Goal: Task Accomplishment & Management: Complete application form

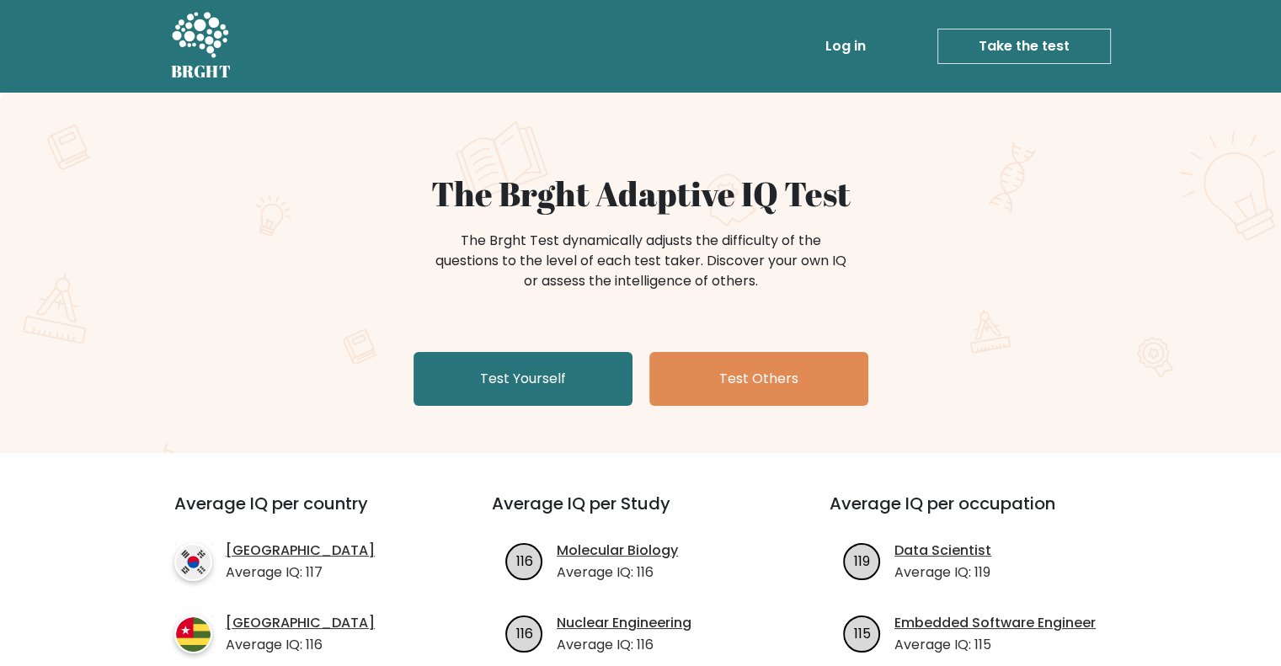
click at [856, 44] on link "Log in" at bounding box center [846, 46] width 54 height 34
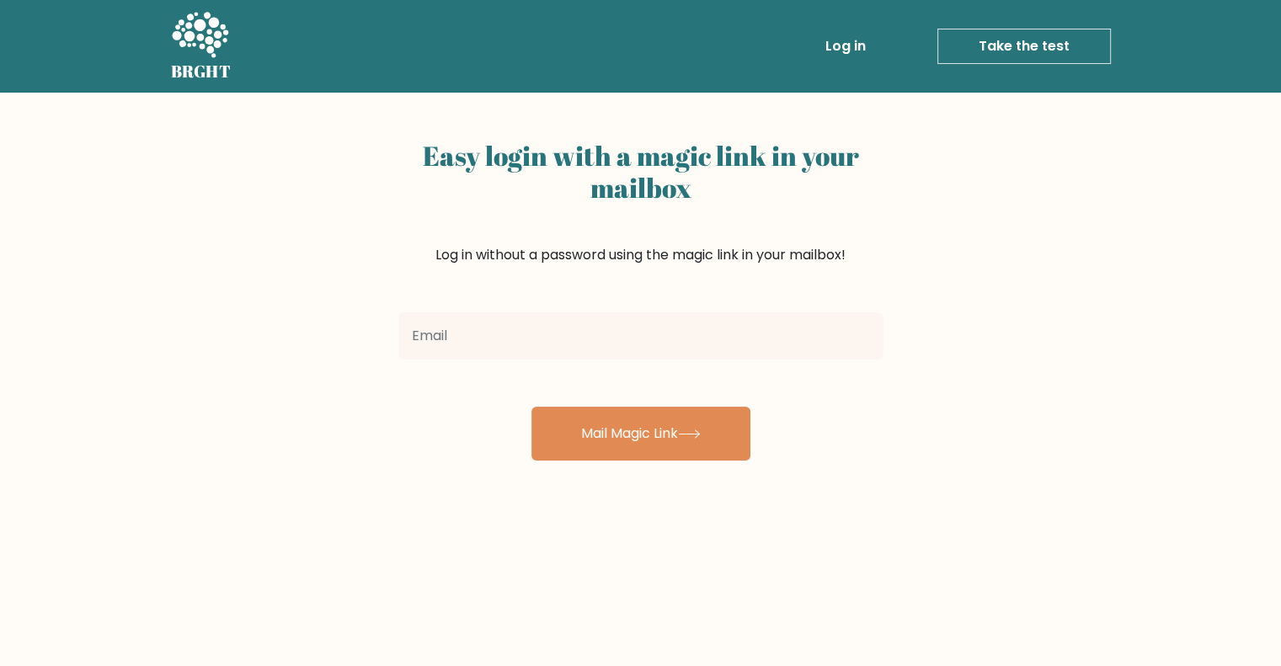
click at [553, 329] on input "email" at bounding box center [641, 336] width 485 height 47
type input "thealeda.cabillan@gmail.com"
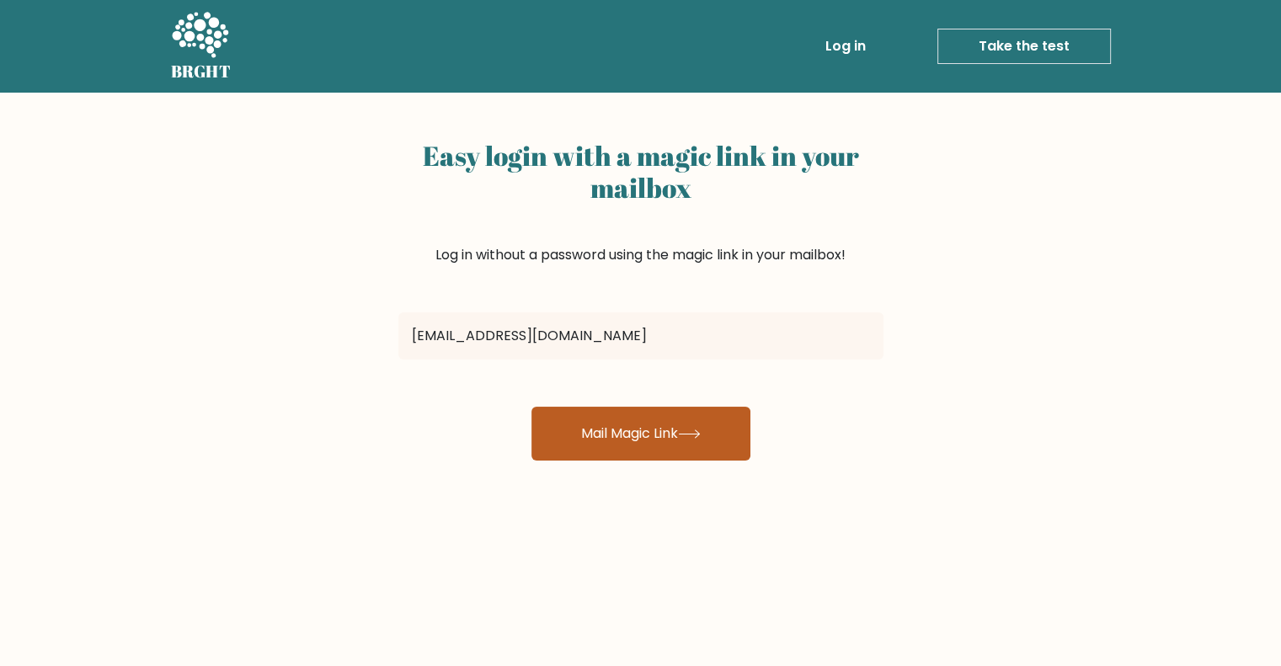
click at [688, 439] on button "Mail Magic Link" at bounding box center [641, 434] width 219 height 54
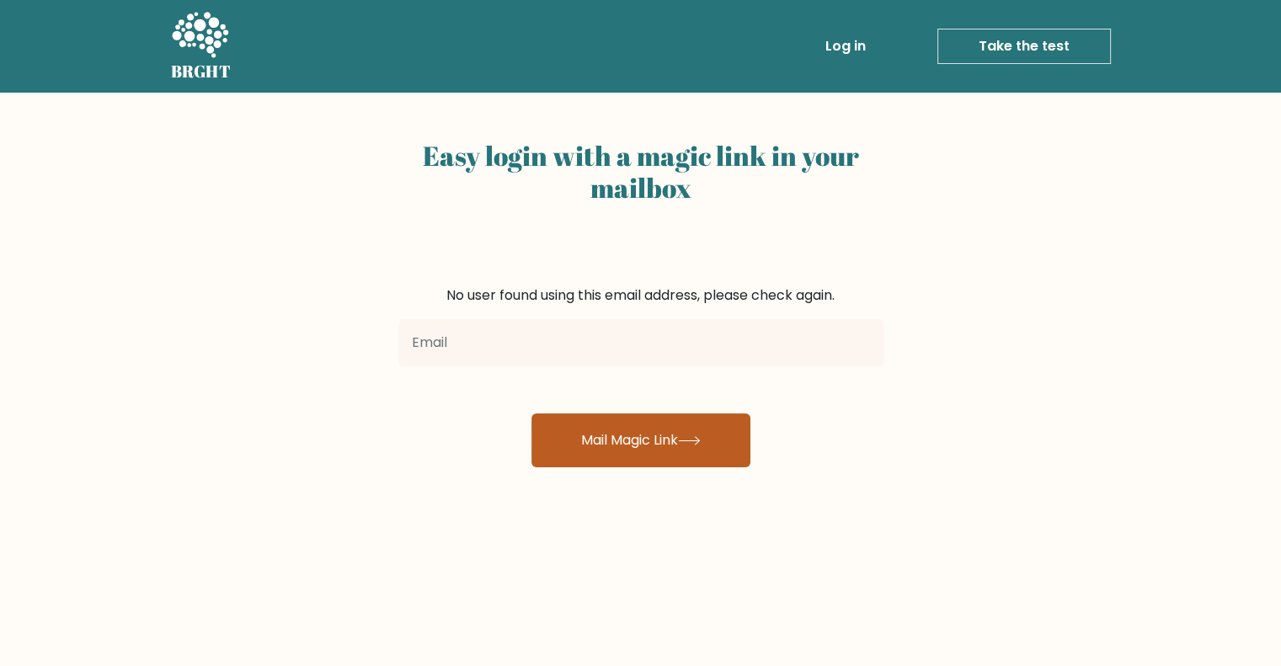
click at [592, 433] on button "Mail Magic Link" at bounding box center [641, 441] width 219 height 54
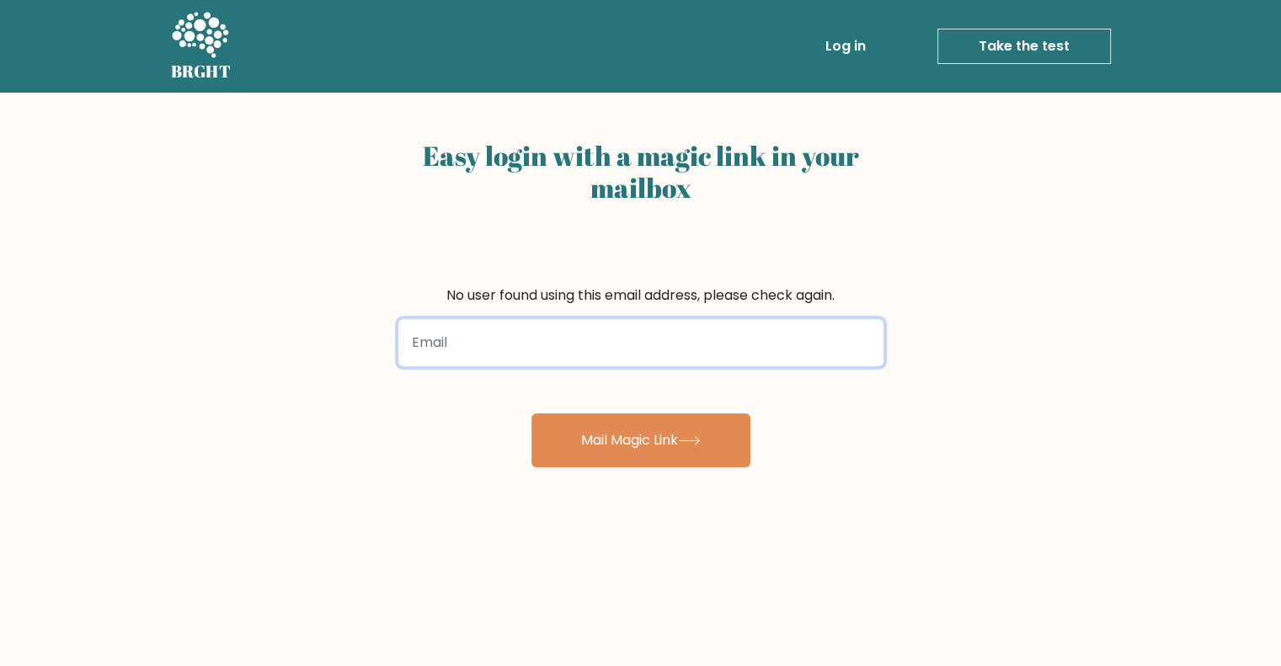
click at [536, 345] on input "email" at bounding box center [641, 342] width 485 height 47
type input "thealeda.cabillan@gmail.com"
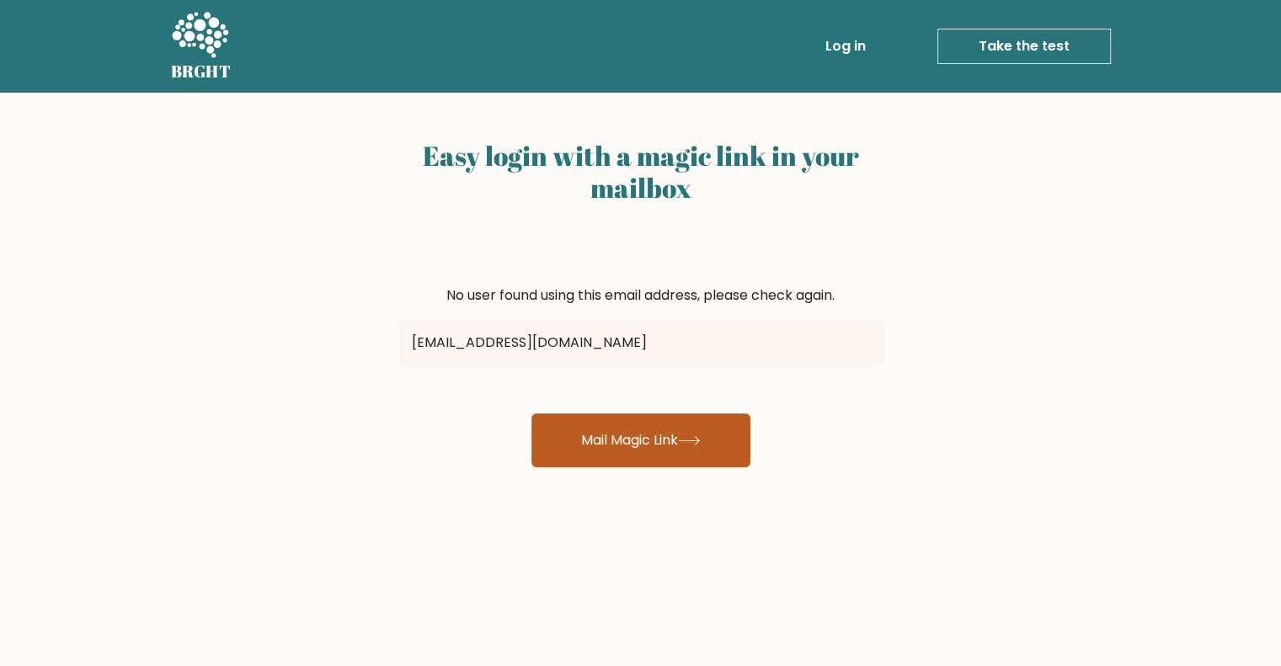
click at [704, 446] on button "Mail Magic Link" at bounding box center [641, 441] width 219 height 54
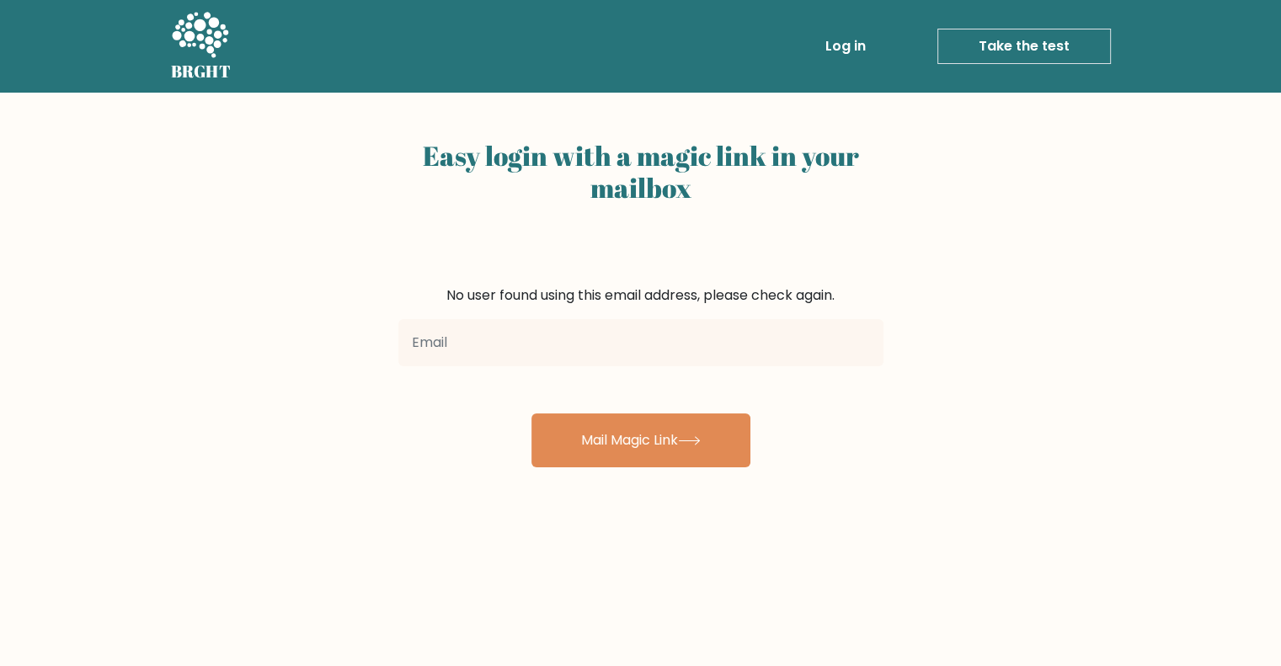
click at [1025, 49] on link "Take the test" at bounding box center [1025, 46] width 174 height 35
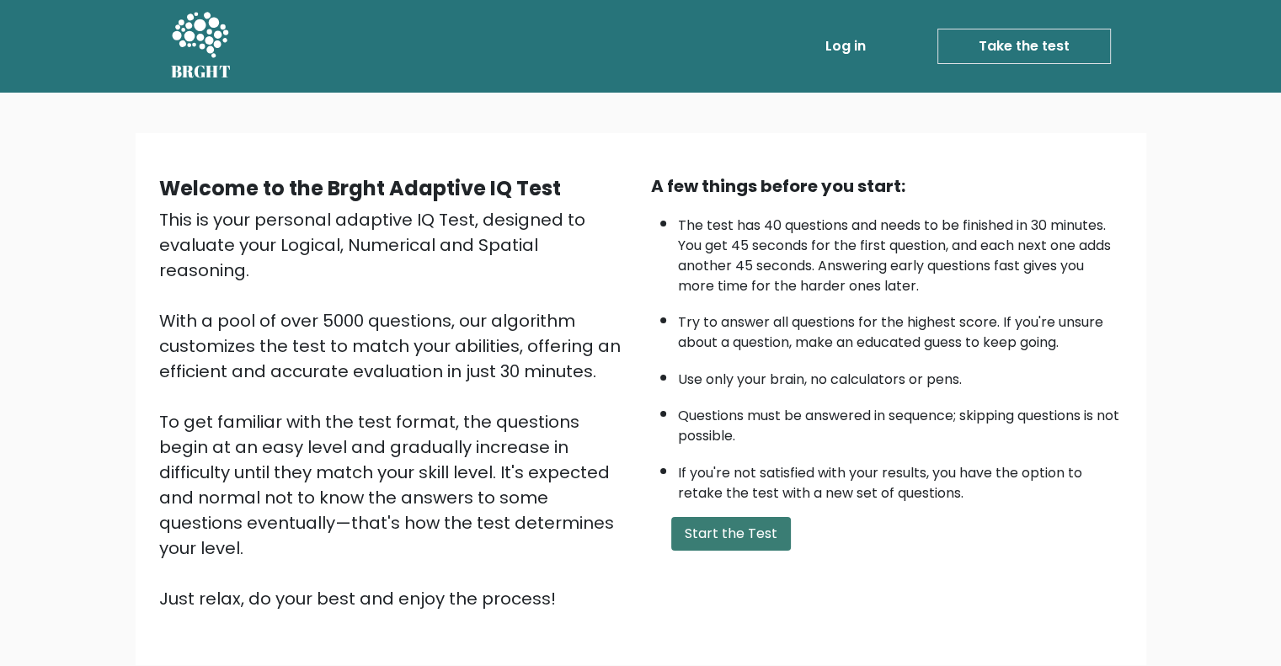
click at [712, 523] on button "Start the Test" at bounding box center [731, 534] width 120 height 34
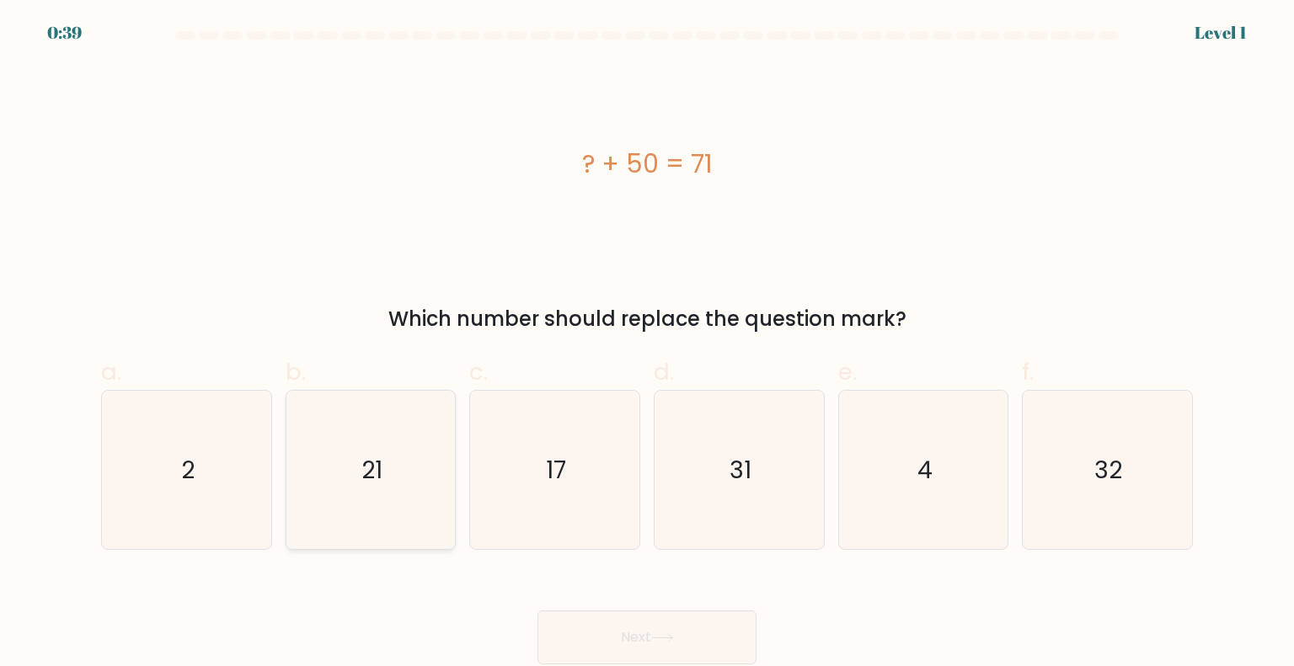
click at [404, 505] on icon "21" at bounding box center [371, 470] width 158 height 158
click at [647, 345] on input "b. 21" at bounding box center [647, 339] width 1 height 11
radio input "true"
click at [671, 641] on icon at bounding box center [662, 638] width 23 height 9
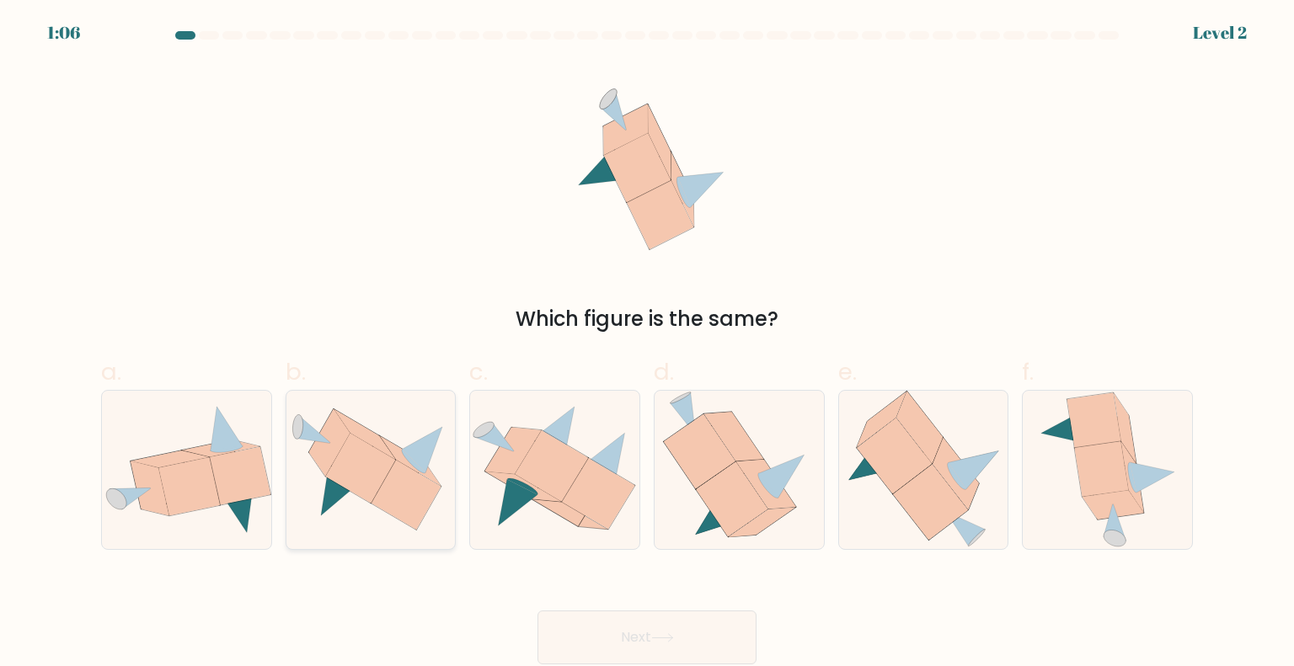
click at [414, 487] on icon at bounding box center [407, 496] width 70 height 70
click at [647, 345] on input "b." at bounding box center [647, 339] width 1 height 11
radio input "true"
click at [655, 643] on button "Next" at bounding box center [647, 638] width 219 height 54
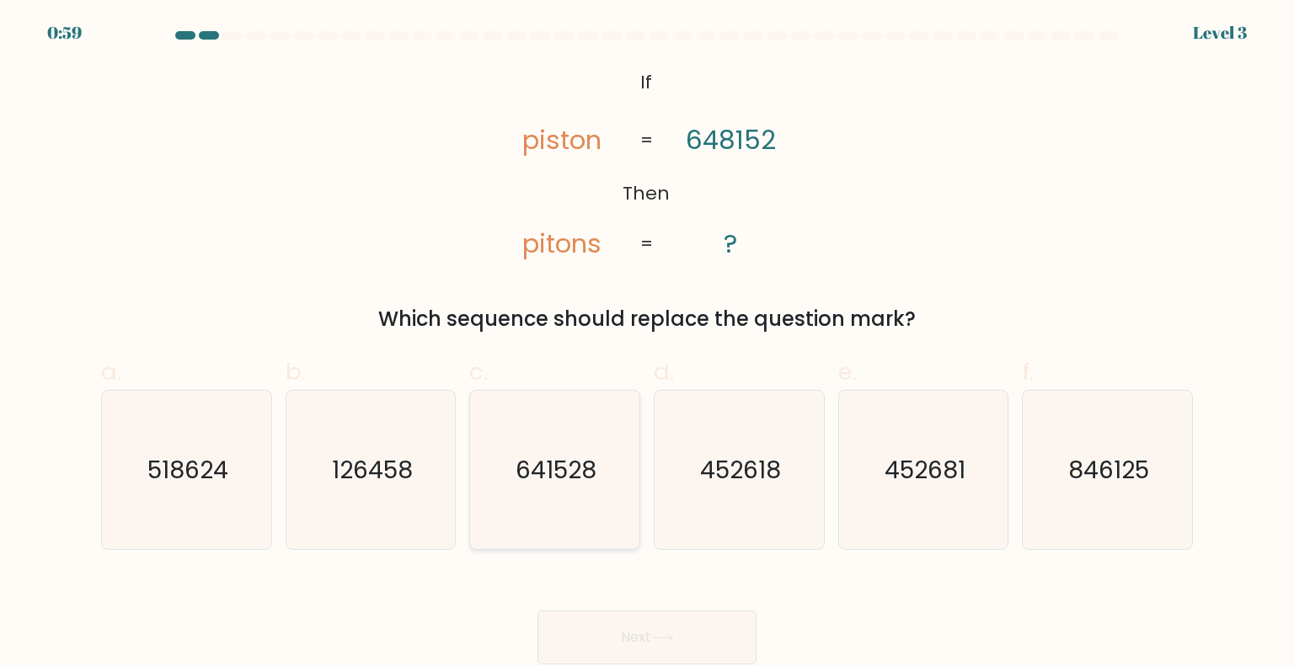
click at [551, 495] on icon "641528" at bounding box center [554, 470] width 158 height 158
click at [647, 345] on input "c. 641528" at bounding box center [647, 339] width 1 height 11
radio input "true"
click at [634, 634] on button "Next" at bounding box center [647, 638] width 219 height 54
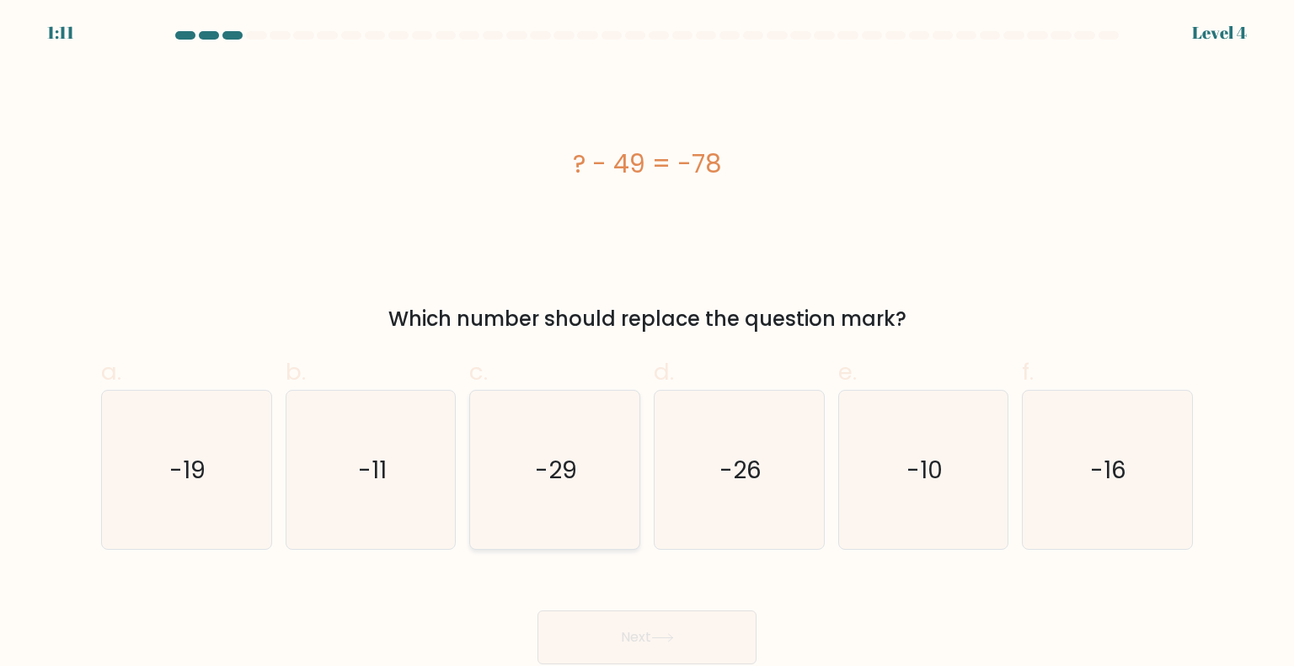
click at [563, 482] on text "-29" at bounding box center [557, 469] width 42 height 34
click at [647, 345] on input "c. -29" at bounding box center [647, 339] width 1 height 11
radio input "true"
click at [666, 645] on button "Next" at bounding box center [647, 638] width 219 height 54
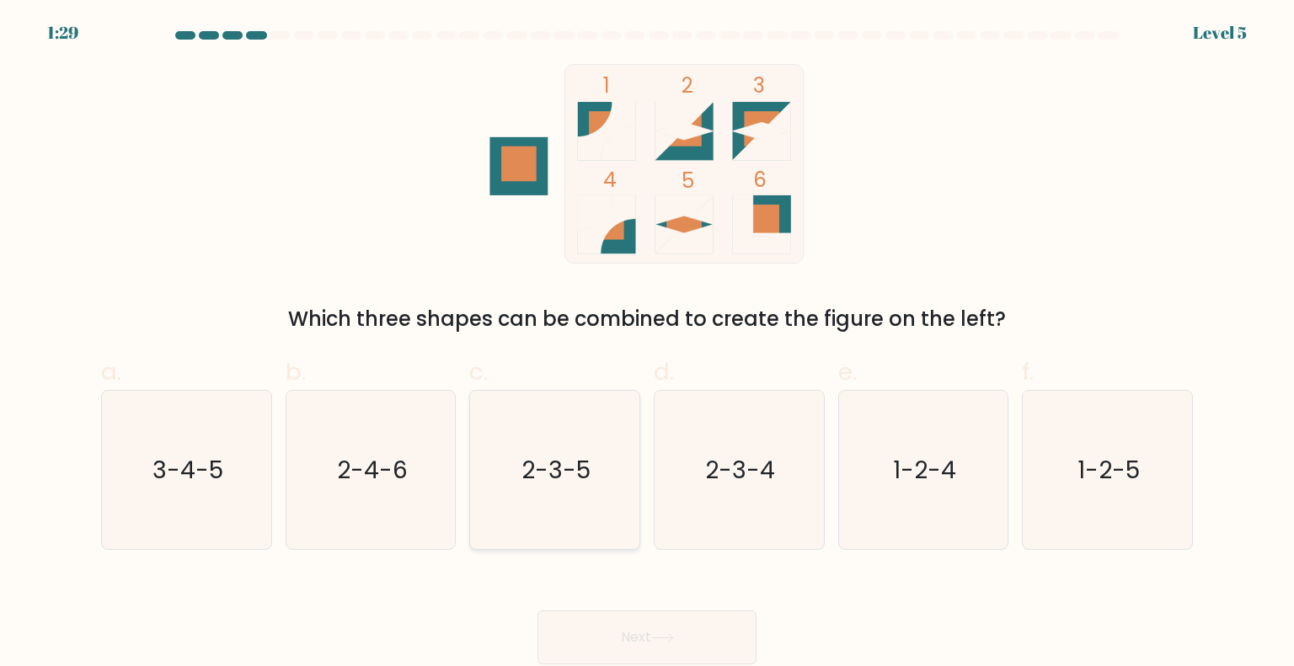
click at [569, 495] on icon "2-3-5" at bounding box center [554, 470] width 158 height 158
click at [647, 345] on input "c. 2-3-5" at bounding box center [647, 339] width 1 height 11
radio input "true"
click at [650, 647] on button "Next" at bounding box center [647, 638] width 219 height 54
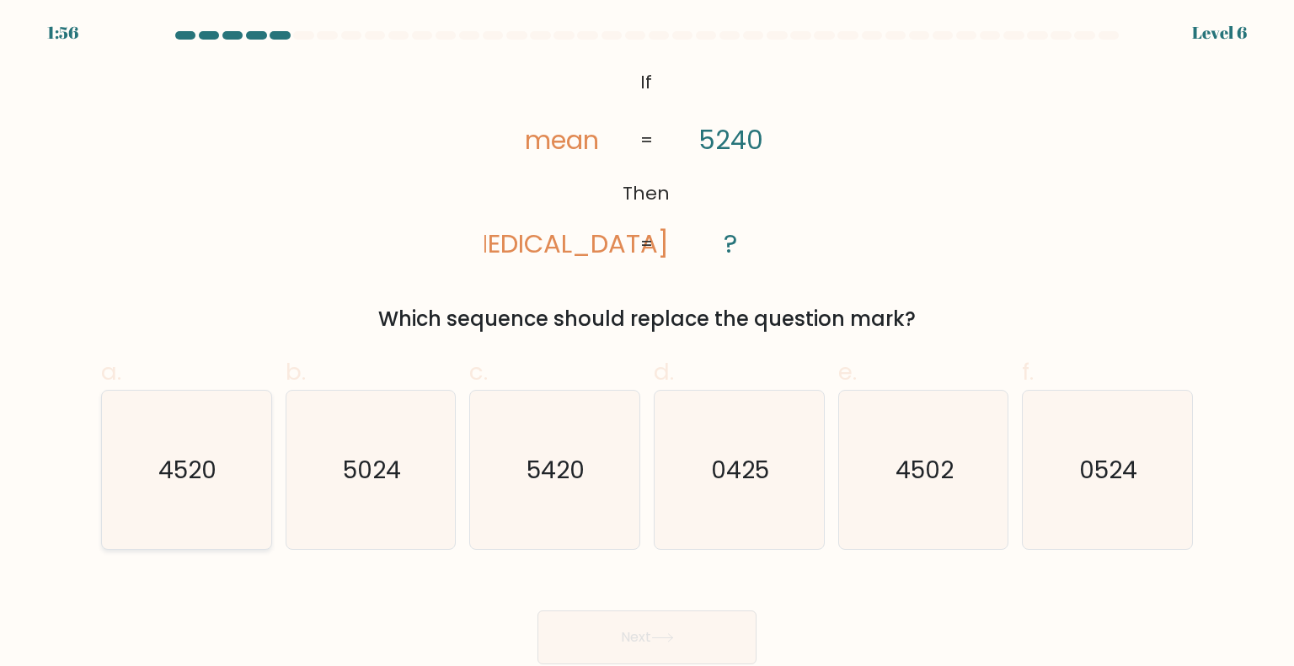
click at [215, 457] on text "4520" at bounding box center [188, 469] width 58 height 34
click at [647, 345] on input "a. 4520" at bounding box center [647, 339] width 1 height 11
radio input "true"
click at [720, 634] on button "Next" at bounding box center [647, 638] width 219 height 54
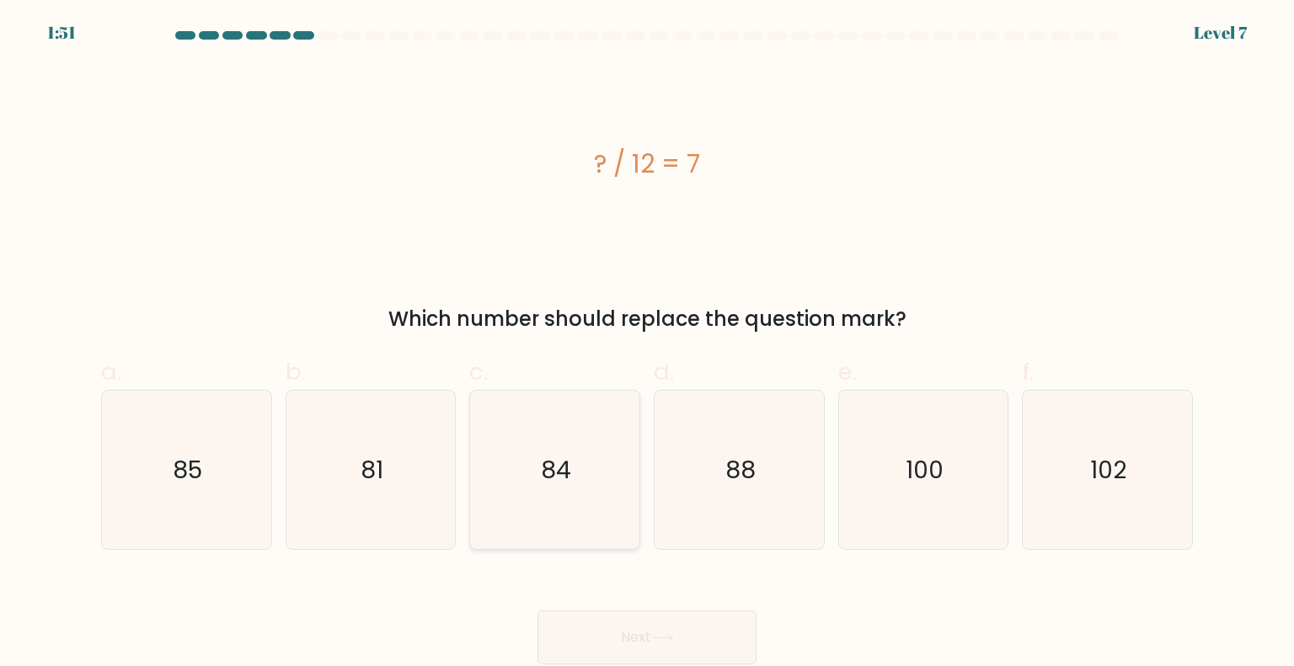
click at [539, 422] on icon "84" at bounding box center [554, 470] width 158 height 158
click at [647, 345] on input "c. 84" at bounding box center [647, 339] width 1 height 11
radio input "true"
click at [662, 613] on button "Next" at bounding box center [647, 638] width 219 height 54
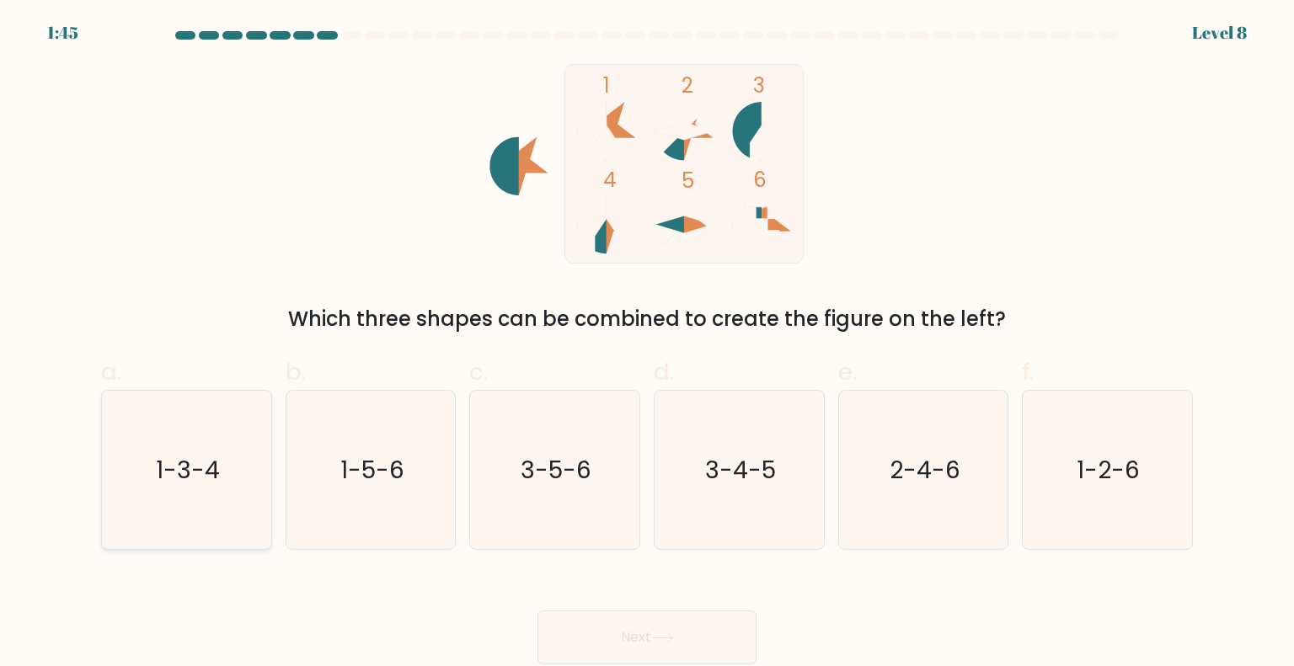
click at [137, 471] on icon "1-3-4" at bounding box center [186, 470] width 158 height 158
click at [647, 345] on input "a. 1-3-4" at bounding box center [647, 339] width 1 height 11
radio input "true"
click at [704, 639] on button "Next" at bounding box center [647, 638] width 219 height 54
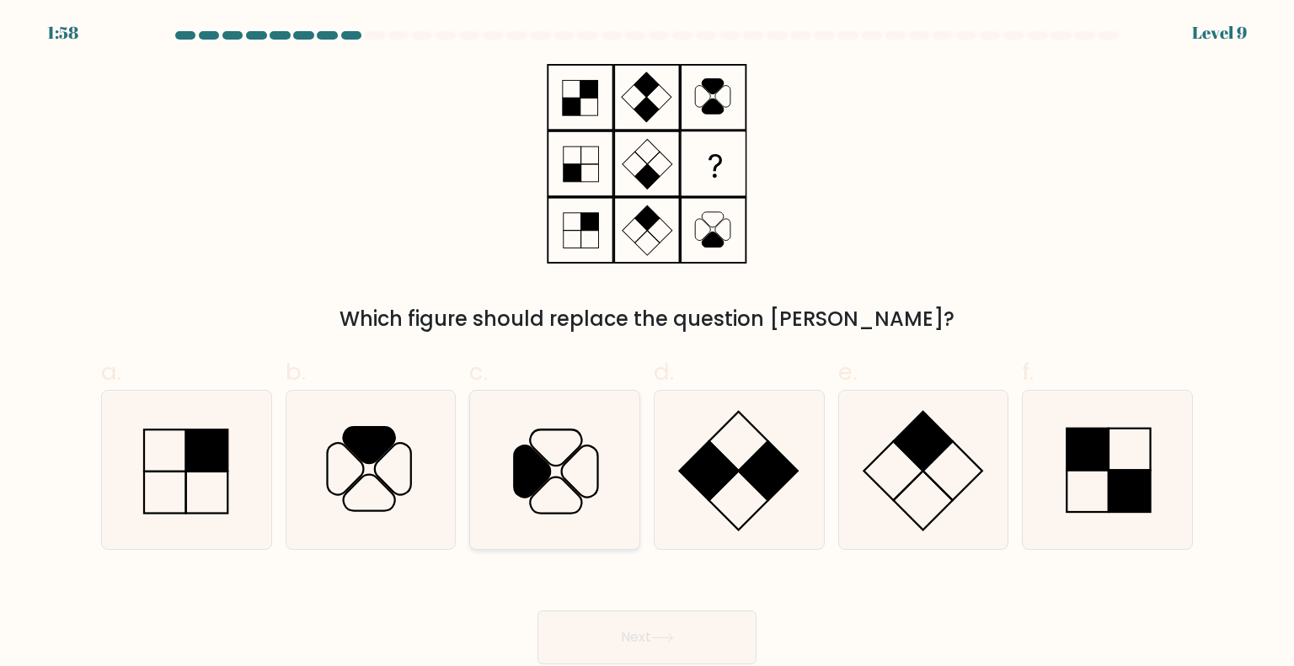
click at [573, 459] on icon at bounding box center [554, 470] width 158 height 158
click at [647, 345] on input "c." at bounding box center [647, 339] width 1 height 11
radio input "true"
click at [647, 618] on button "Next" at bounding box center [647, 638] width 219 height 54
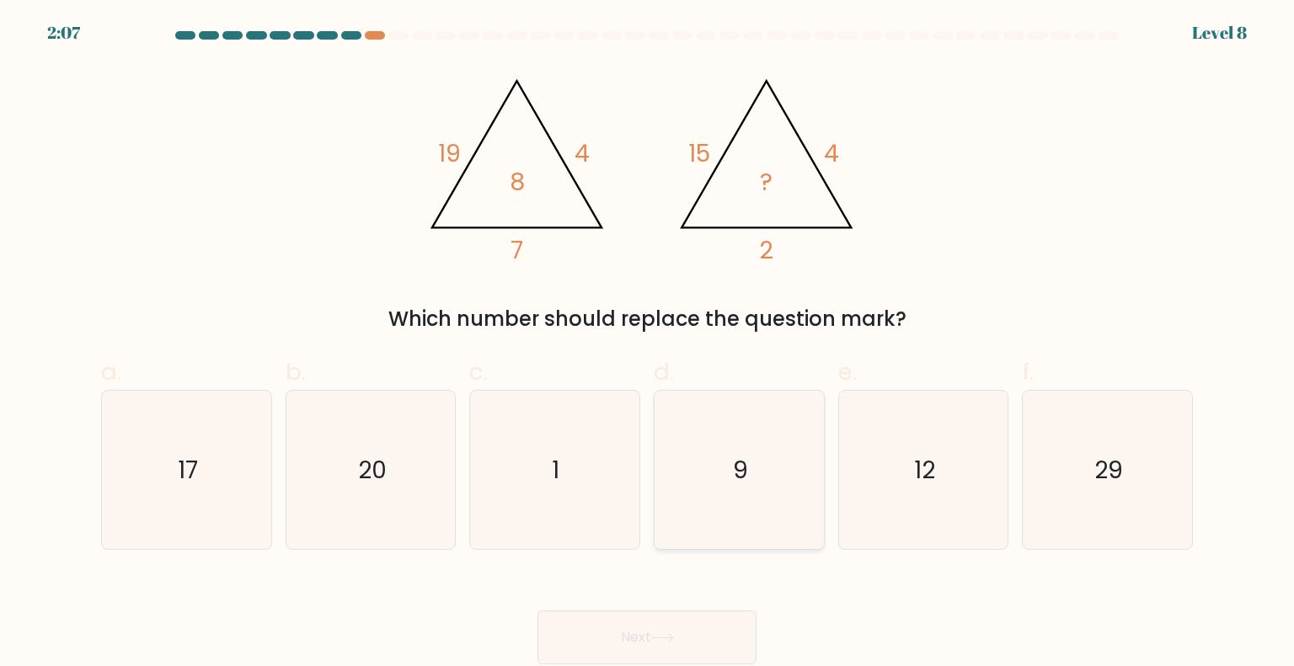
click at [761, 481] on icon "9" at bounding box center [739, 470] width 158 height 158
click at [648, 345] on input "d. 9" at bounding box center [647, 339] width 1 height 11
radio input "true"
click at [684, 626] on button "Next" at bounding box center [647, 638] width 219 height 54
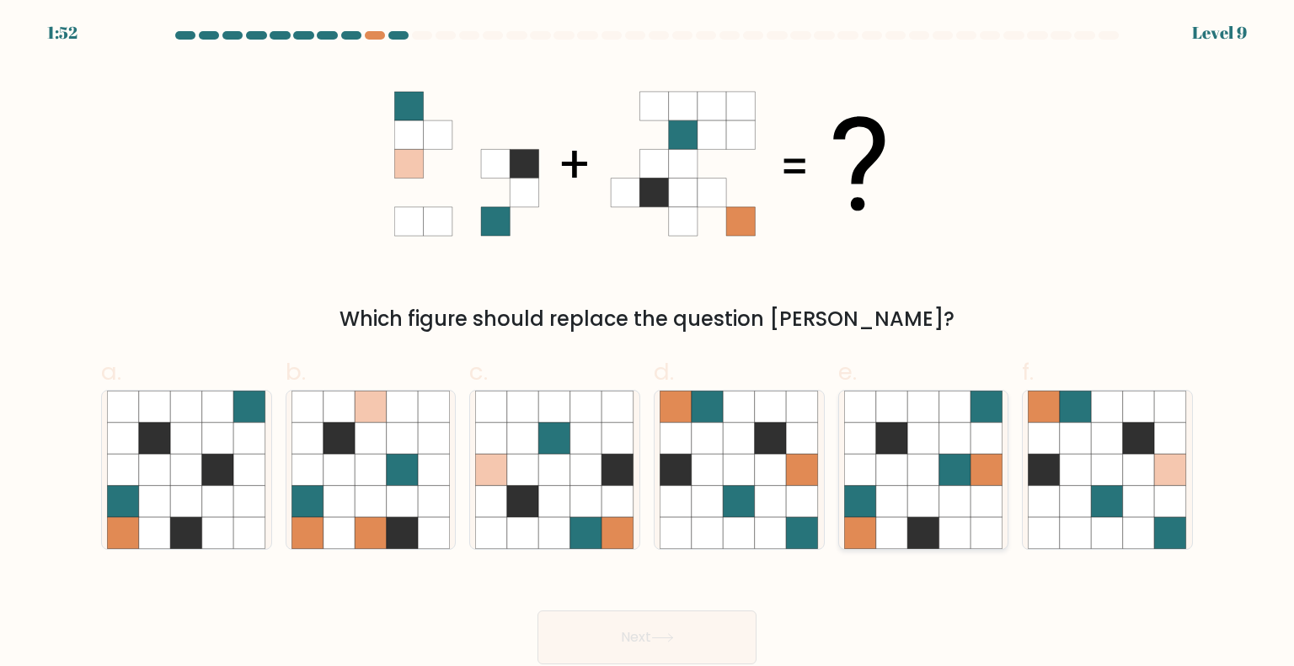
click at [963, 447] on icon at bounding box center [955, 439] width 32 height 32
click at [648, 345] on input "e." at bounding box center [647, 339] width 1 height 11
radio input "true"
click at [688, 647] on button "Next" at bounding box center [647, 638] width 219 height 54
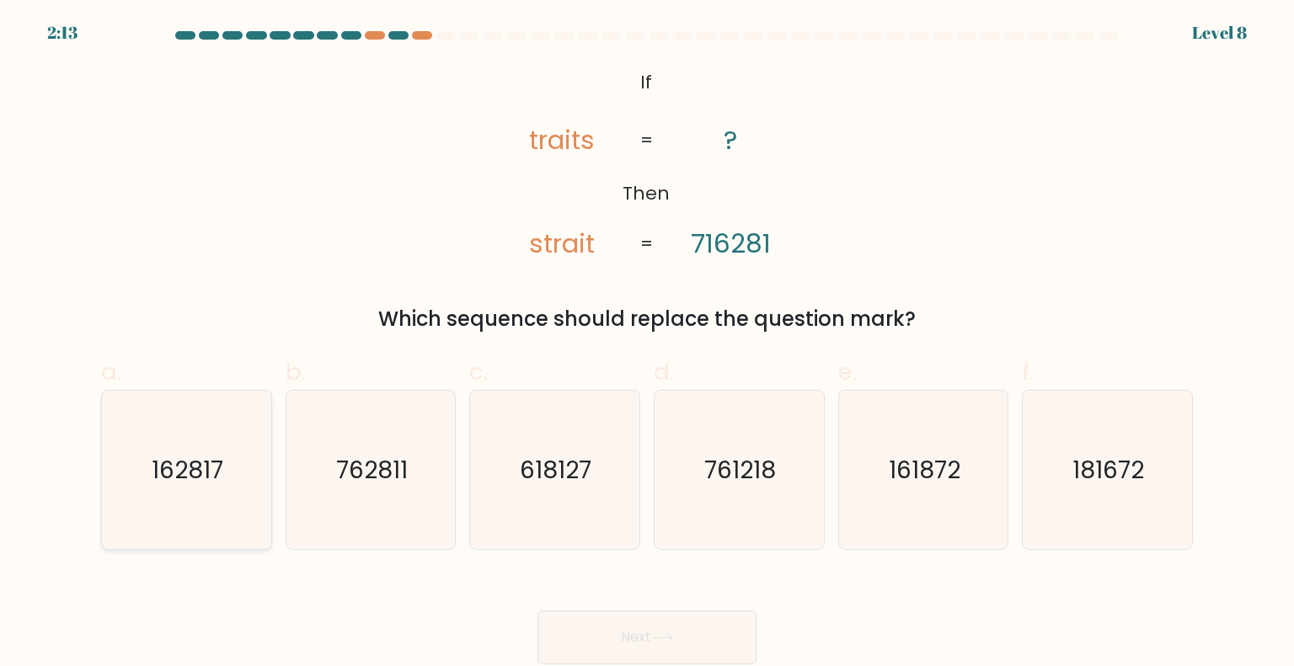
click at [202, 491] on icon "162817" at bounding box center [186, 470] width 158 height 158
click at [647, 345] on input "a. 162817" at bounding box center [647, 339] width 1 height 11
radio input "true"
click at [684, 636] on button "Next" at bounding box center [647, 638] width 219 height 54
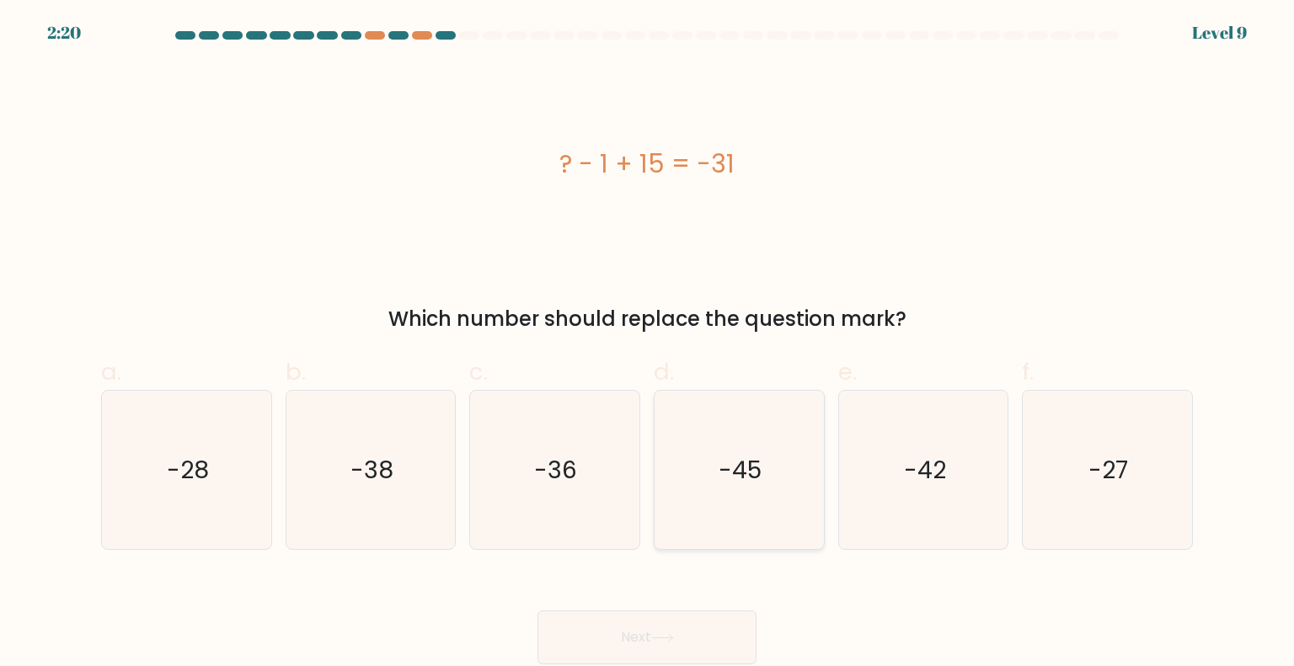
click at [744, 484] on text "-45" at bounding box center [741, 469] width 43 height 34
click at [648, 345] on input "d. -45" at bounding box center [647, 339] width 1 height 11
radio input "true"
click at [678, 632] on button "Next" at bounding box center [647, 638] width 219 height 54
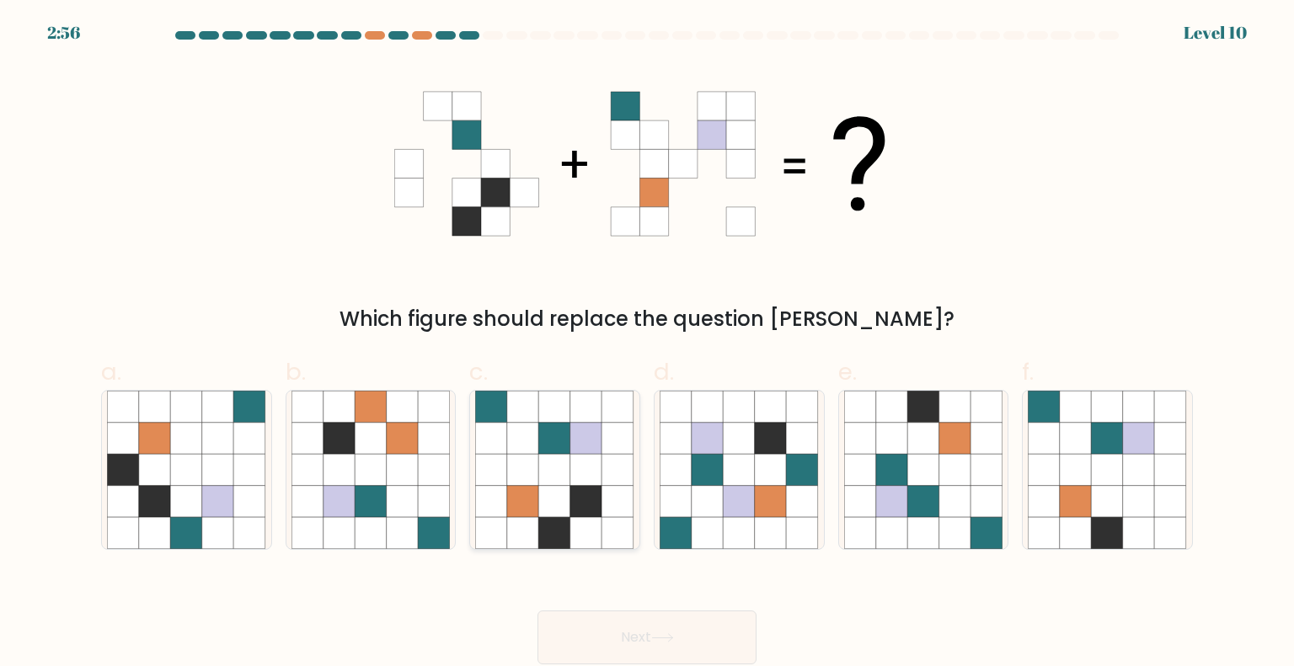
click at [542, 452] on icon at bounding box center [555, 439] width 32 height 32
click at [647, 345] on input "c." at bounding box center [647, 339] width 1 height 11
radio input "true"
click at [676, 631] on button "Next" at bounding box center [647, 638] width 219 height 54
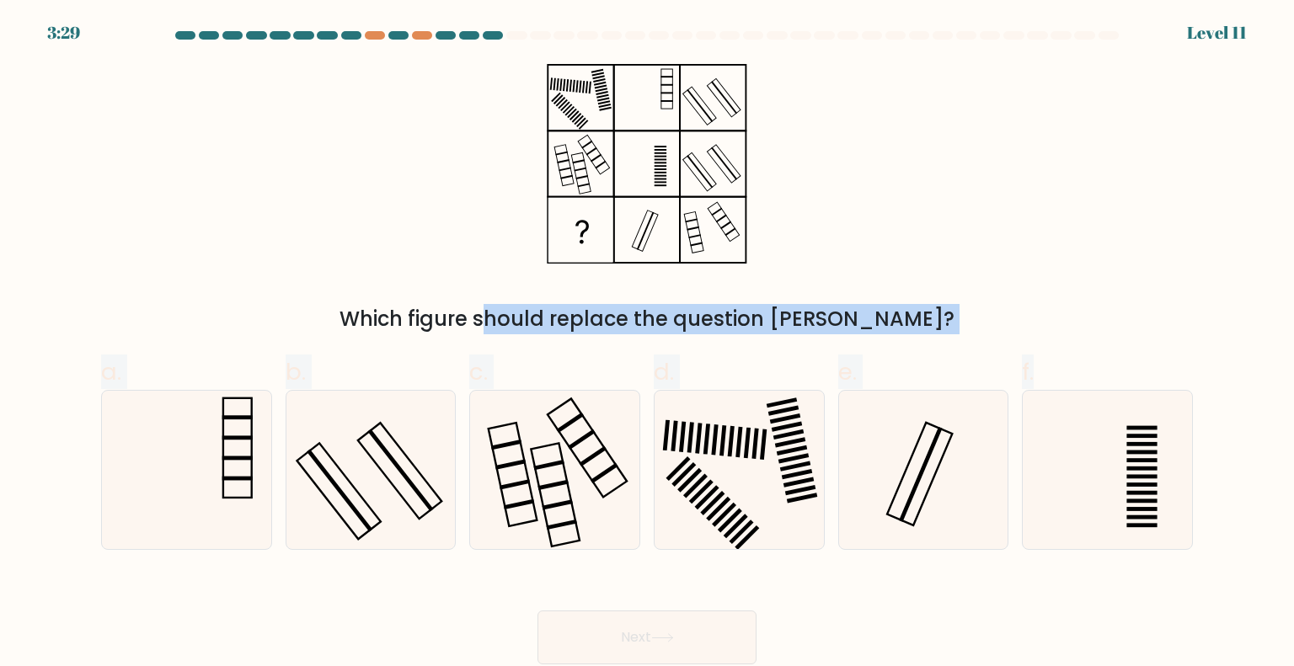
click at [657, 84] on icon at bounding box center [647, 164] width 211 height 200
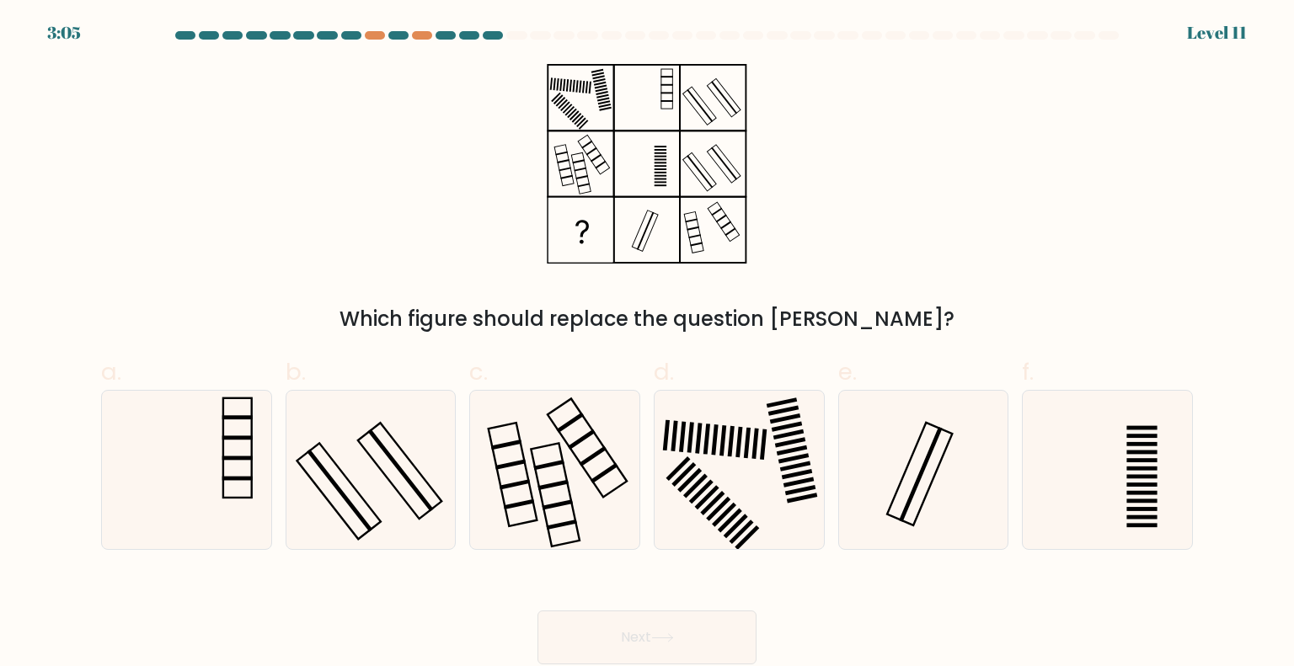
click at [323, 206] on div "Which figure should replace the question mark?" at bounding box center [647, 199] width 1112 height 270
click at [244, 471] on icon at bounding box center [186, 470] width 158 height 158
click at [647, 345] on input "a." at bounding box center [647, 339] width 1 height 11
radio input "true"
click at [620, 623] on button "Next" at bounding box center [647, 638] width 219 height 54
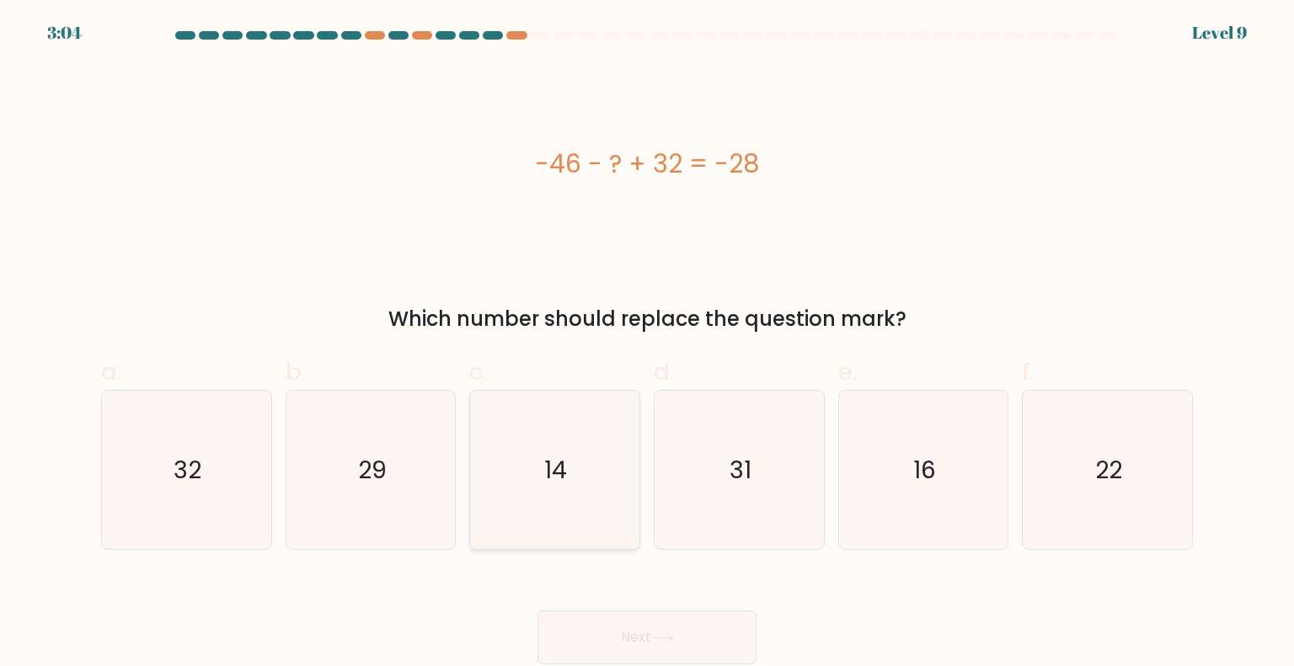
click at [586, 452] on icon "14" at bounding box center [554, 470] width 158 height 158
click at [647, 345] on input "c. 14" at bounding box center [647, 339] width 1 height 11
radio input "true"
click at [649, 629] on button "Next" at bounding box center [647, 638] width 219 height 54
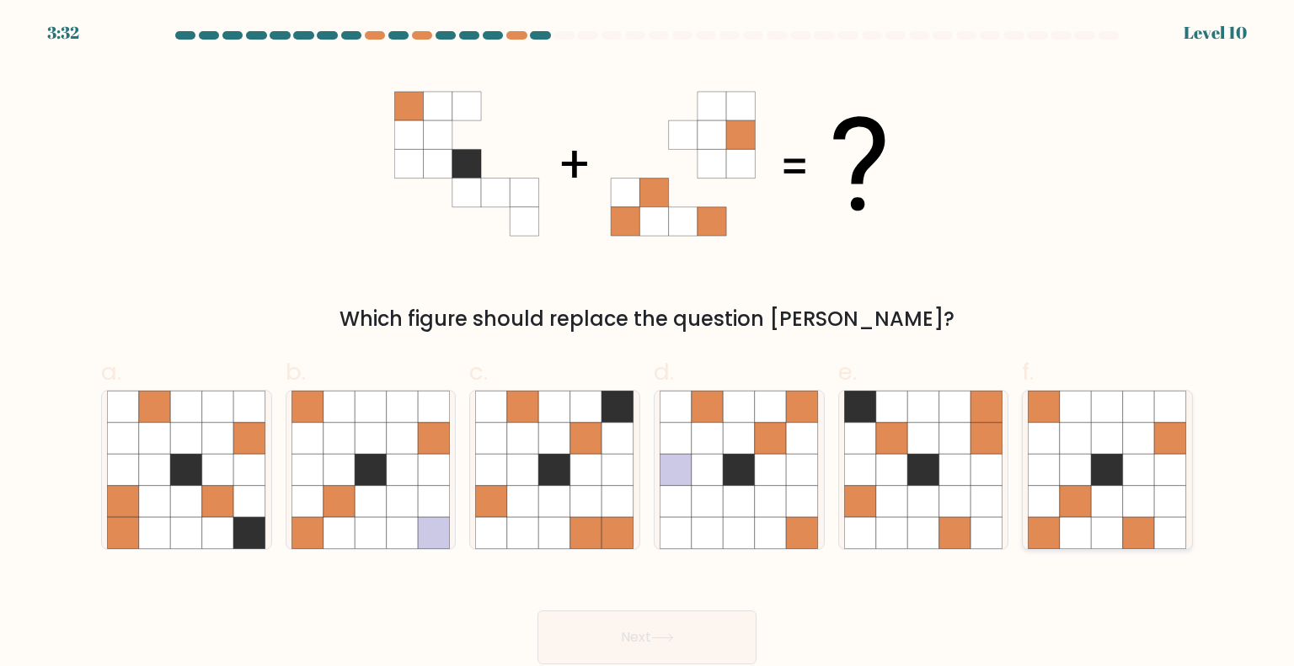
click at [1065, 452] on icon at bounding box center [1076, 439] width 32 height 32
click at [648, 345] on input "f." at bounding box center [647, 339] width 1 height 11
radio input "true"
click at [705, 629] on button "Next" at bounding box center [647, 638] width 219 height 54
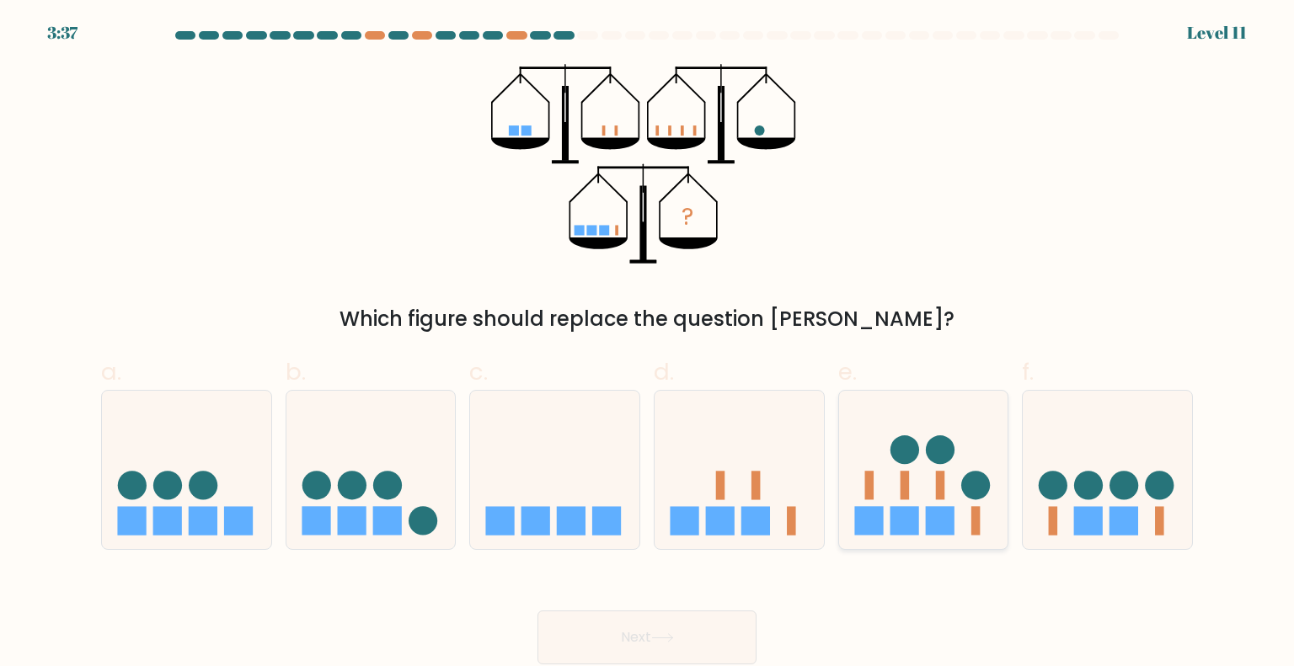
click at [922, 502] on icon at bounding box center [923, 470] width 169 height 140
click at [648, 345] on input "e." at bounding box center [647, 339] width 1 height 11
radio input "true"
click at [1079, 457] on icon at bounding box center [1107, 470] width 169 height 140
click at [648, 345] on input "f." at bounding box center [647, 339] width 1 height 11
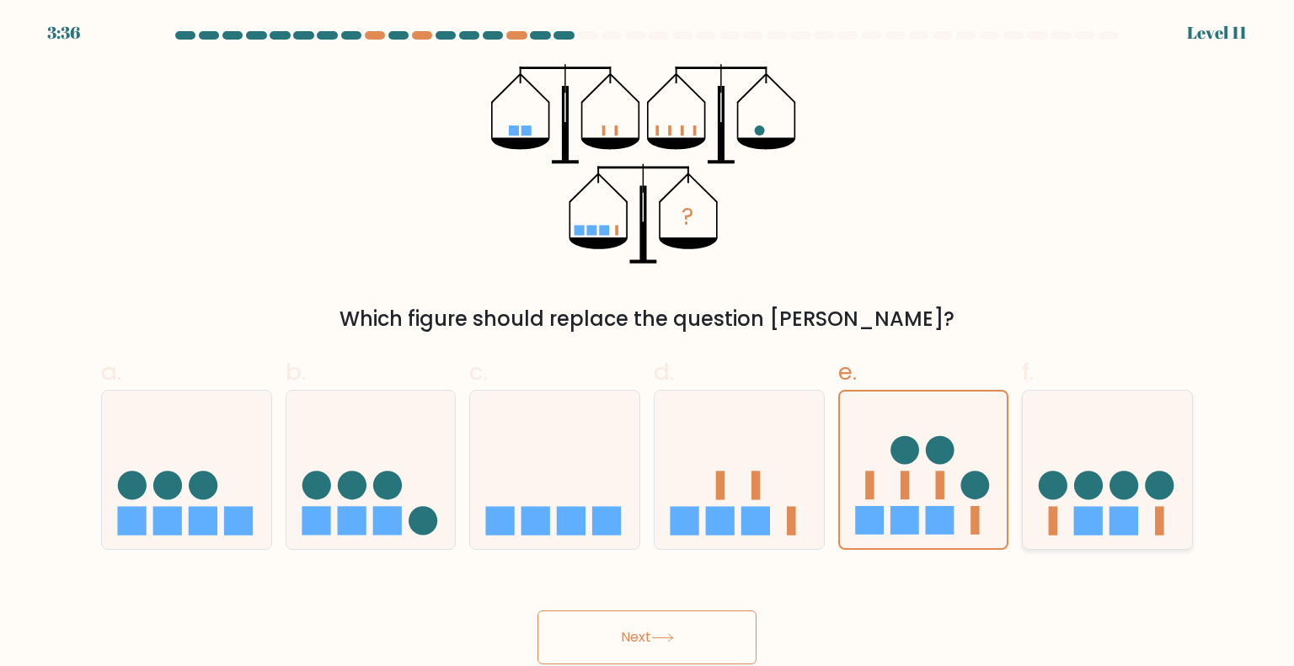
radio input "true"
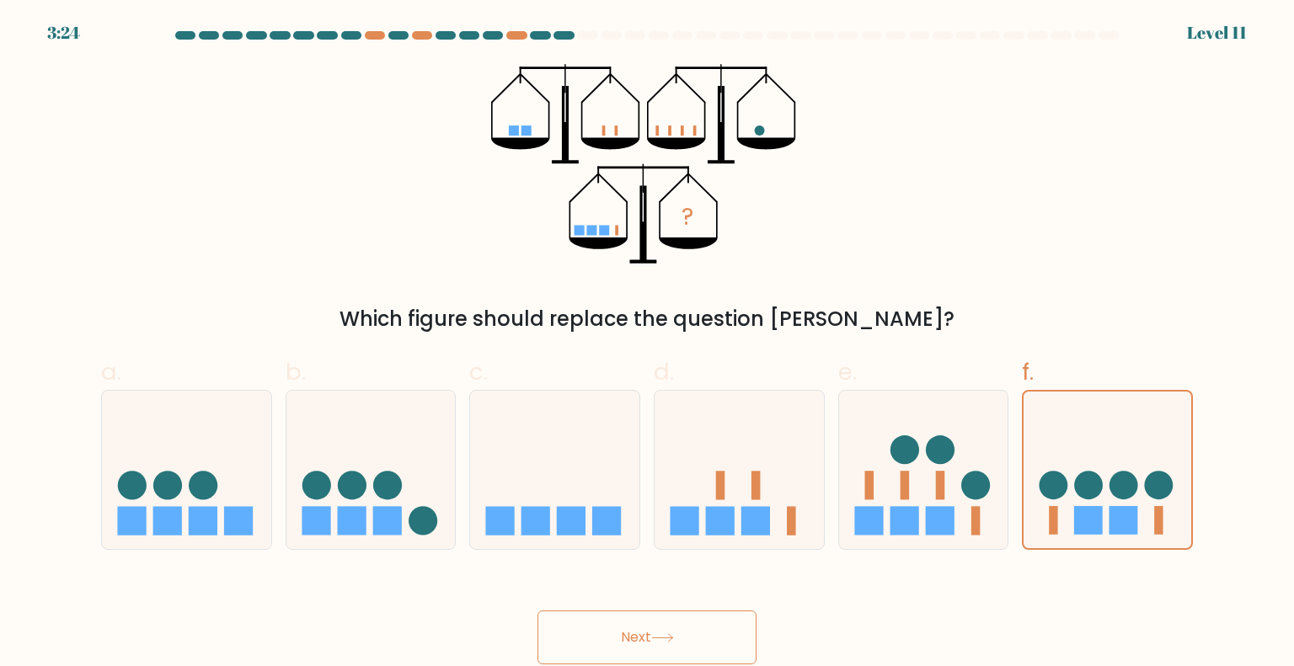
click at [694, 617] on button "Next" at bounding box center [647, 638] width 219 height 54
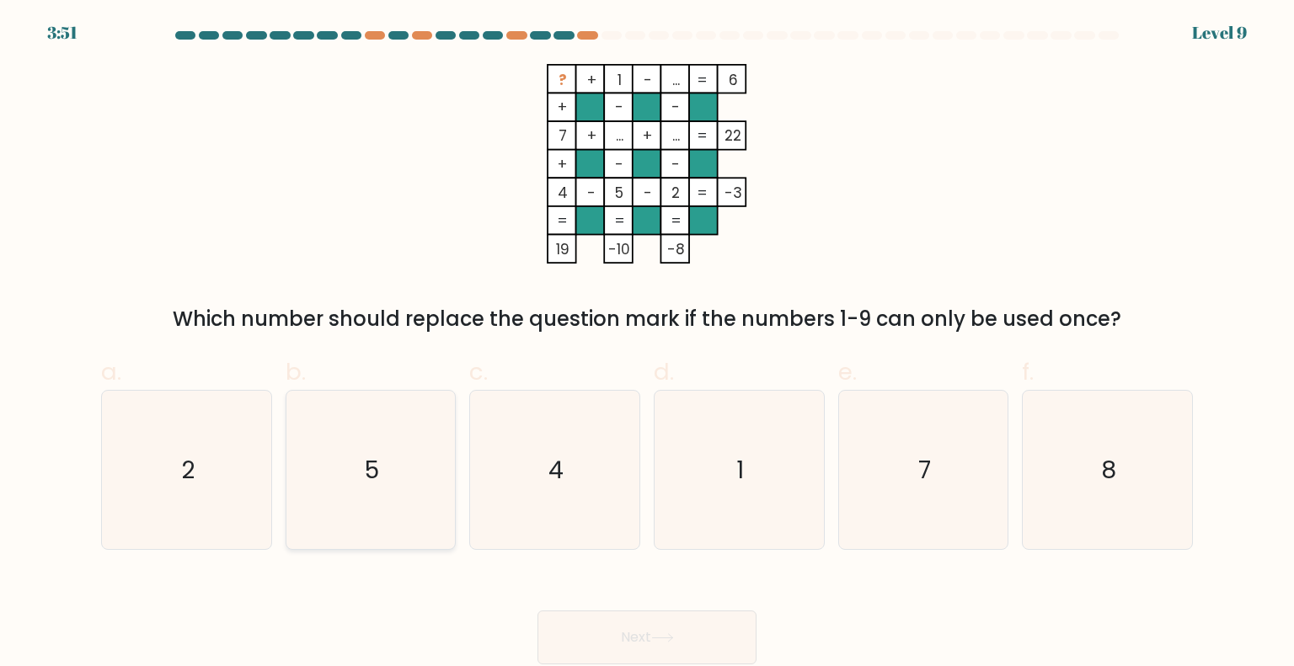
click at [359, 470] on icon "5" at bounding box center [371, 470] width 158 height 158
click at [647, 345] on input "b. 5" at bounding box center [647, 339] width 1 height 11
radio input "true"
click at [666, 623] on button "Next" at bounding box center [647, 638] width 219 height 54
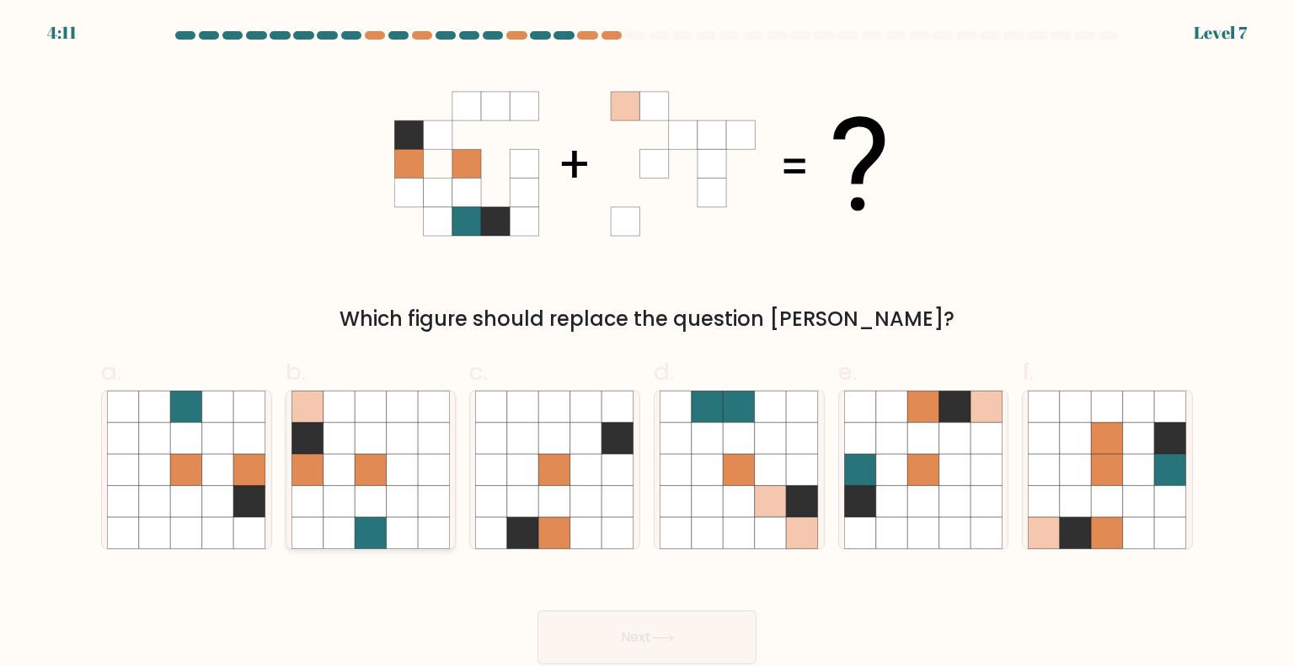
click at [409, 525] on icon at bounding box center [403, 533] width 32 height 32
click at [647, 345] on input "b." at bounding box center [647, 339] width 1 height 11
radio input "true"
click at [687, 633] on button "Next" at bounding box center [647, 638] width 219 height 54
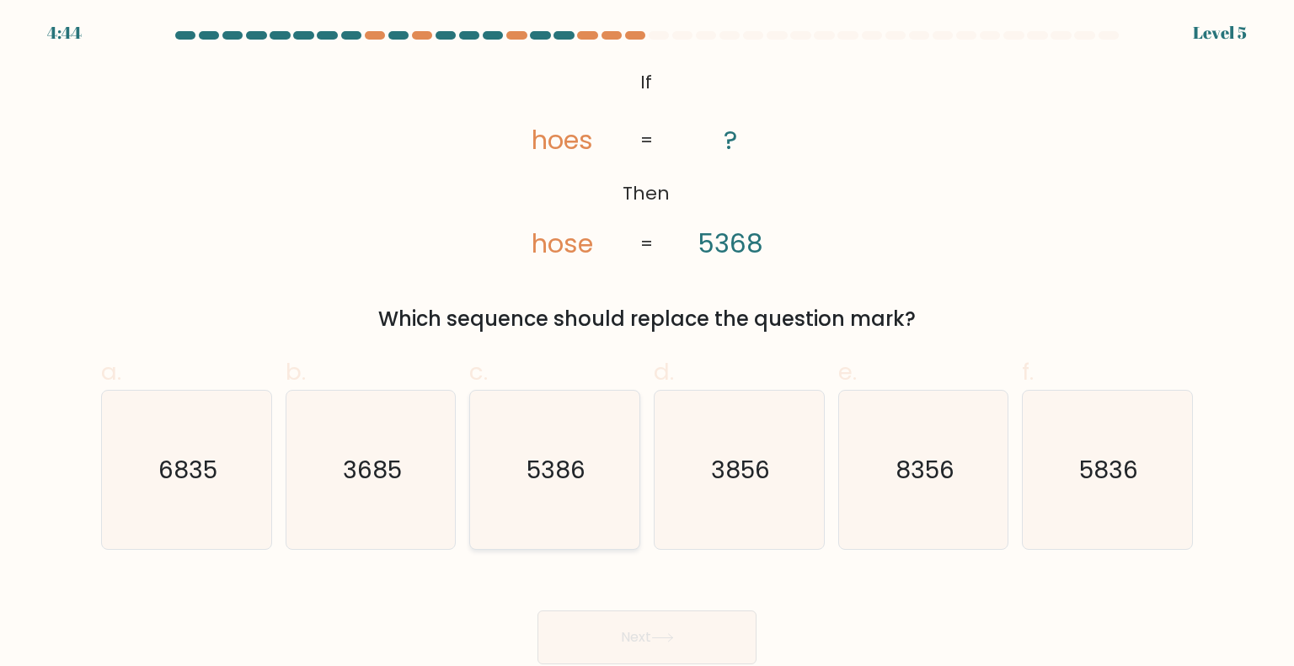
click at [559, 486] on icon "5386" at bounding box center [554, 470] width 158 height 158
click at [647, 345] on input "c. 5386" at bounding box center [647, 339] width 1 height 11
radio input "true"
click at [691, 635] on button "Next" at bounding box center [647, 638] width 219 height 54
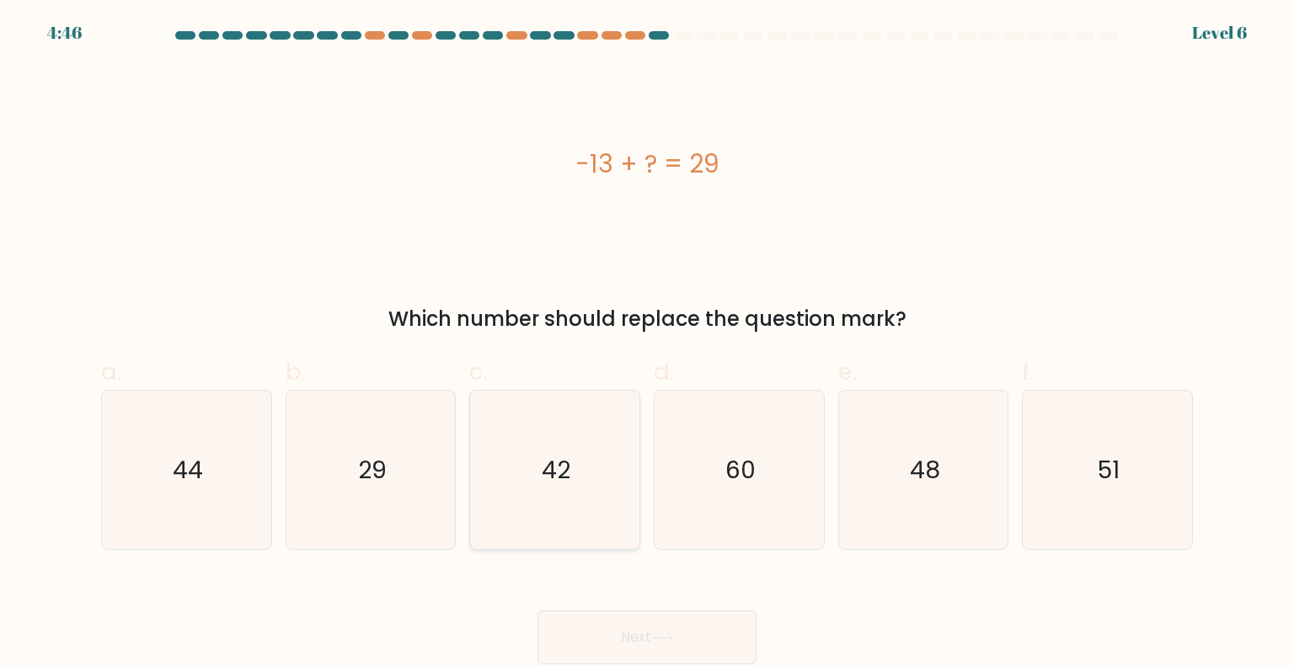
click at [569, 463] on text "42" at bounding box center [557, 469] width 29 height 34
click at [647, 345] on input "c. 42" at bounding box center [647, 339] width 1 height 11
radio input "true"
click at [659, 635] on icon at bounding box center [662, 638] width 23 height 9
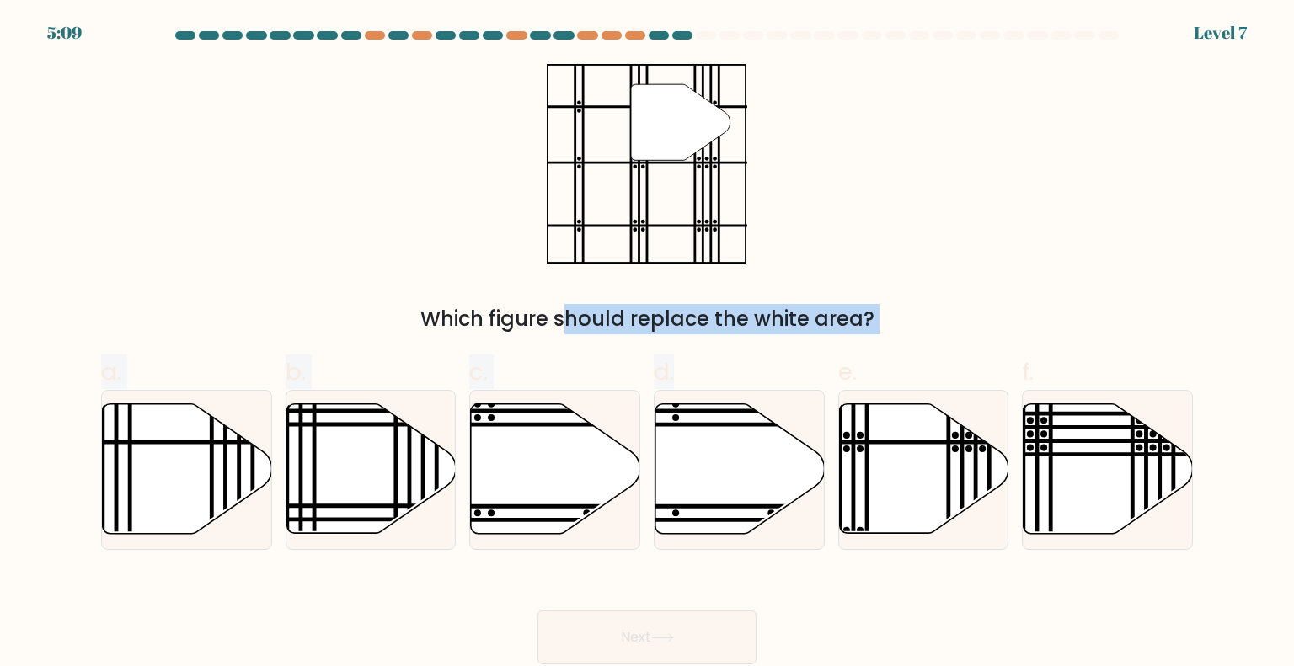
drag, startPoint x: 728, startPoint y: 464, endPoint x: 644, endPoint y: 175, distance: 301.0
click at [642, 156] on form at bounding box center [647, 348] width 1294 height 634
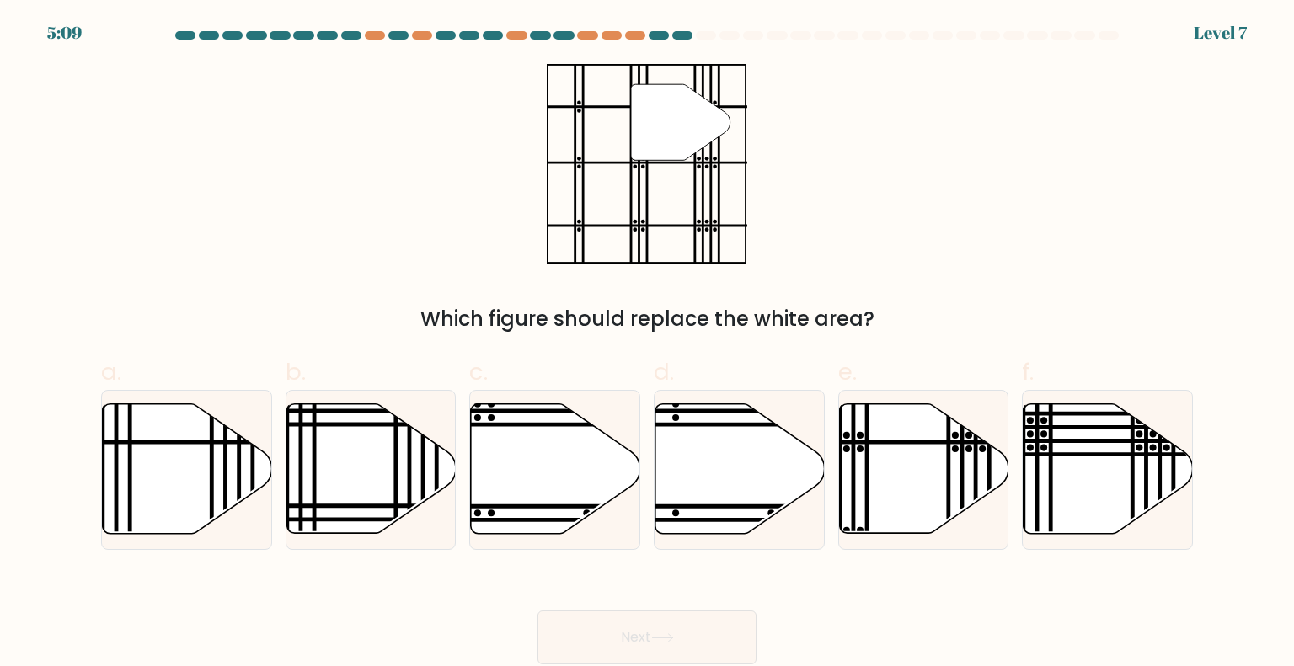
click at [930, 240] on div "" Which figure should replace the white area?" at bounding box center [647, 199] width 1112 height 270
click at [968, 478] on icon at bounding box center [923, 469] width 169 height 130
click at [648, 345] on input "e." at bounding box center [647, 339] width 1 height 11
radio input "true"
click at [684, 635] on button "Next" at bounding box center [647, 638] width 219 height 54
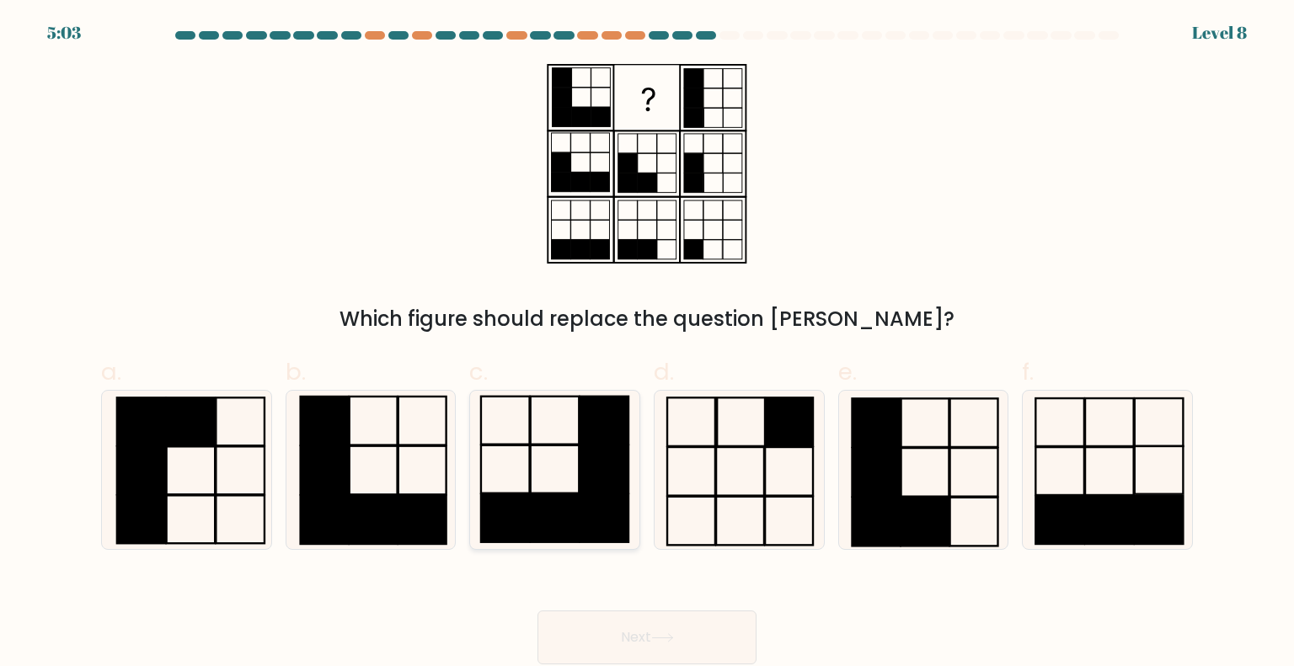
click at [529, 498] on rect at bounding box center [505, 519] width 49 height 48
click at [647, 345] on input "c." at bounding box center [647, 339] width 1 height 11
radio input "true"
click at [1111, 490] on icon at bounding box center [1107, 470] width 158 height 158
click at [648, 345] on input "f." at bounding box center [647, 339] width 1 height 11
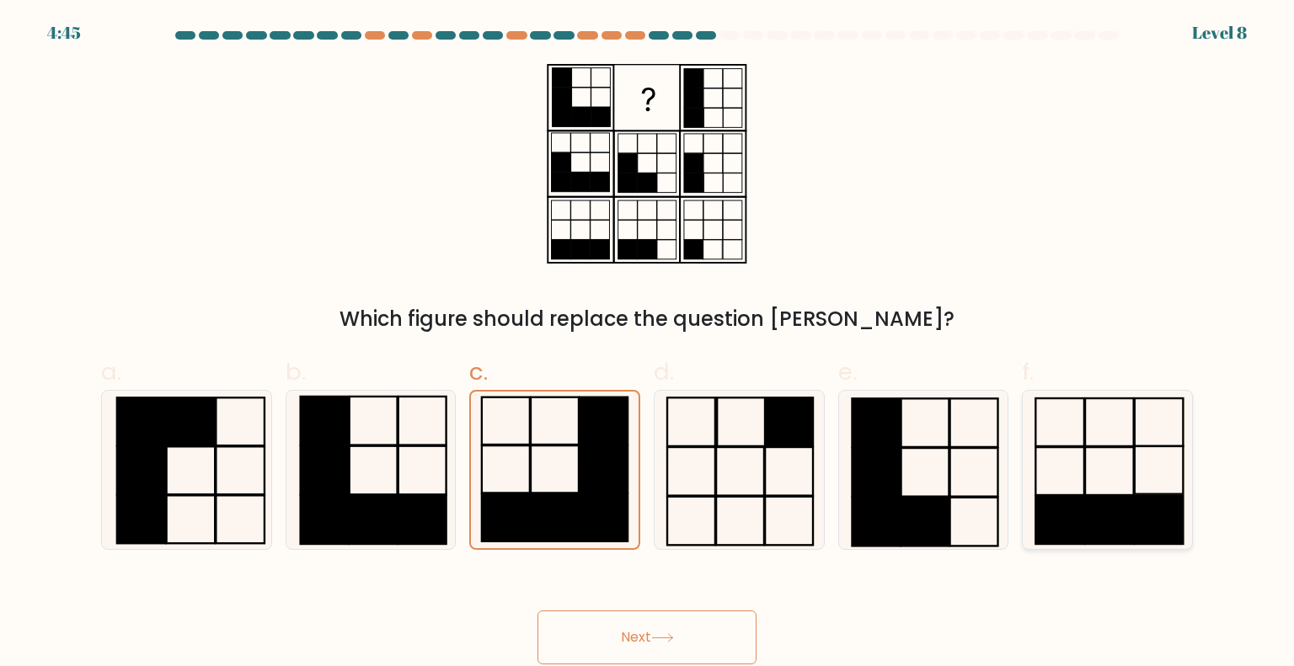
radio input "true"
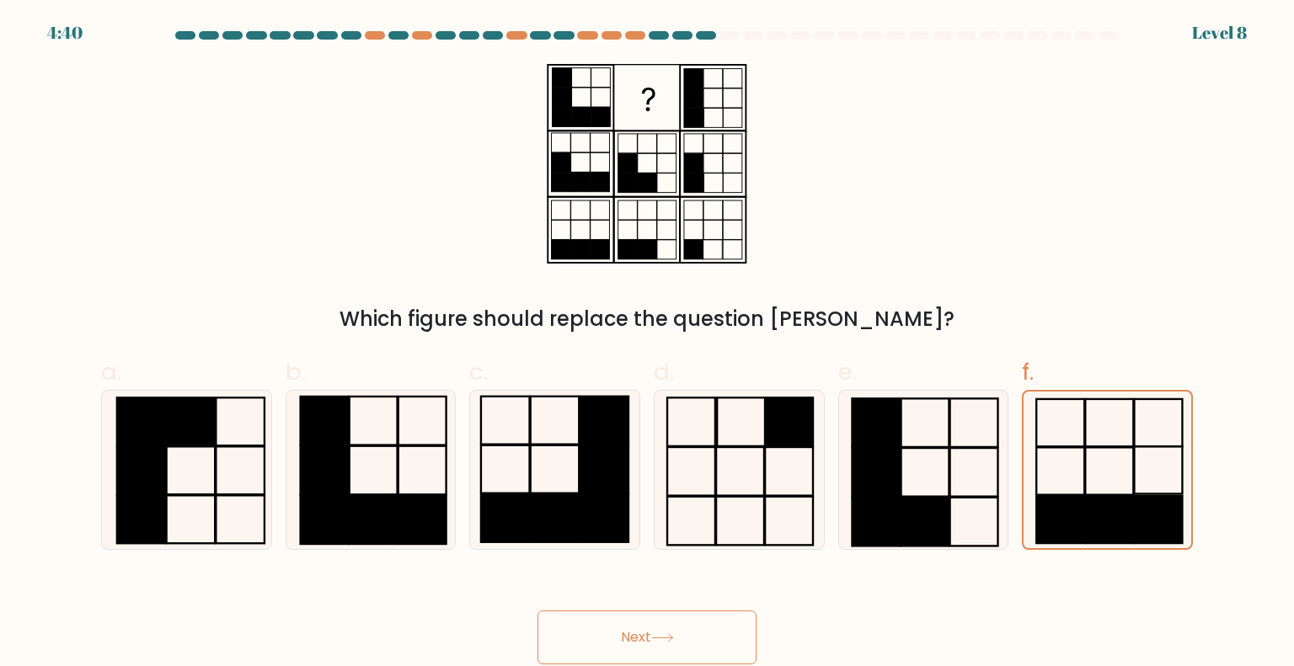
click at [639, 626] on button "Next" at bounding box center [647, 638] width 219 height 54
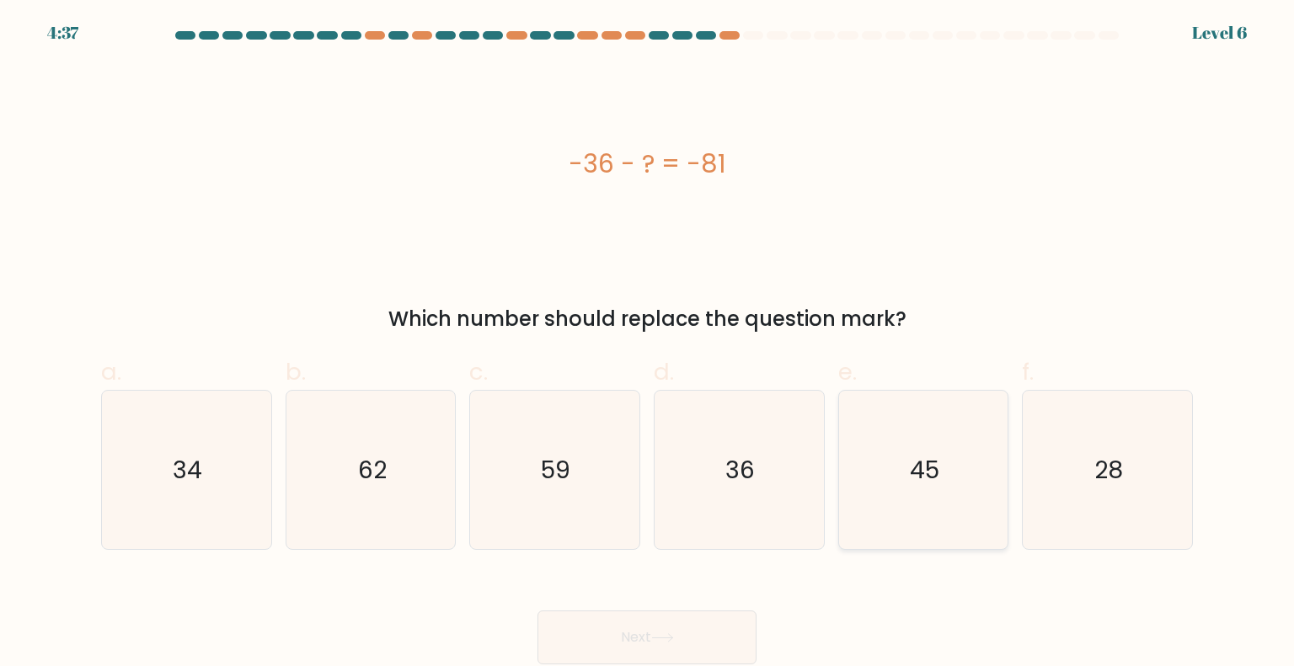
click at [920, 470] on text "45" at bounding box center [924, 469] width 29 height 34
click at [648, 345] on input "e. 45" at bounding box center [647, 339] width 1 height 11
radio input "true"
click at [671, 642] on icon at bounding box center [662, 638] width 23 height 9
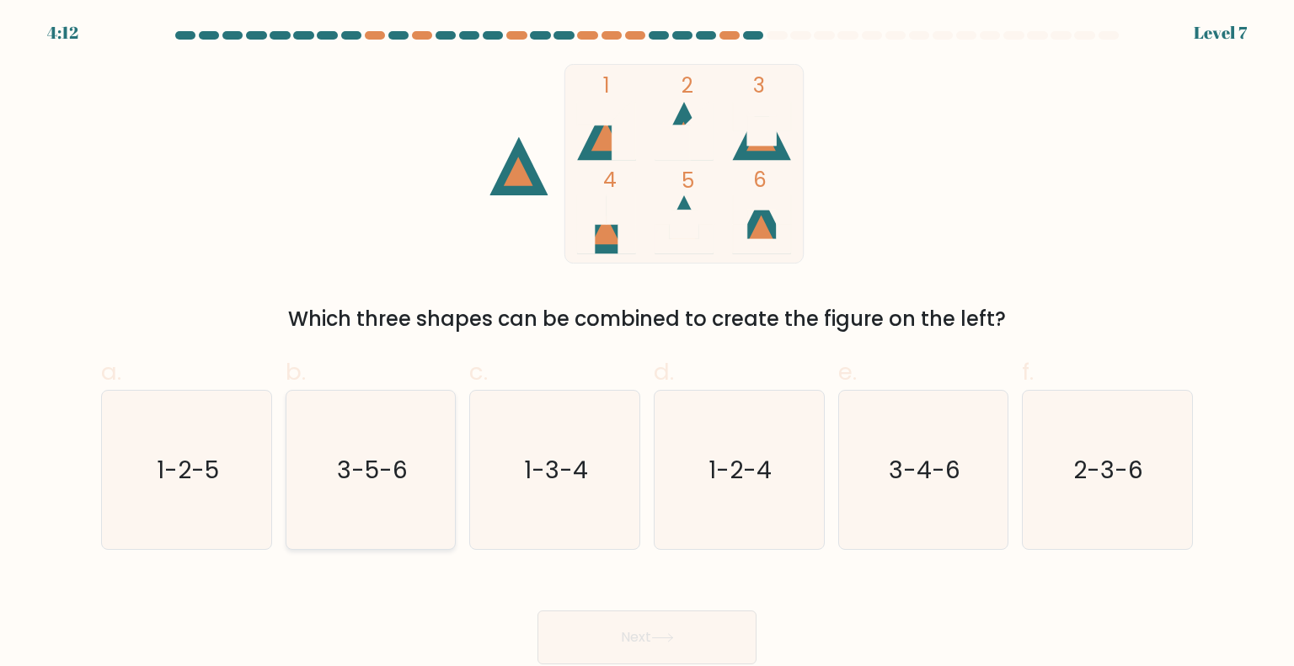
click at [399, 444] on icon "3-5-6" at bounding box center [371, 470] width 158 height 158
click at [647, 345] on input "b. 3-5-6" at bounding box center [647, 339] width 1 height 11
radio input "true"
click at [714, 639] on button "Next" at bounding box center [647, 638] width 219 height 54
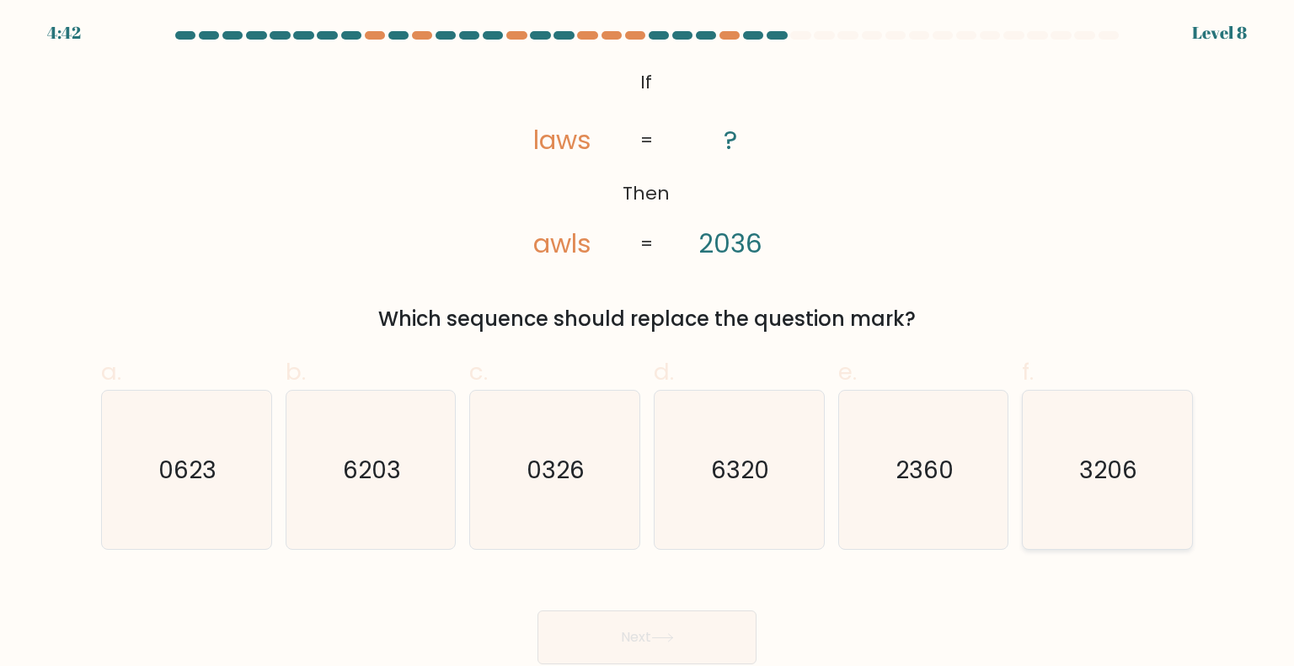
click at [1105, 495] on icon "3206" at bounding box center [1107, 470] width 158 height 158
click at [648, 345] on input "f. 3206" at bounding box center [647, 339] width 1 height 11
radio input "true"
click at [667, 634] on icon at bounding box center [662, 638] width 23 height 9
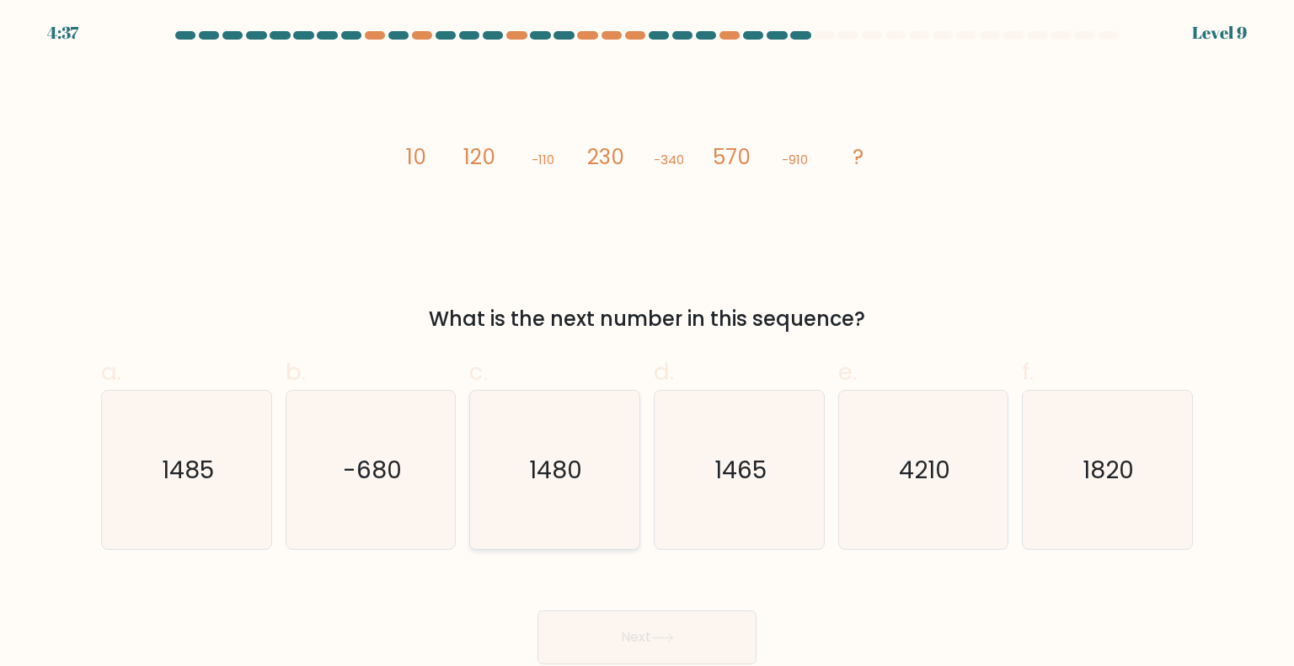
click at [590, 505] on icon "1480" at bounding box center [554, 470] width 158 height 158
click at [647, 345] on input "c. 1480" at bounding box center [647, 339] width 1 height 11
radio input "true"
click at [681, 630] on button "Next" at bounding box center [647, 638] width 219 height 54
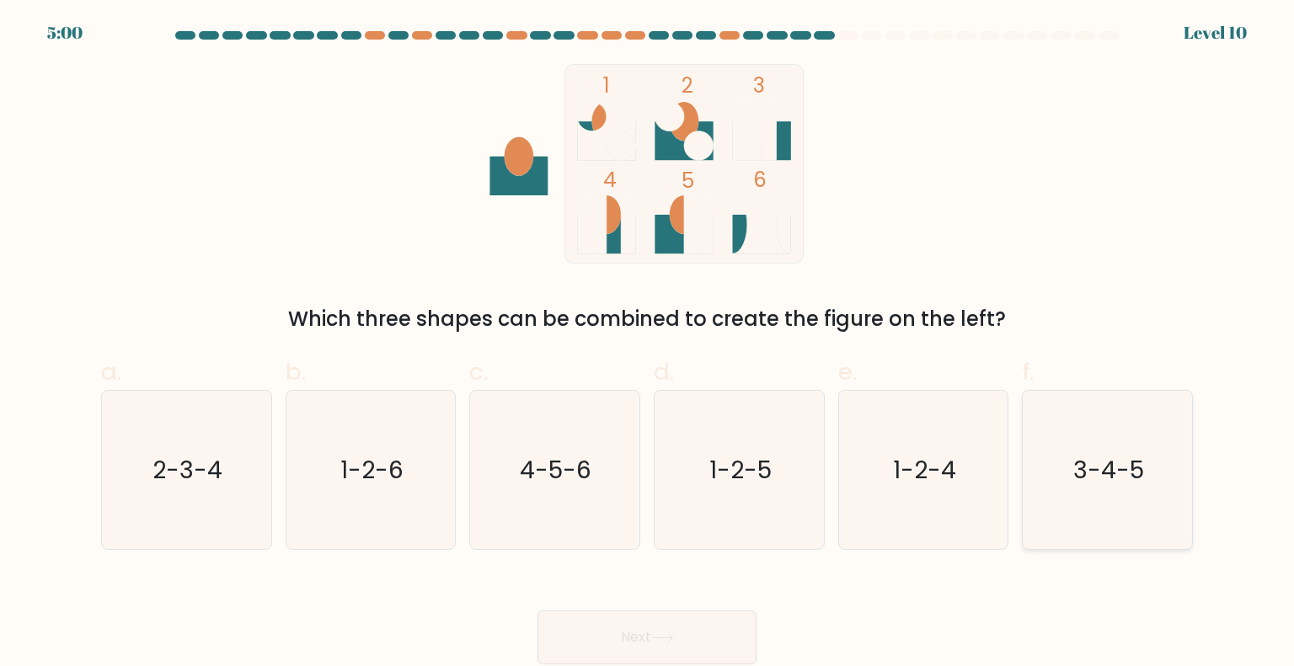
click at [1126, 501] on icon "3-4-5" at bounding box center [1107, 470] width 158 height 158
click at [648, 345] on input "f. 3-4-5" at bounding box center [647, 339] width 1 height 11
radio input "true"
click at [647, 629] on button "Next" at bounding box center [647, 638] width 219 height 54
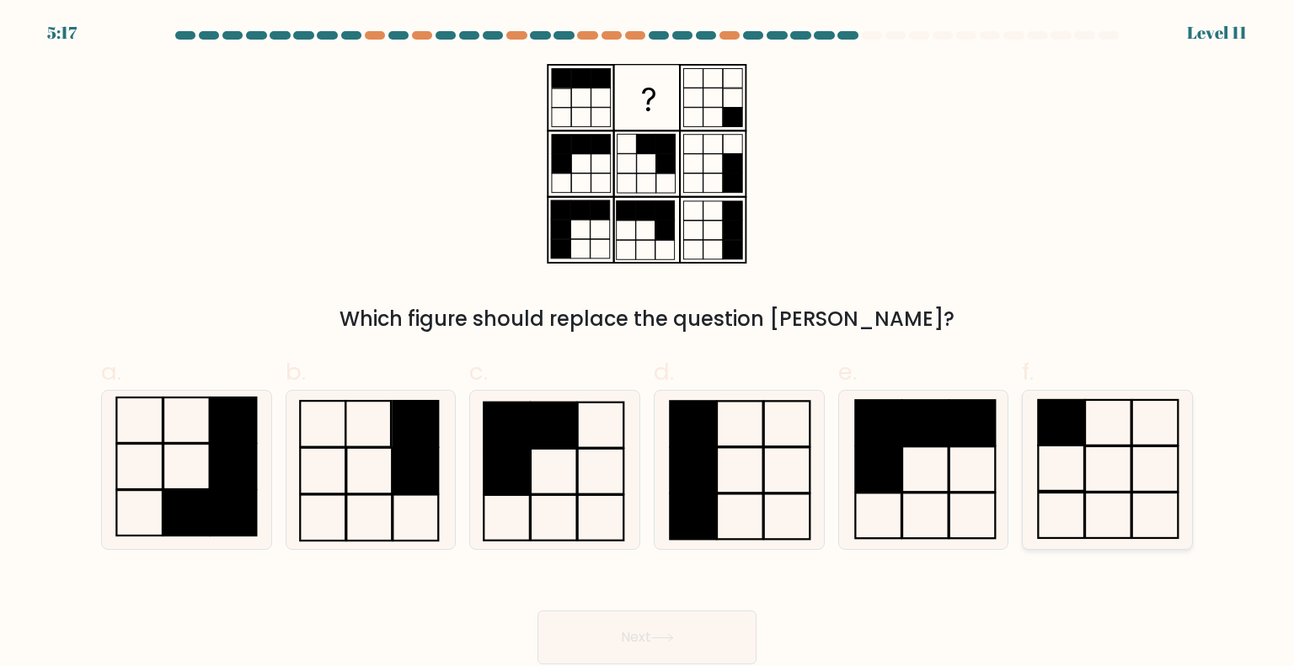
click at [1119, 501] on icon at bounding box center [1107, 470] width 158 height 158
click at [648, 345] on input "f." at bounding box center [647, 339] width 1 height 11
radio input "true"
click at [643, 623] on button "Next" at bounding box center [647, 638] width 219 height 54
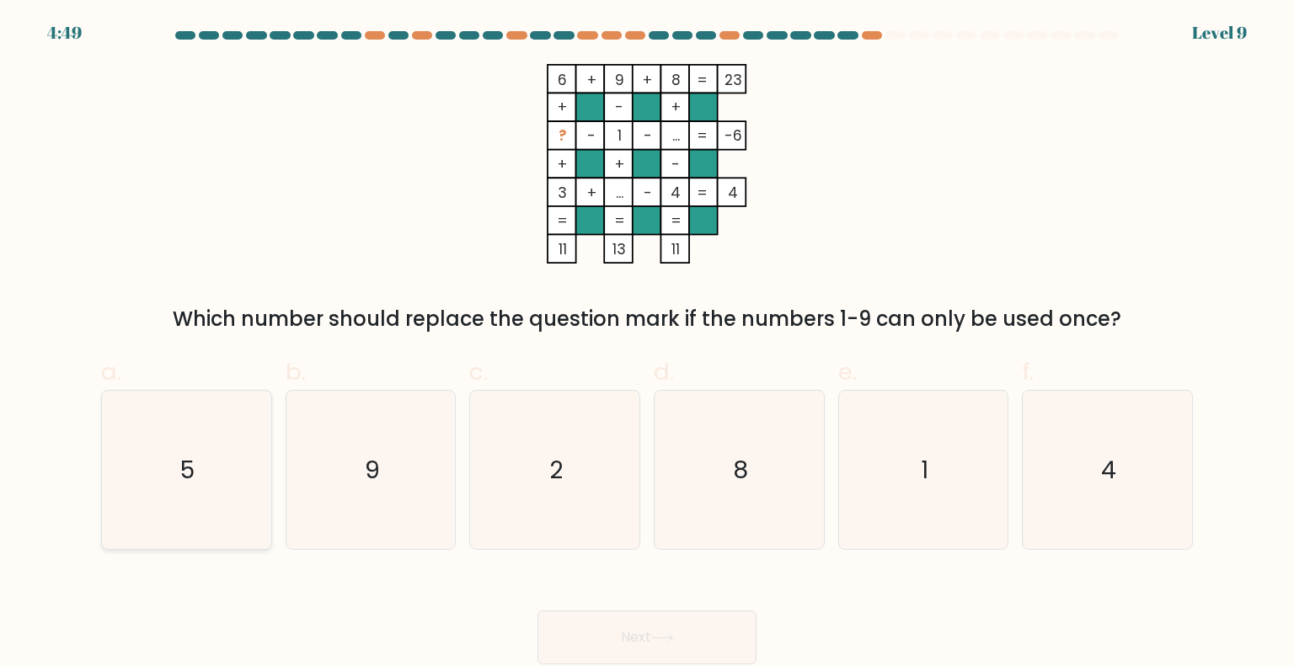
click at [188, 469] on text "5" at bounding box center [188, 469] width 14 height 34
click at [647, 345] on input "a. 5" at bounding box center [647, 339] width 1 height 11
radio input "true"
click at [709, 643] on button "Next" at bounding box center [647, 638] width 219 height 54
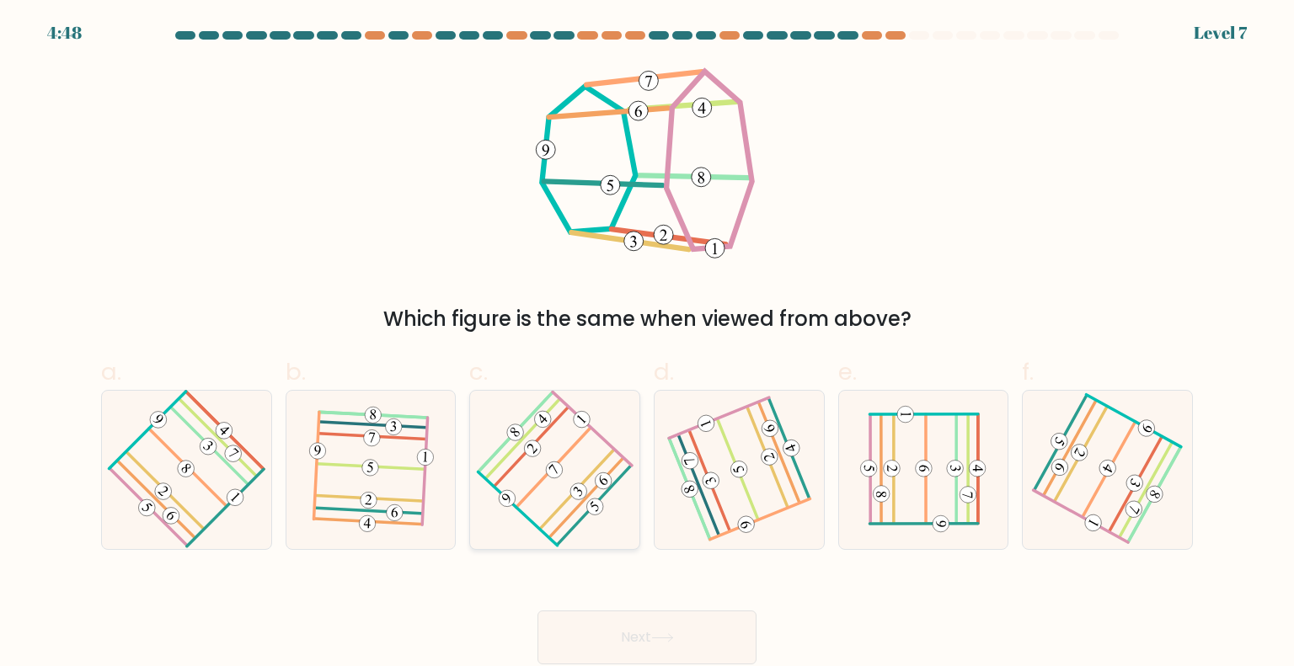
click at [546, 476] on 485 at bounding box center [553, 468] width 75 height 80
click at [647, 345] on input "c." at bounding box center [647, 339] width 1 height 11
radio input "true"
click at [641, 78] on 105_9 at bounding box center [648, 80] width 19 height 19
click at [627, 643] on button "Next" at bounding box center [647, 638] width 219 height 54
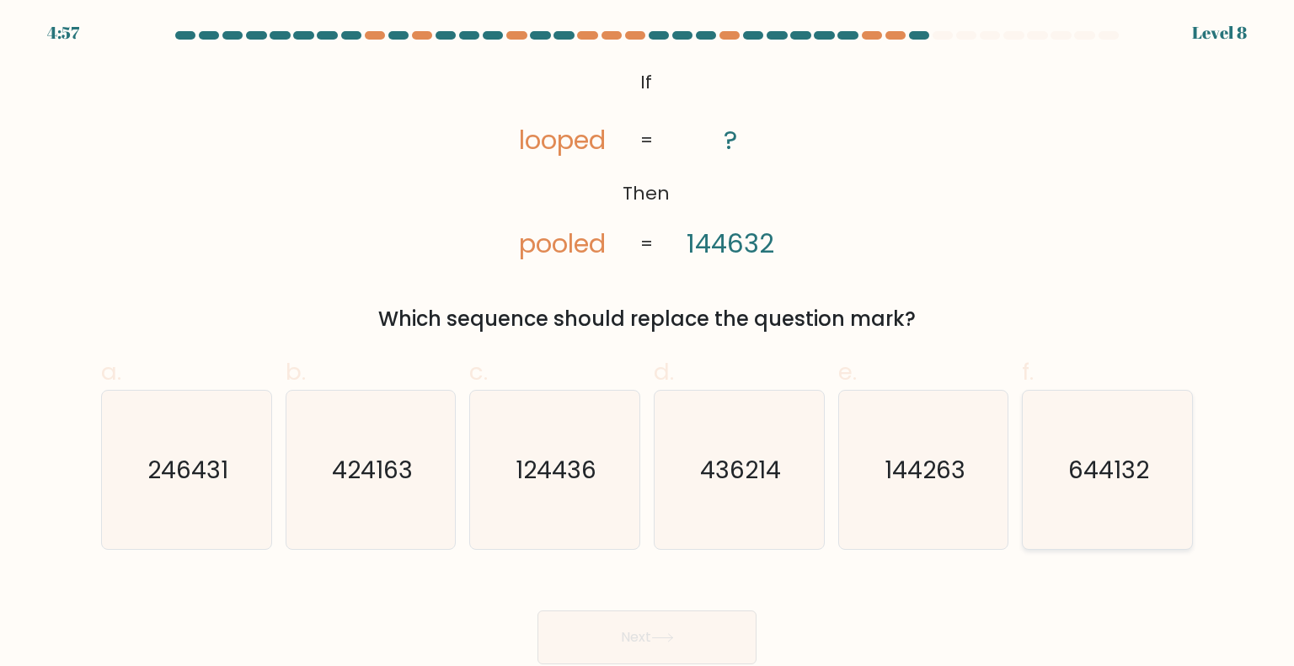
click at [1142, 484] on text "644132" at bounding box center [1108, 469] width 81 height 34
click at [648, 345] on input "f. 644132" at bounding box center [647, 339] width 1 height 11
radio input "true"
click at [614, 631] on button "Next" at bounding box center [647, 638] width 219 height 54
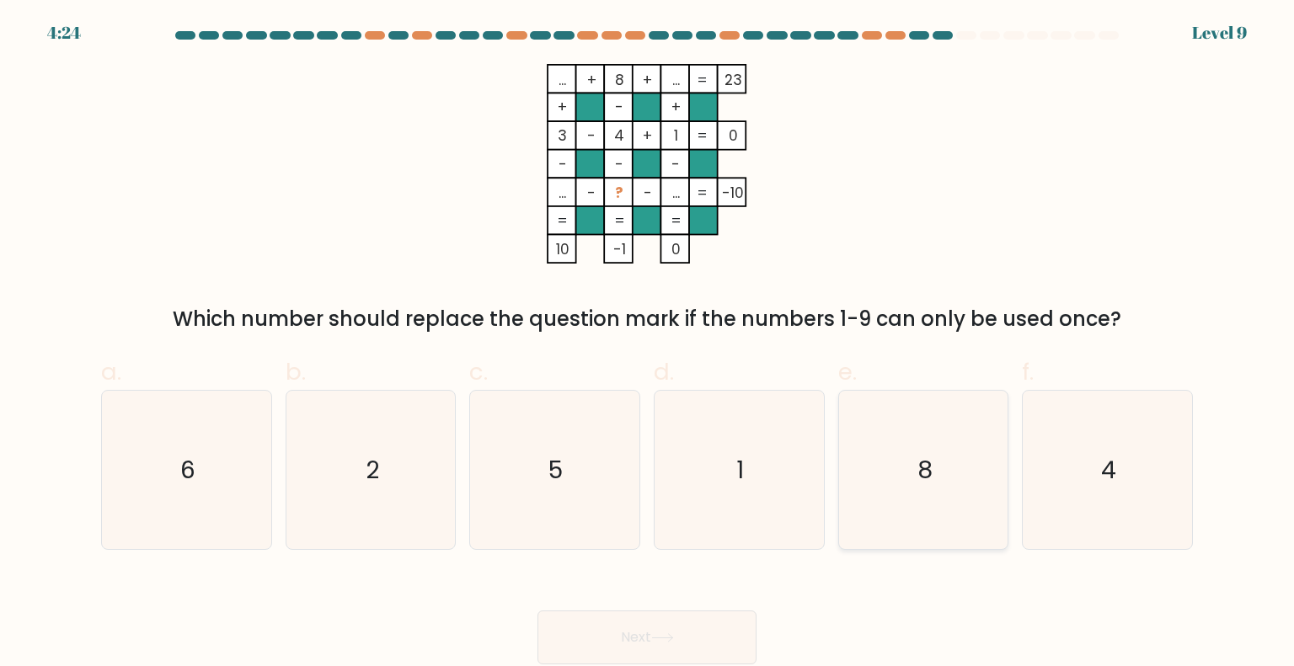
click at [961, 484] on icon "8" at bounding box center [923, 470] width 158 height 158
click at [648, 345] on input "e. 8" at bounding box center [647, 339] width 1 height 11
radio input "true"
click at [630, 643] on button "Next" at bounding box center [647, 638] width 219 height 54
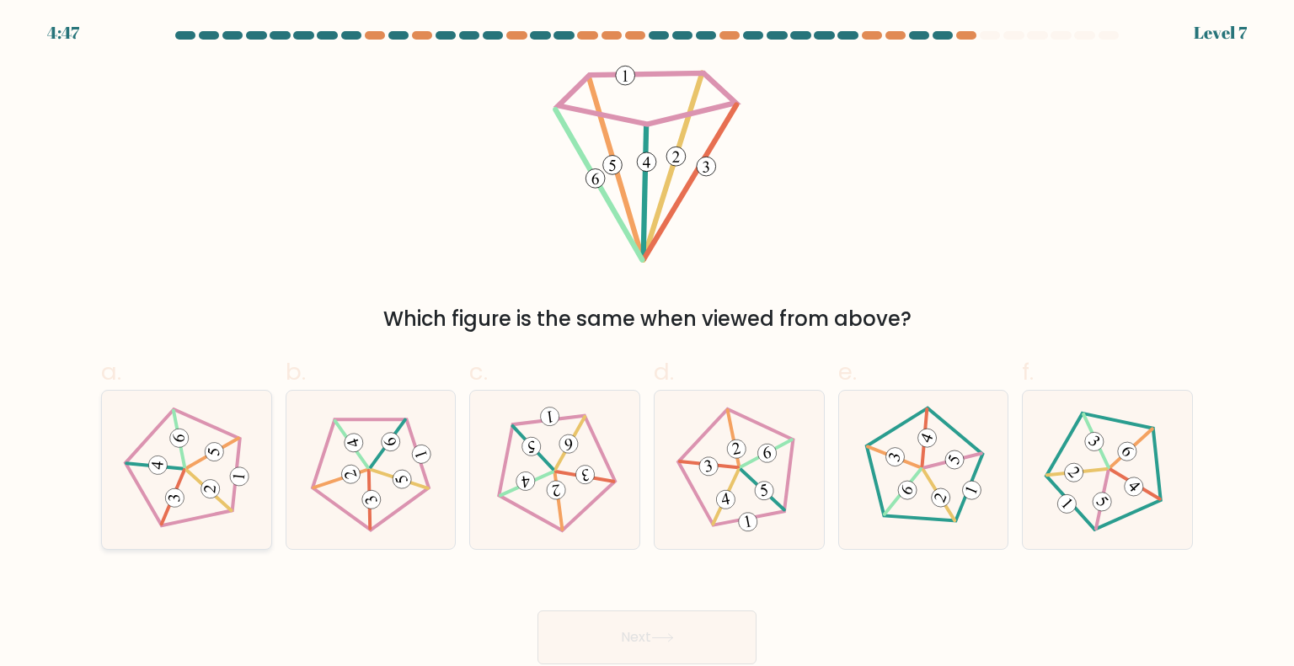
click at [195, 457] on icon at bounding box center [186, 469] width 127 height 127
click at [647, 345] on input "a." at bounding box center [647, 339] width 1 height 11
radio input "true"
click at [634, 629] on button "Next" at bounding box center [647, 638] width 219 height 54
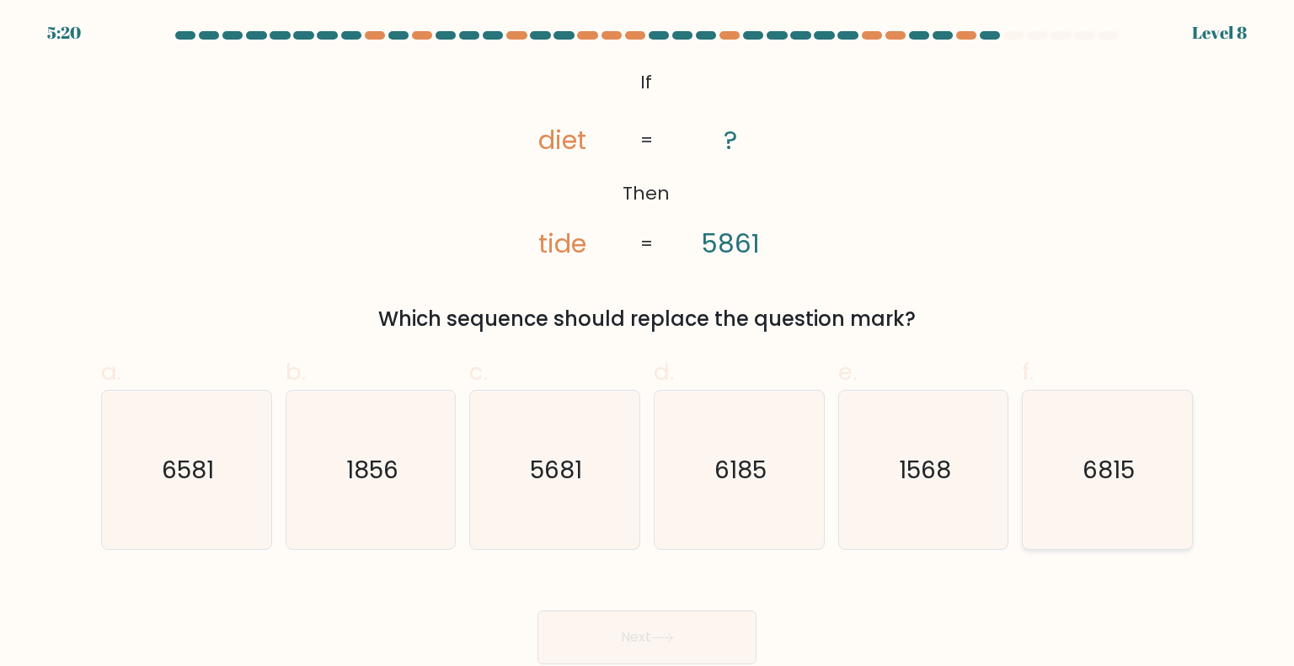
click at [1110, 488] on icon "6815" at bounding box center [1107, 470] width 158 height 158
click at [648, 345] on input "f. 6815" at bounding box center [647, 339] width 1 height 11
radio input "true"
click at [1073, 313] on div "Which sequence should replace the question mark?" at bounding box center [647, 319] width 1072 height 30
click at [565, 251] on tspan "tide" at bounding box center [562, 244] width 48 height 36
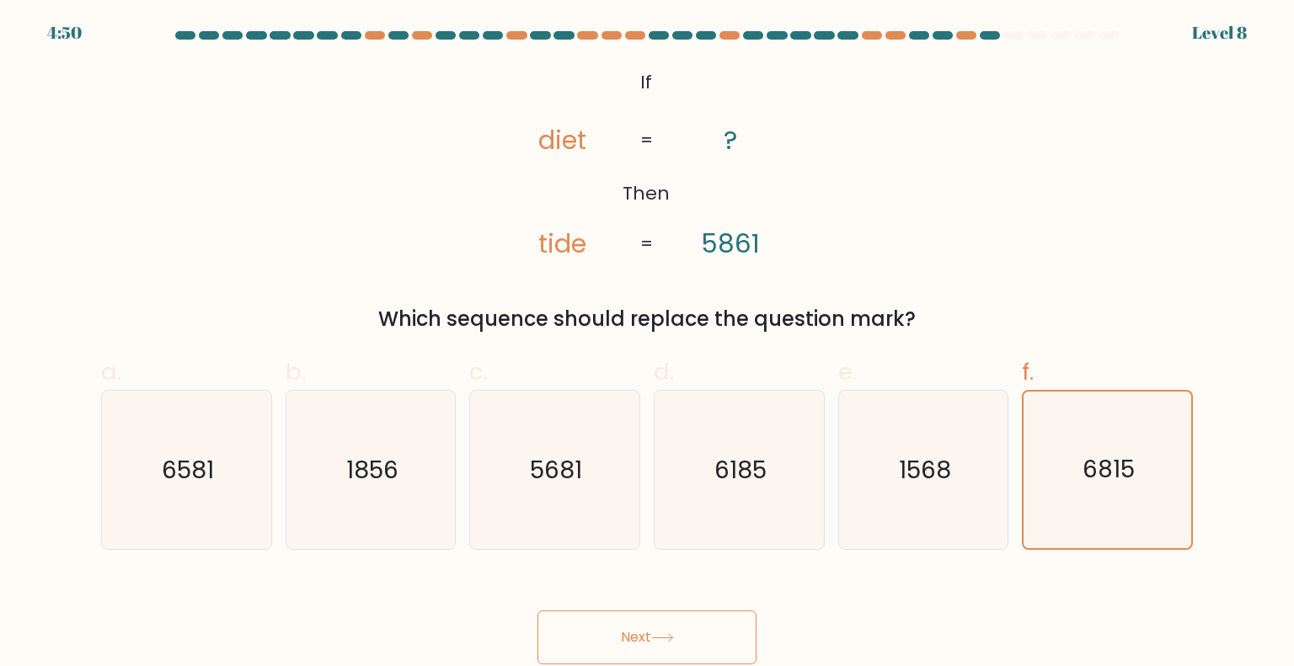
click at [670, 630] on button "Next" at bounding box center [647, 638] width 219 height 54
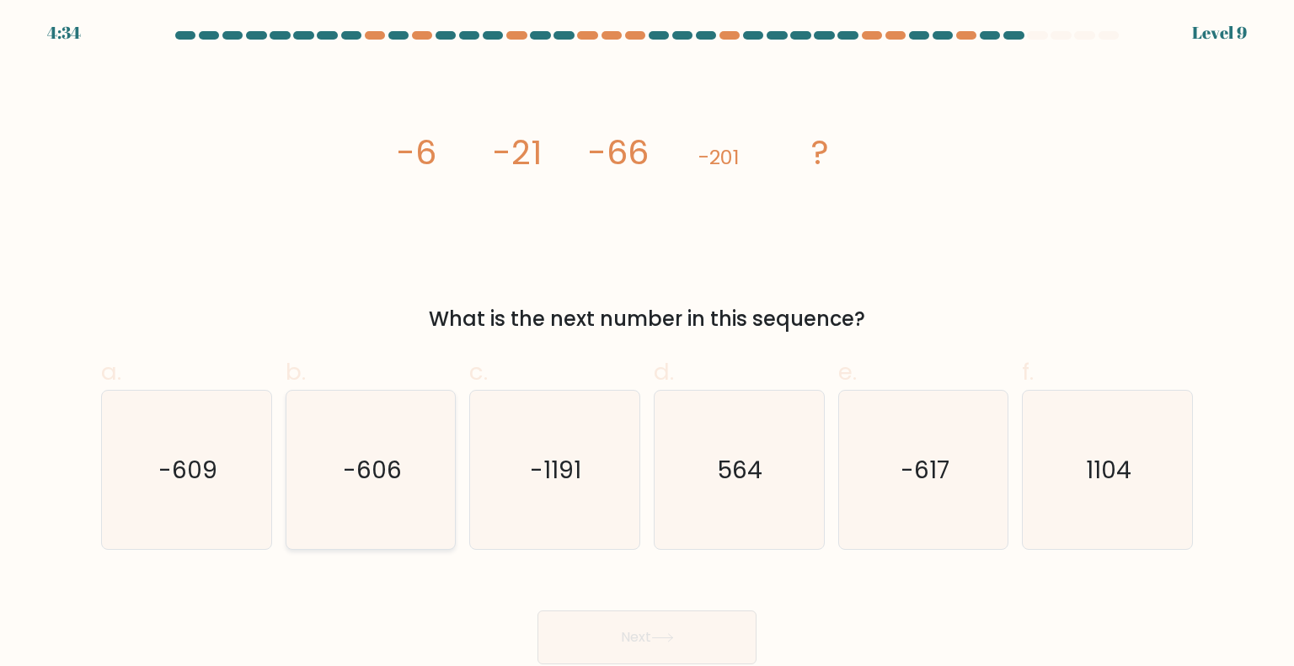
click at [416, 500] on icon "-606" at bounding box center [371, 470] width 158 height 158
click at [647, 345] on input "b. -606" at bounding box center [647, 339] width 1 height 11
radio input "true"
click at [630, 632] on button "Next" at bounding box center [647, 638] width 219 height 54
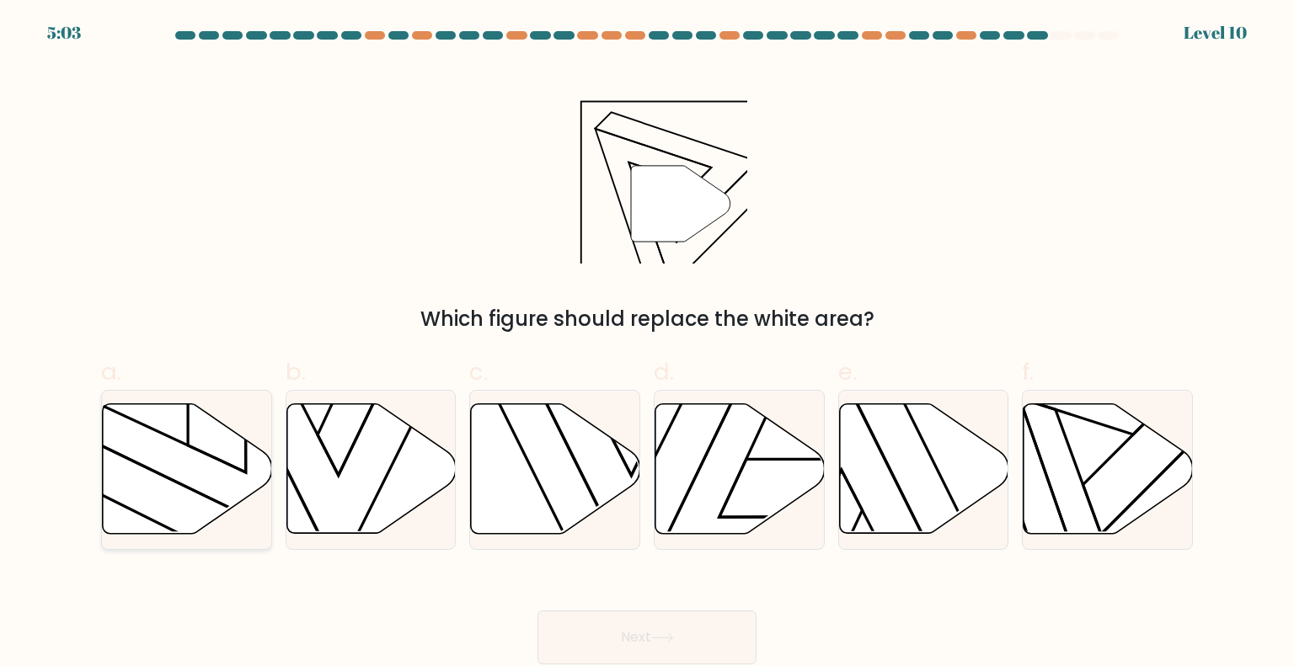
click at [172, 452] on icon at bounding box center [187, 469] width 169 height 130
click at [647, 345] on input "a." at bounding box center [647, 339] width 1 height 11
radio input "true"
click at [1116, 474] on icon at bounding box center [1108, 469] width 169 height 130
click at [648, 345] on input "f." at bounding box center [647, 339] width 1 height 11
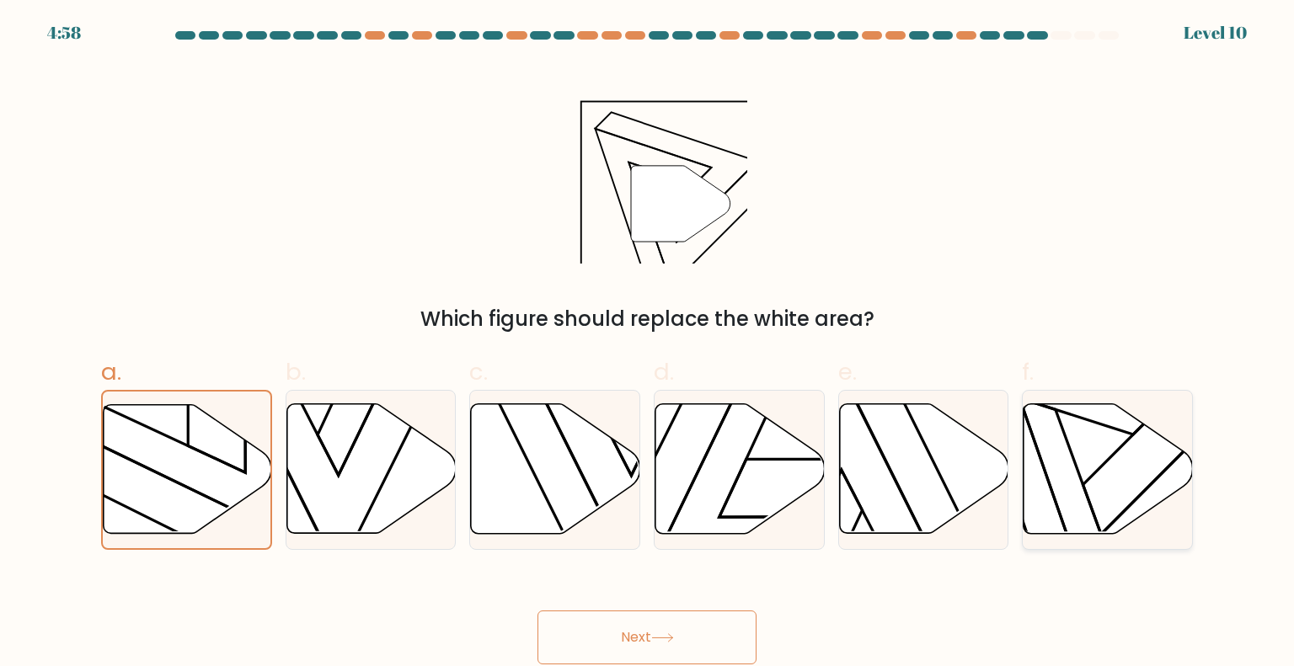
radio input "true"
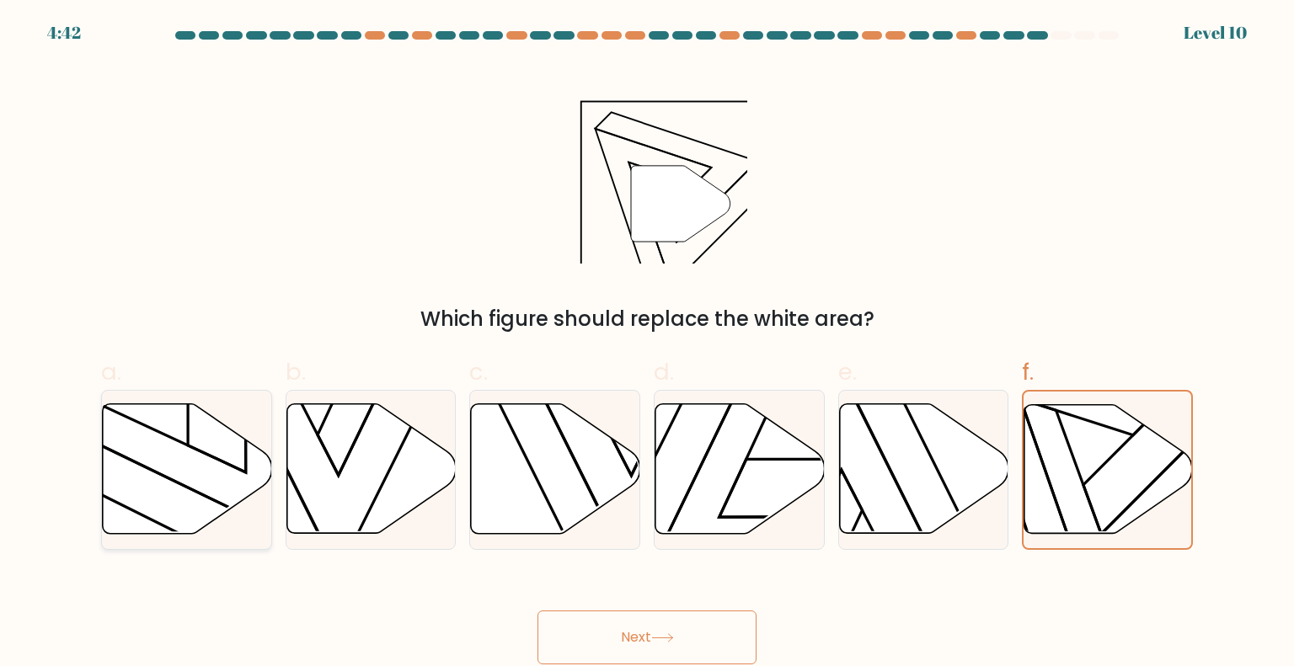
click at [183, 467] on icon at bounding box center [187, 469] width 169 height 130
click at [647, 345] on input "a." at bounding box center [647, 339] width 1 height 11
radio input "true"
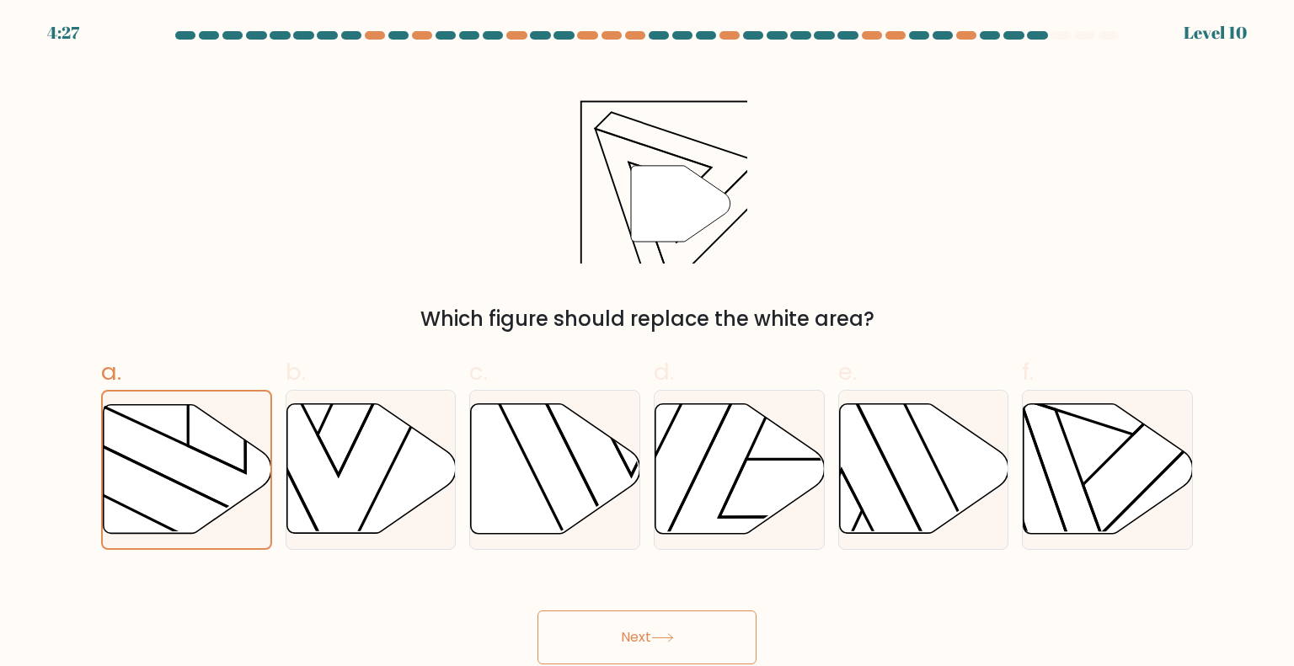
click at [661, 636] on icon at bounding box center [662, 638] width 23 height 9
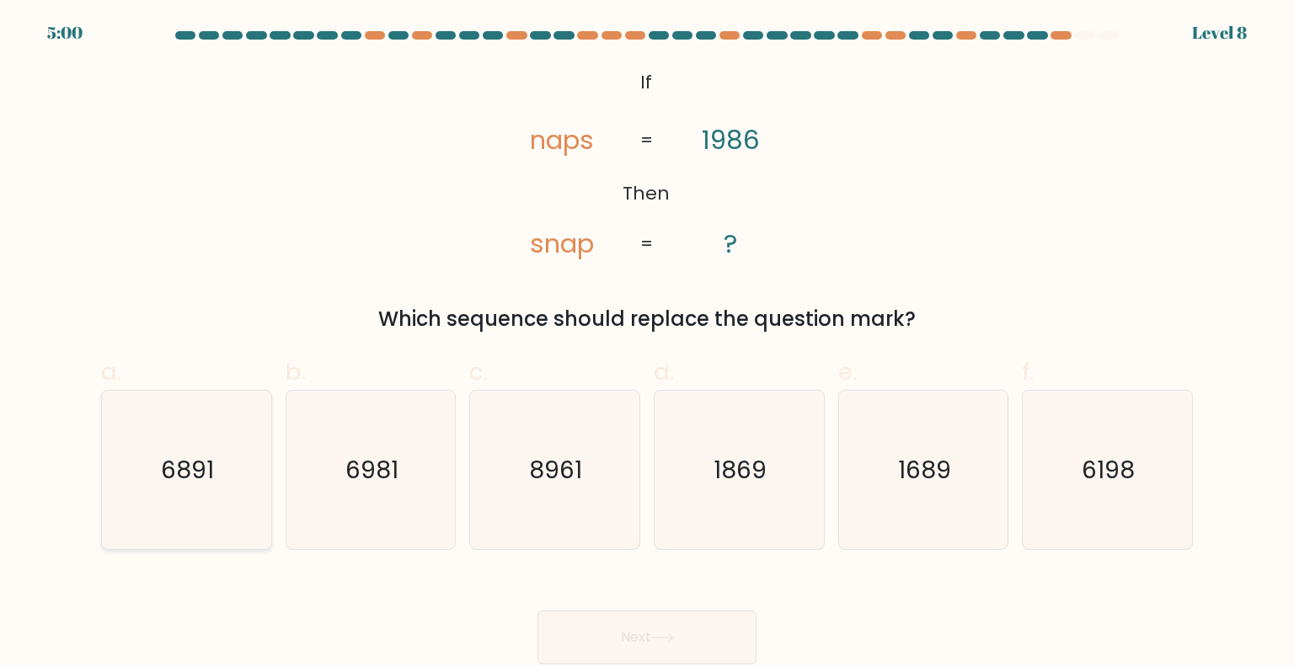
click at [156, 499] on icon "6891" at bounding box center [186, 470] width 158 height 158
click at [647, 345] on input "a. 6891" at bounding box center [647, 339] width 1 height 11
radio input "true"
click at [1089, 484] on text "6198" at bounding box center [1109, 469] width 53 height 34
click at [648, 345] on input "f. 6198" at bounding box center [647, 339] width 1 height 11
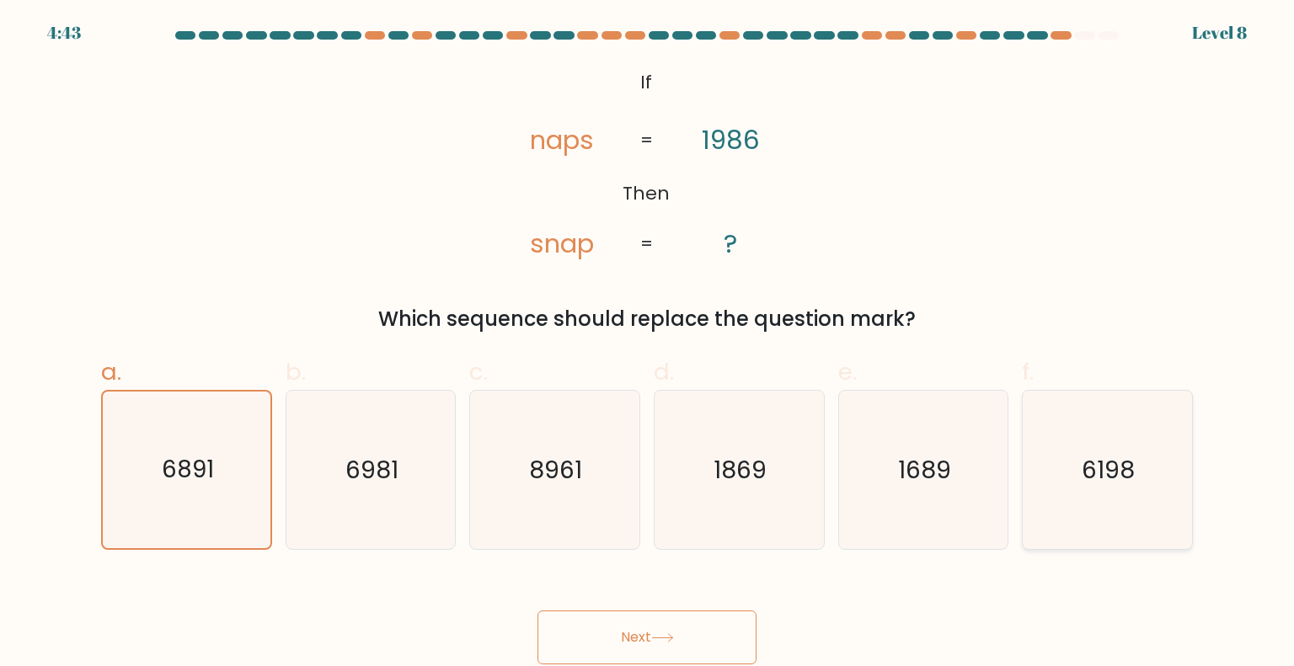
radio input "true"
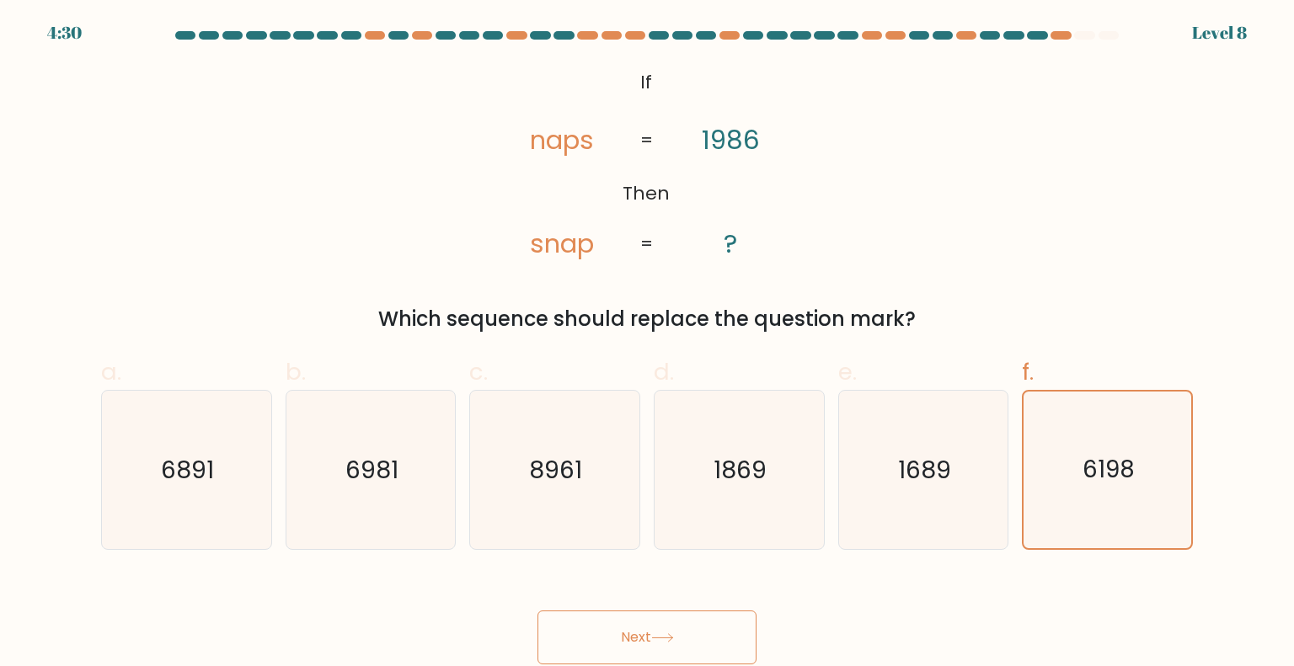
click at [698, 634] on button "Next" at bounding box center [647, 638] width 219 height 54
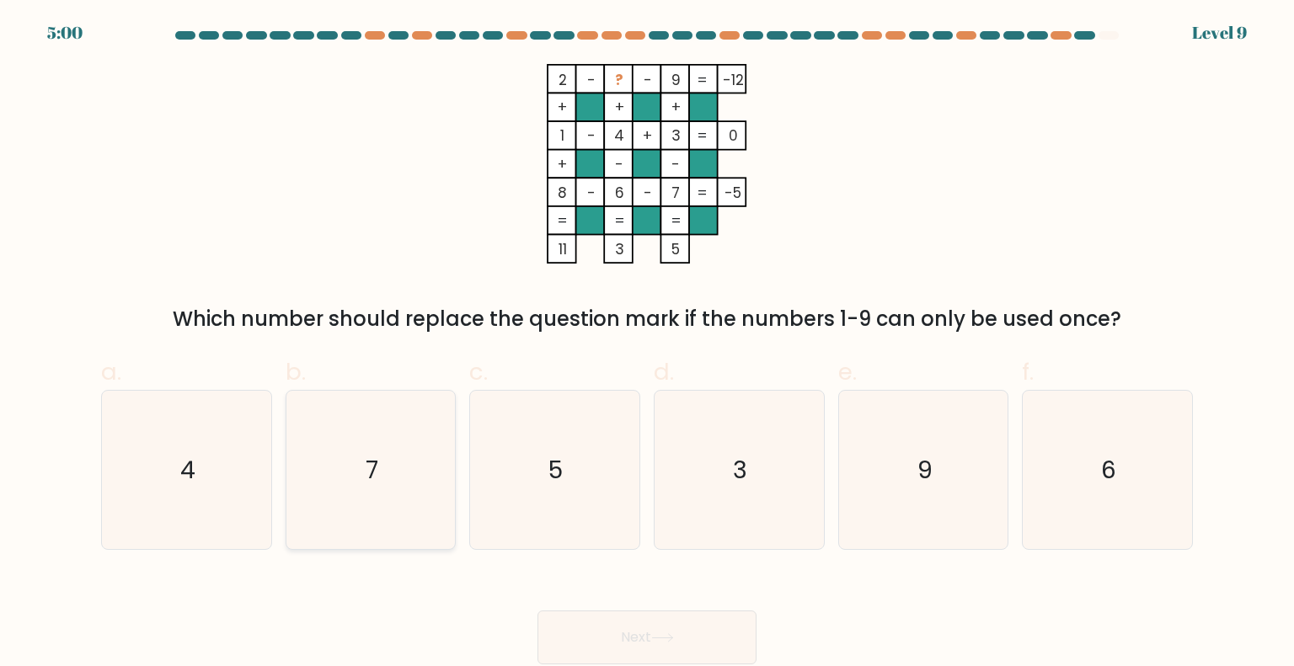
click at [400, 481] on icon "7" at bounding box center [371, 470] width 158 height 158
click at [647, 345] on input "b. 7" at bounding box center [647, 339] width 1 height 11
radio input "true"
click at [558, 461] on text "5" at bounding box center [556, 469] width 14 height 34
click at [647, 345] on input "c. 5" at bounding box center [647, 339] width 1 height 11
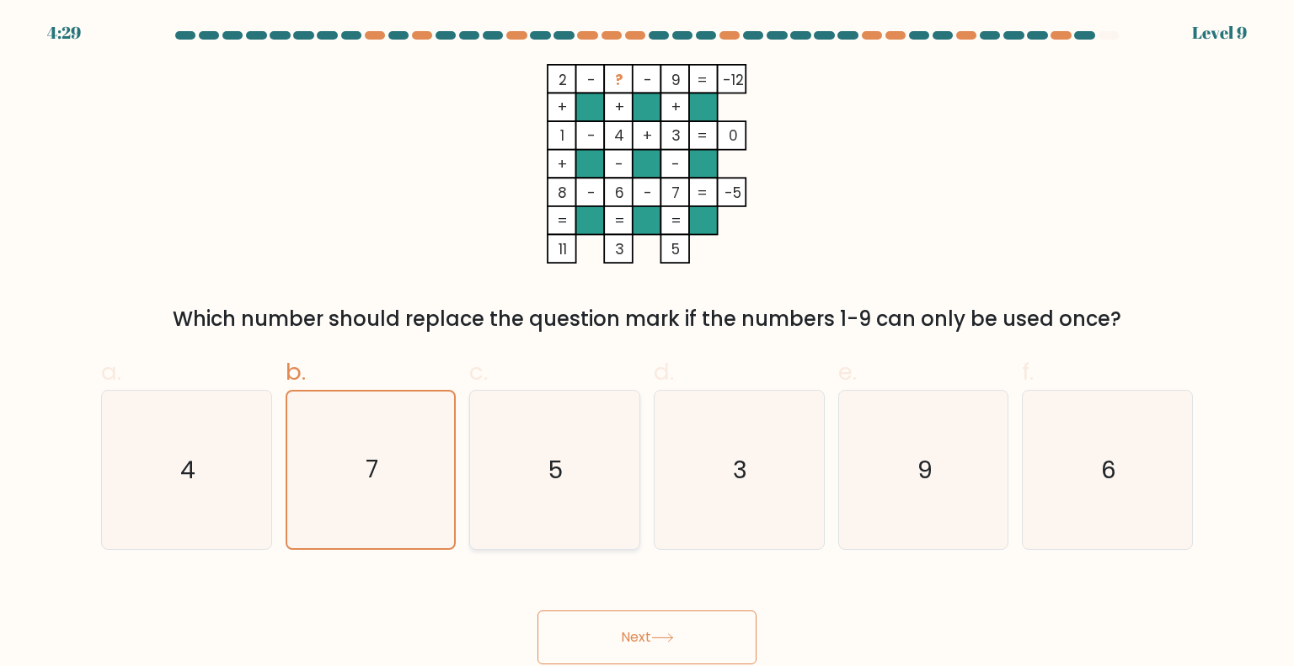
radio input "true"
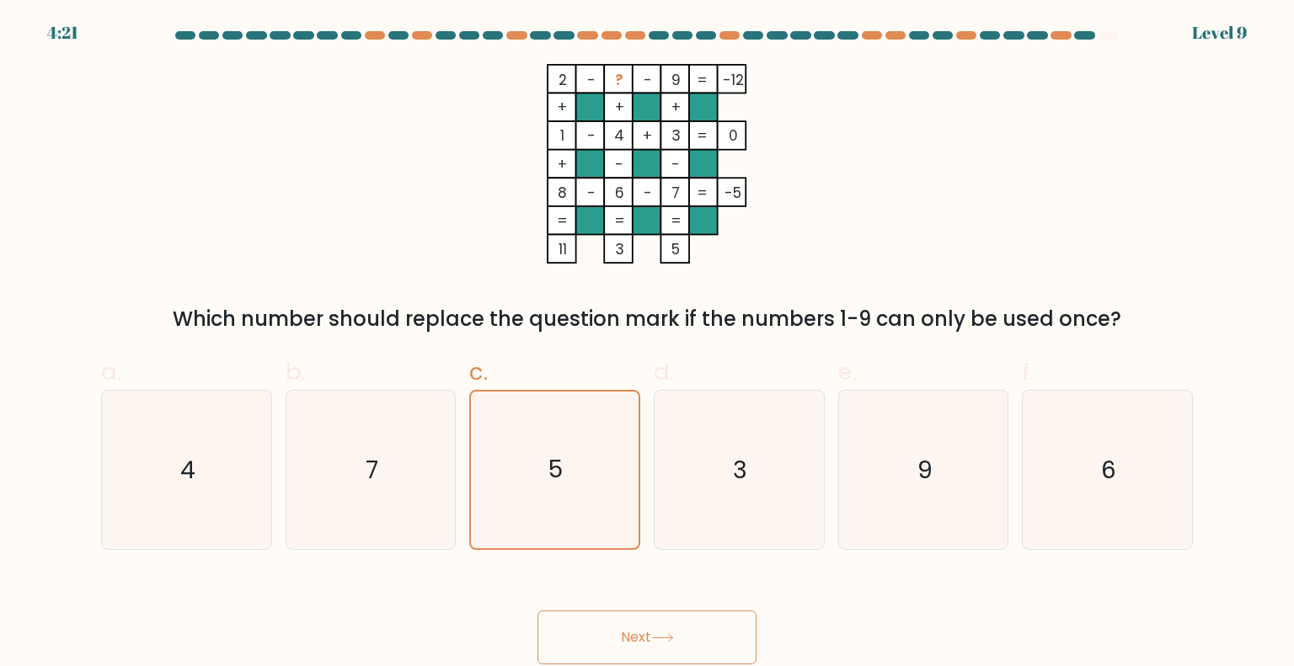
click at [689, 640] on button "Next" at bounding box center [647, 638] width 219 height 54
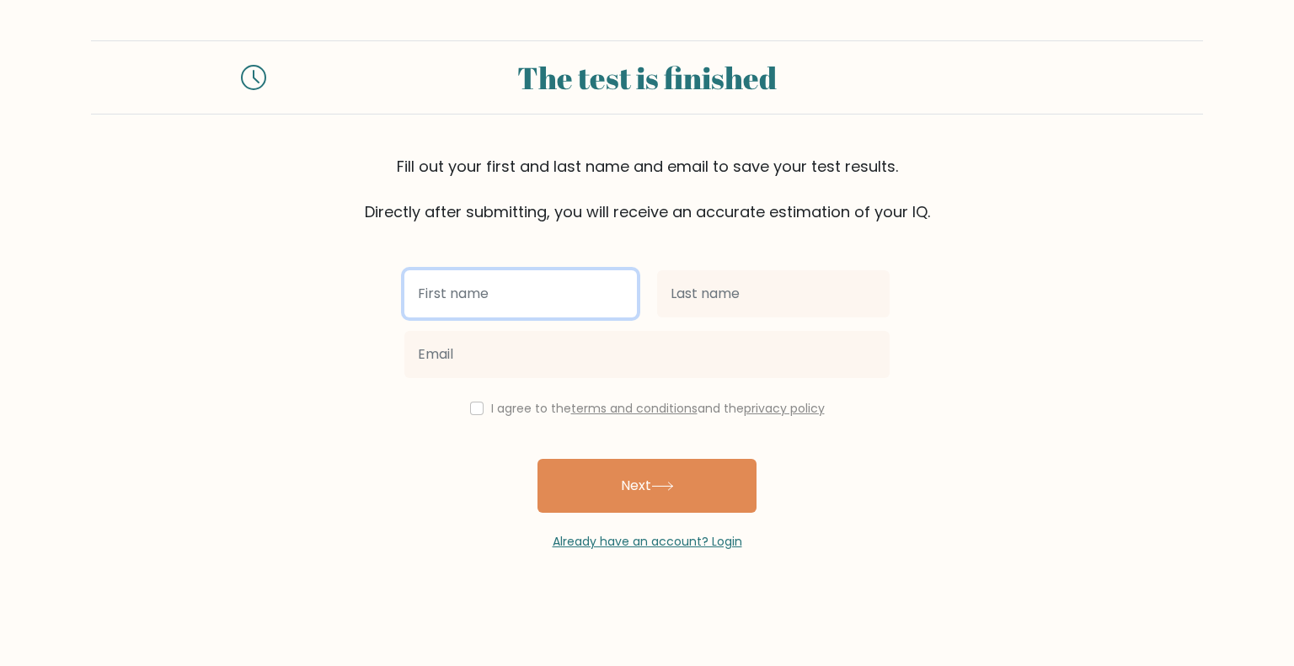
click at [473, 299] on input "text" at bounding box center [520, 293] width 233 height 47
type input "Thea"
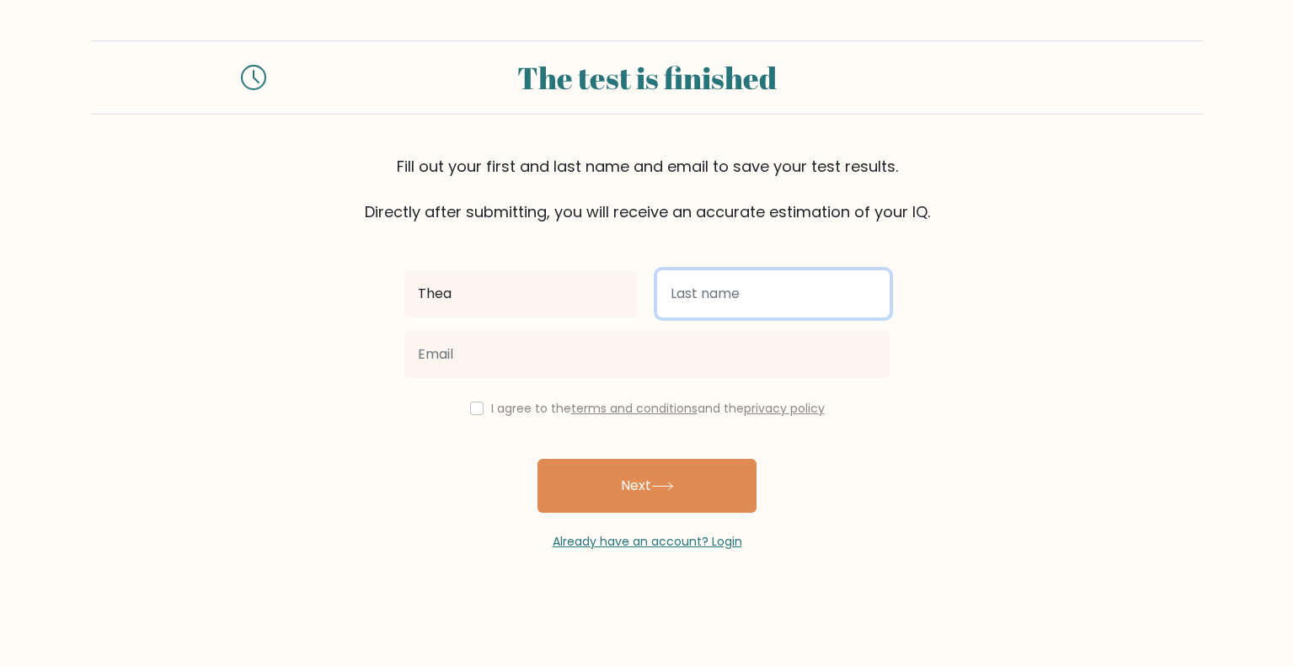
click at [792, 295] on input "text" at bounding box center [773, 293] width 233 height 47
type input "Cabillan"
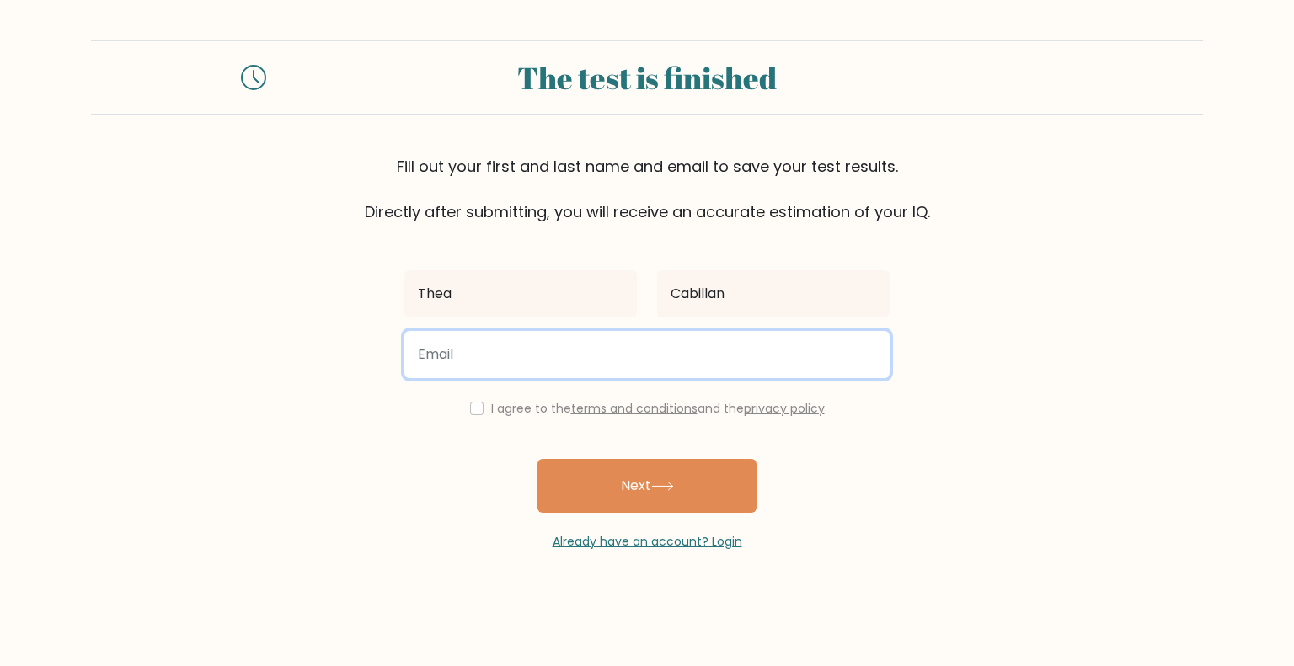
click at [674, 356] on input "email" at bounding box center [646, 354] width 485 height 47
type input "thealeda.cabillan@gmail.com"
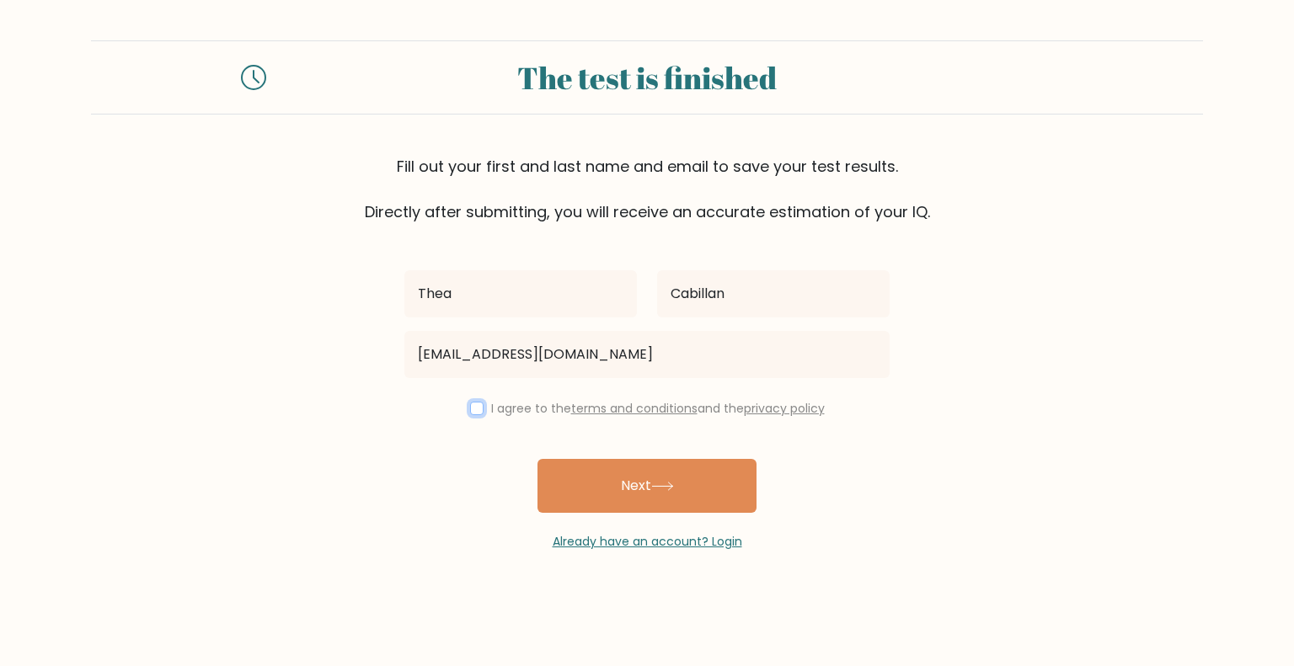
click at [473, 409] on input "checkbox" at bounding box center [476, 408] width 13 height 13
checkbox input "true"
click at [720, 484] on button "Next" at bounding box center [647, 486] width 219 height 54
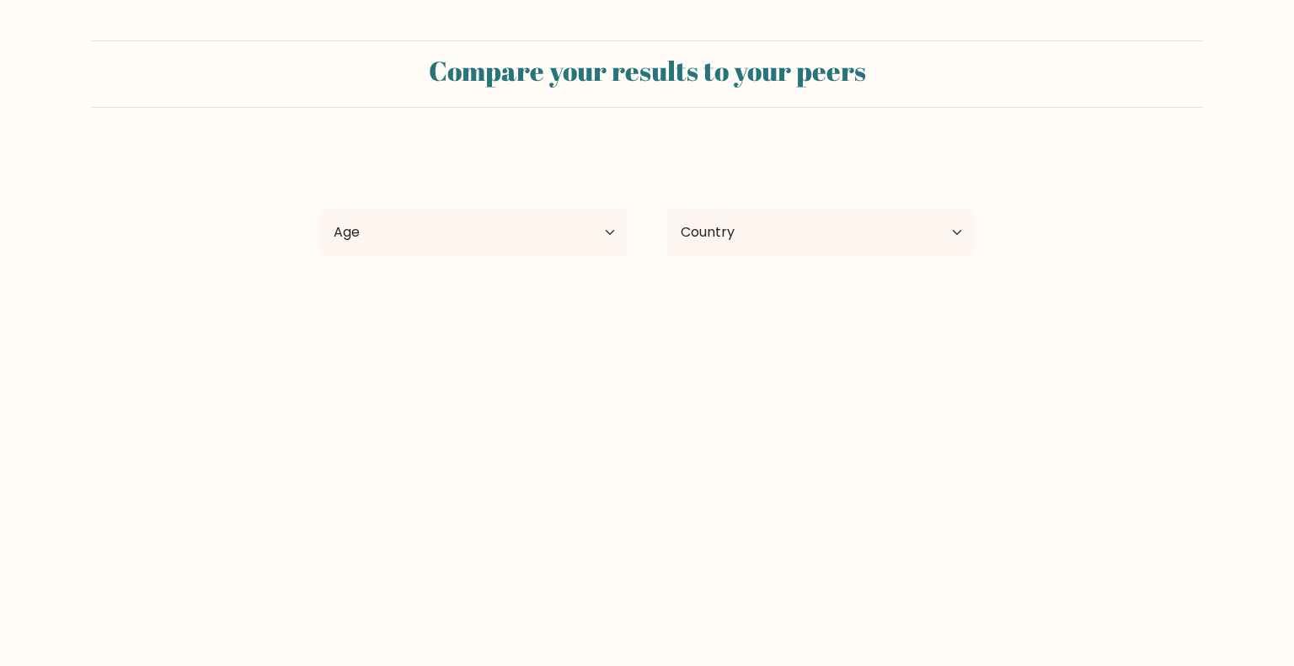
select select "PH"
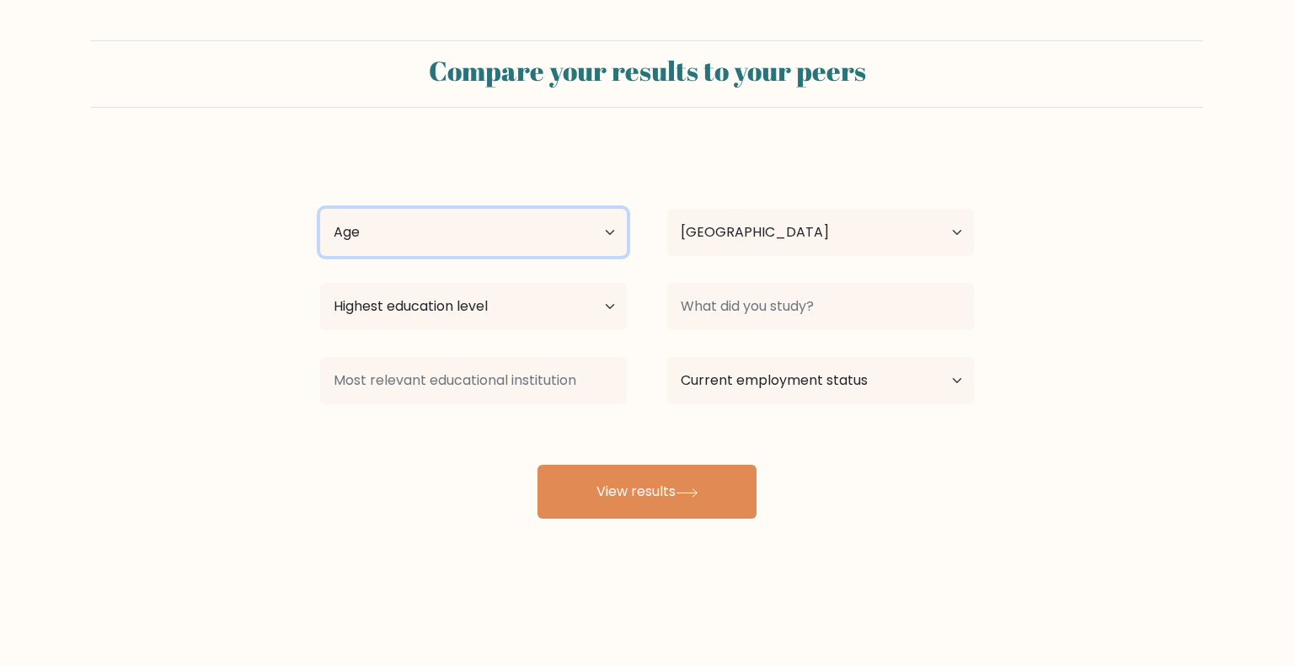
click at [506, 231] on select "Age Under [DEMOGRAPHIC_DATA] [DEMOGRAPHIC_DATA] [DEMOGRAPHIC_DATA] [DEMOGRAPHIC…" at bounding box center [473, 232] width 307 height 47
select select "25_34"
click at [320, 209] on select "Age Under [DEMOGRAPHIC_DATA] [DEMOGRAPHIC_DATA] [DEMOGRAPHIC_DATA] [DEMOGRAPHIC…" at bounding box center [473, 232] width 307 height 47
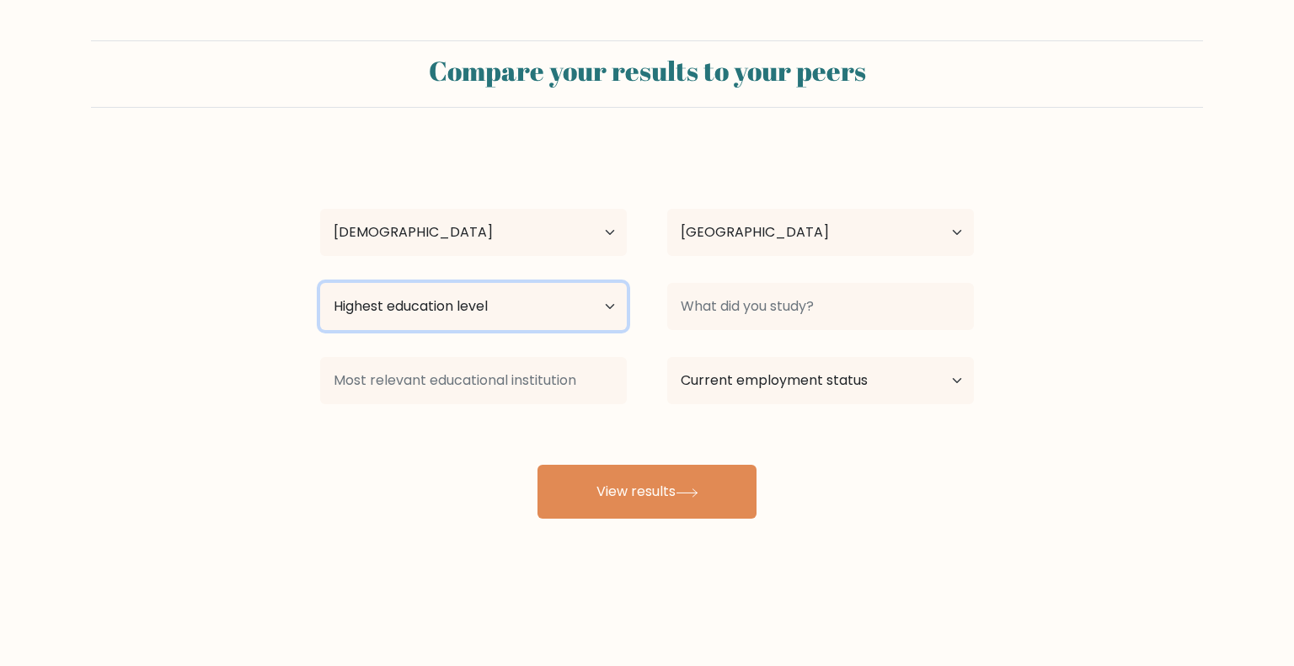
click at [485, 300] on select "Highest education level No schooling Primary Lower Secondary Upper Secondary Oc…" at bounding box center [473, 306] width 307 height 47
select select "bachelors_degree"
click at [320, 283] on select "Highest education level No schooling Primary Lower Secondary Upper Secondary Oc…" at bounding box center [473, 306] width 307 height 47
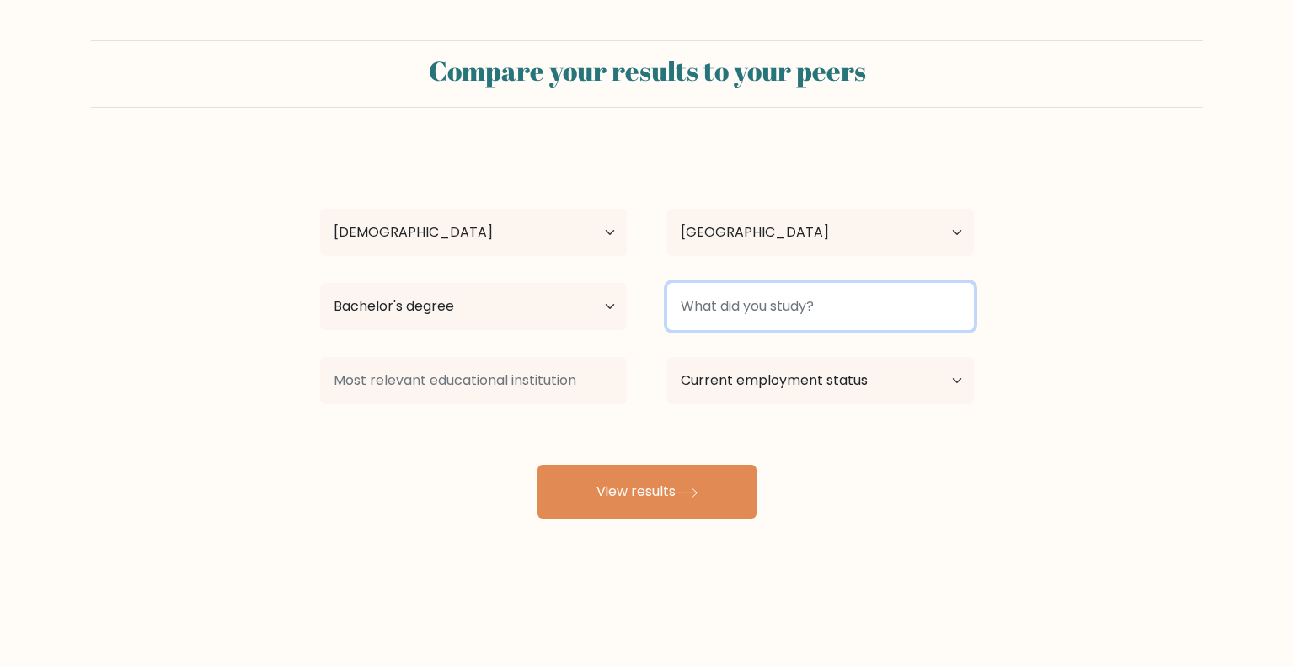
click at [778, 309] on input at bounding box center [820, 306] width 307 height 47
click at [809, 297] on input at bounding box center [820, 306] width 307 height 47
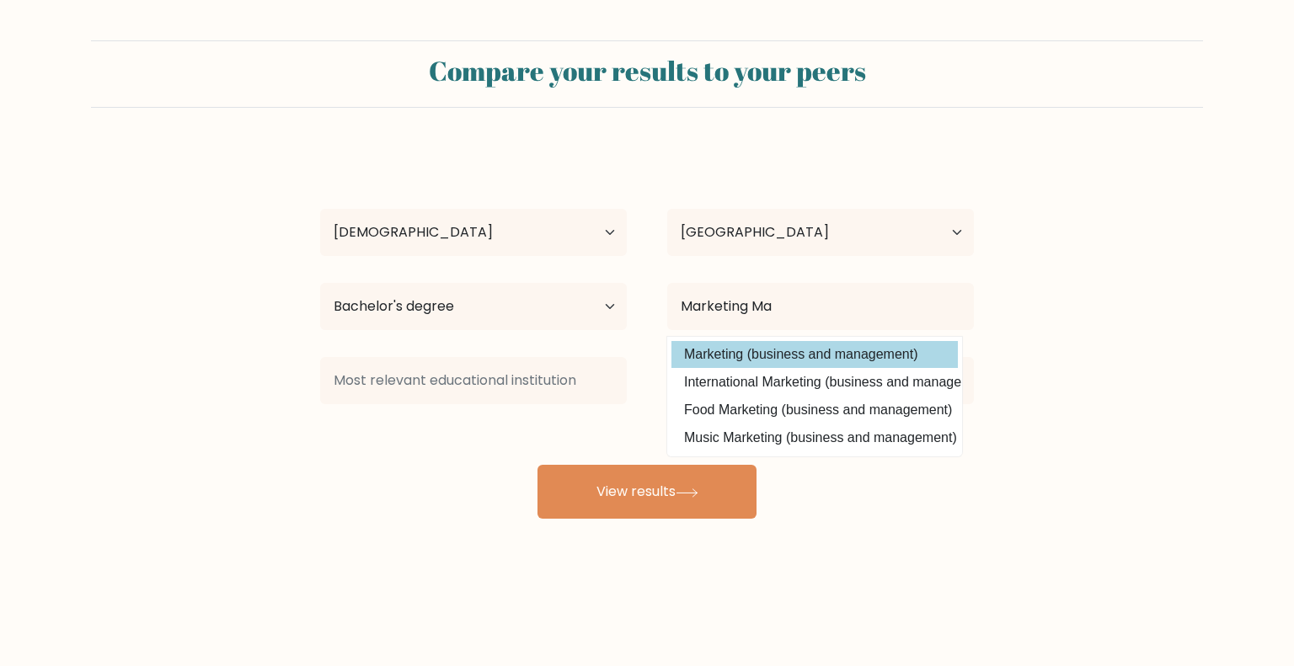
click at [788, 353] on option "Marketing (business and management)" at bounding box center [814, 354] width 286 height 27
type input "Marketing"
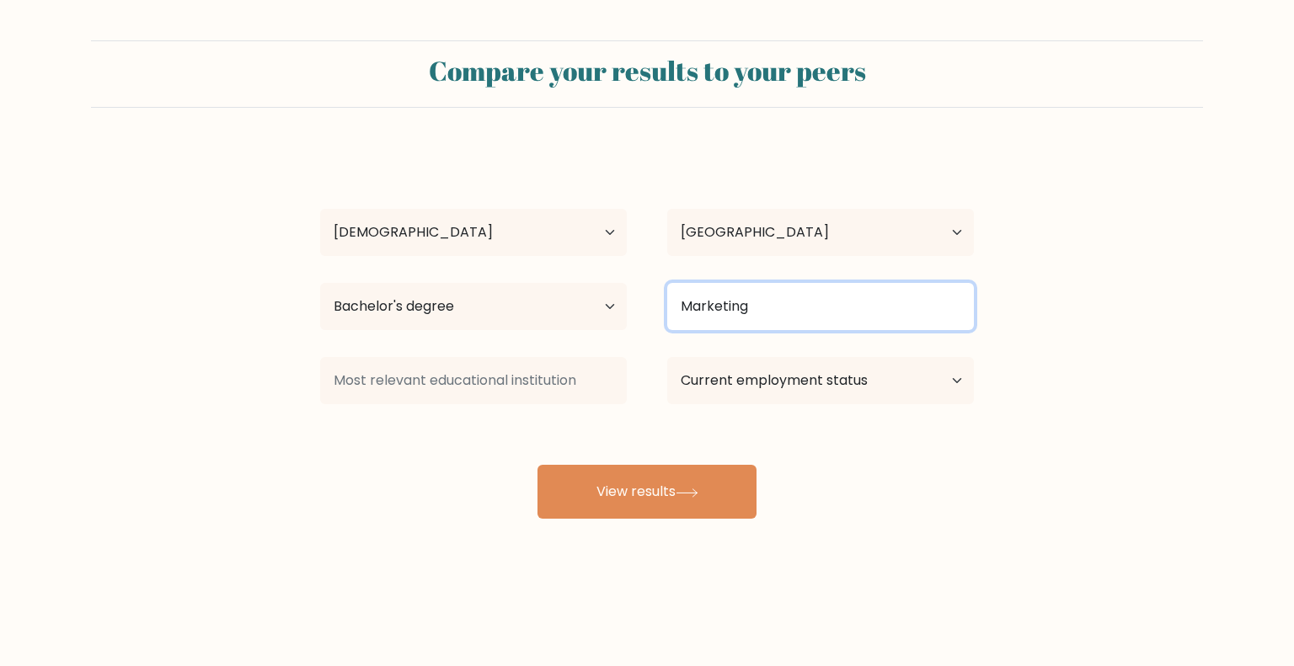
click at [814, 285] on input "Marketing" at bounding box center [820, 306] width 307 height 47
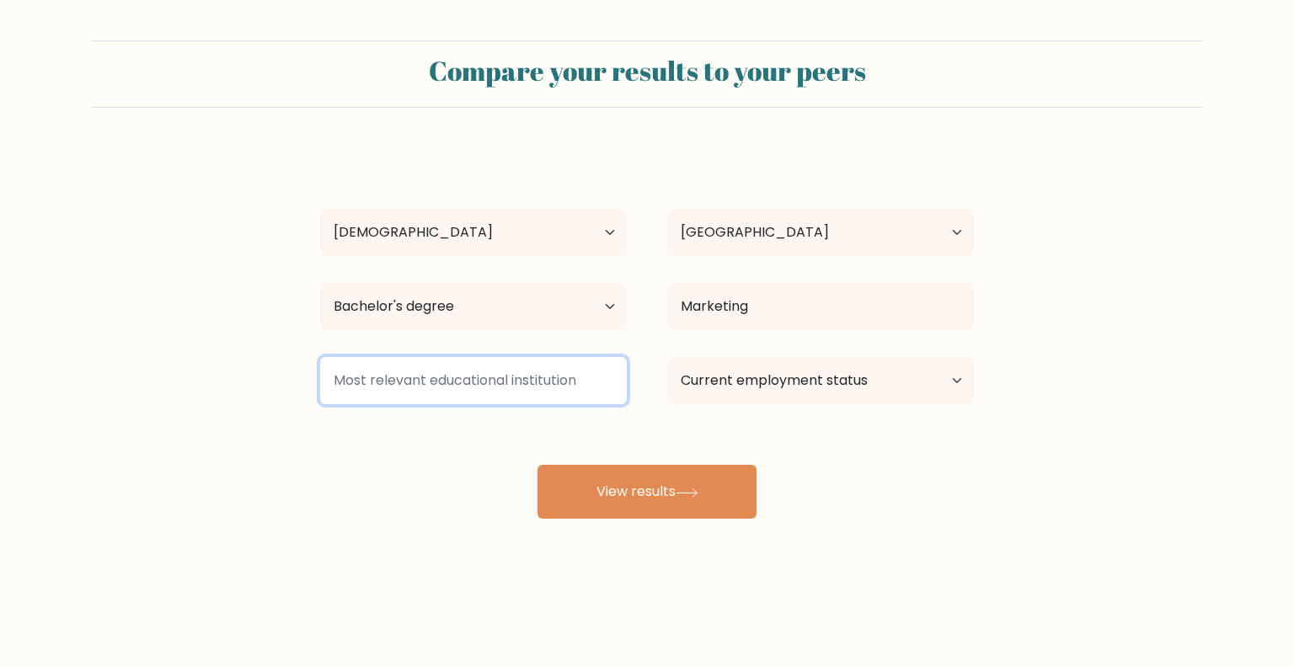
click at [549, 383] on input at bounding box center [473, 380] width 307 height 47
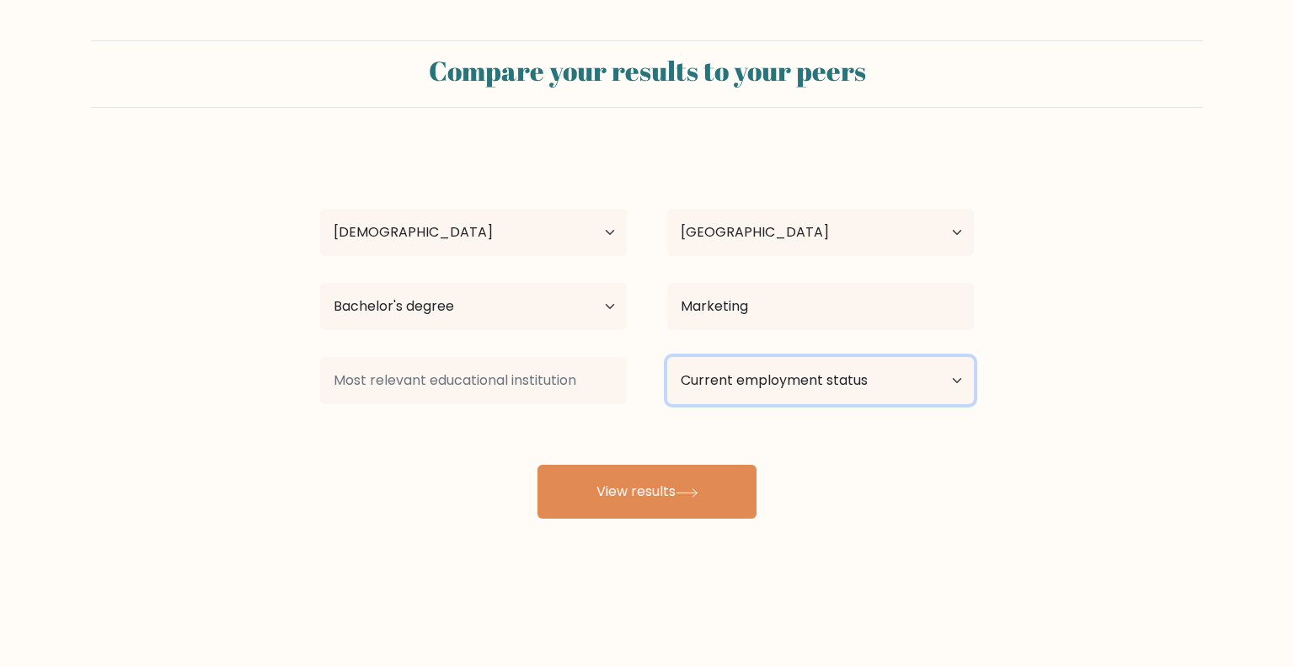
click at [728, 391] on select "Current employment status Employed Student Retired Other / prefer not to answer" at bounding box center [820, 380] width 307 height 47
select select "employed"
click at [667, 357] on select "Current employment status Employed Student Retired Other / prefer not to answer" at bounding box center [820, 380] width 307 height 47
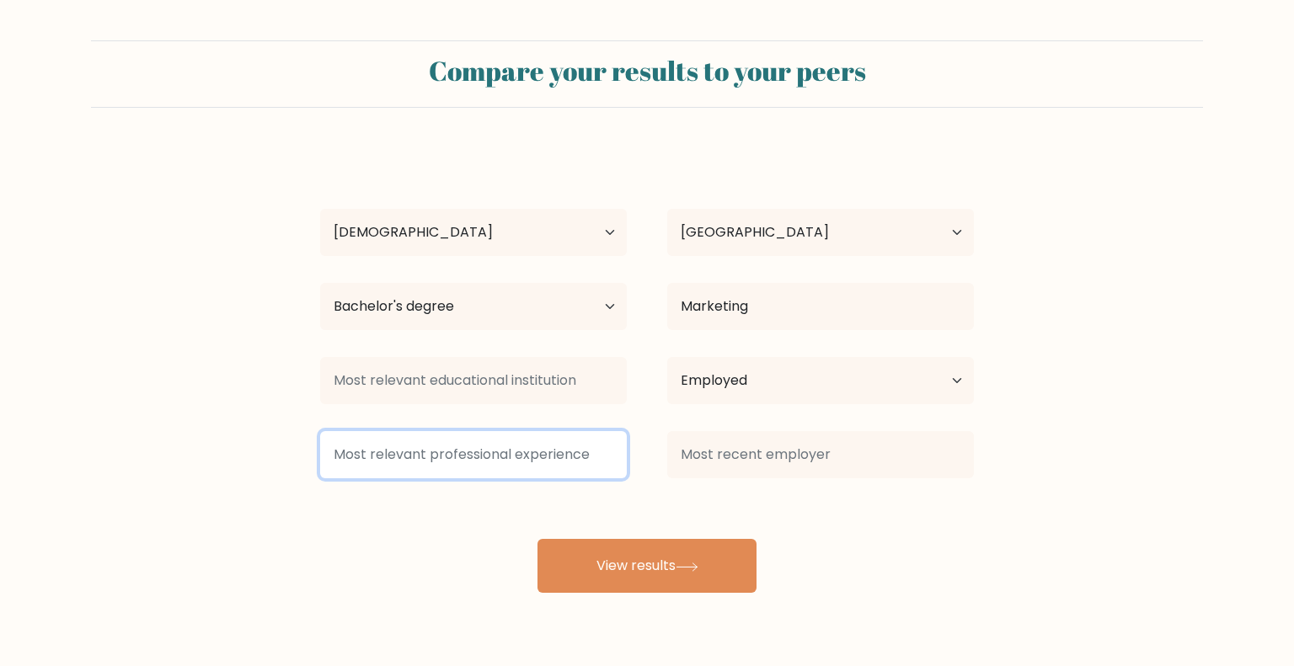
click at [519, 455] on input at bounding box center [473, 454] width 307 height 47
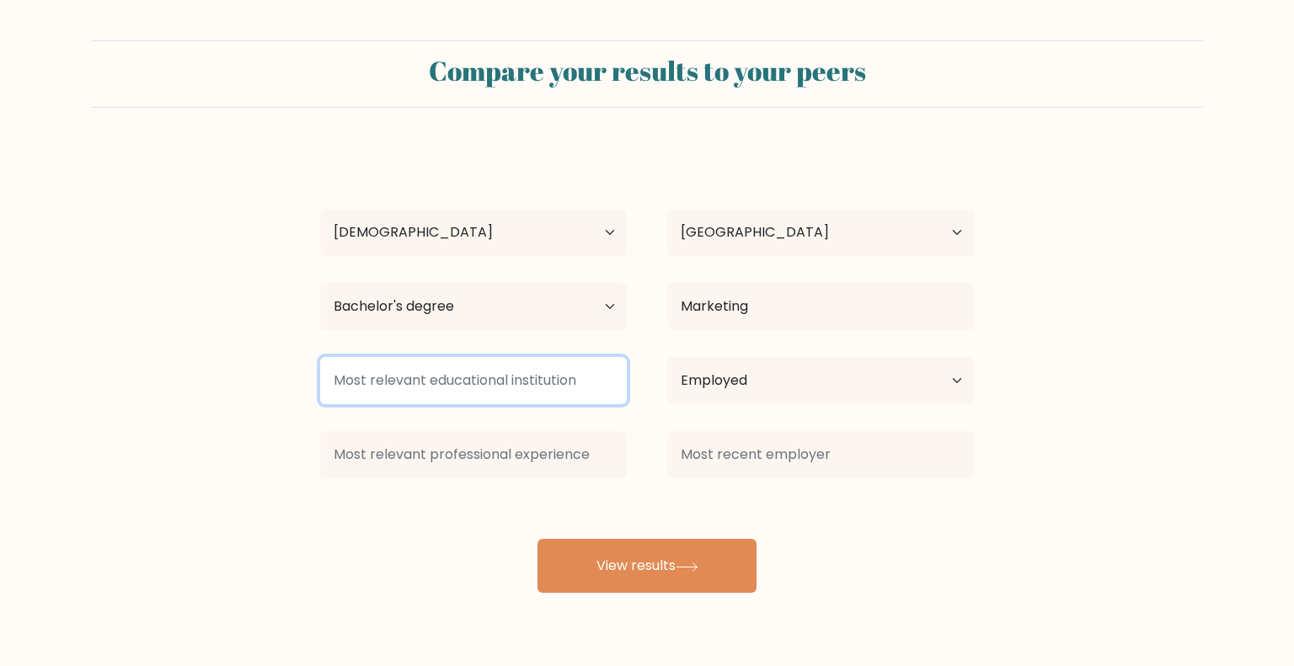
click at [502, 372] on input at bounding box center [473, 380] width 307 height 47
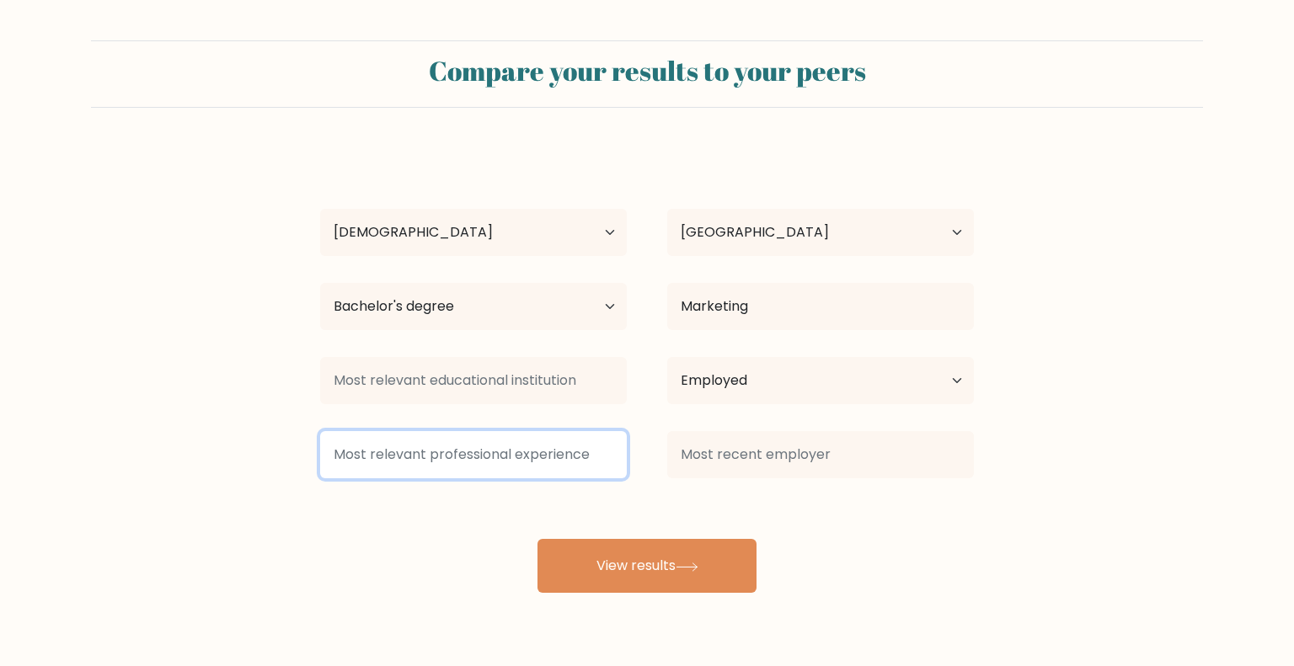
click at [538, 441] on input at bounding box center [473, 454] width 307 height 47
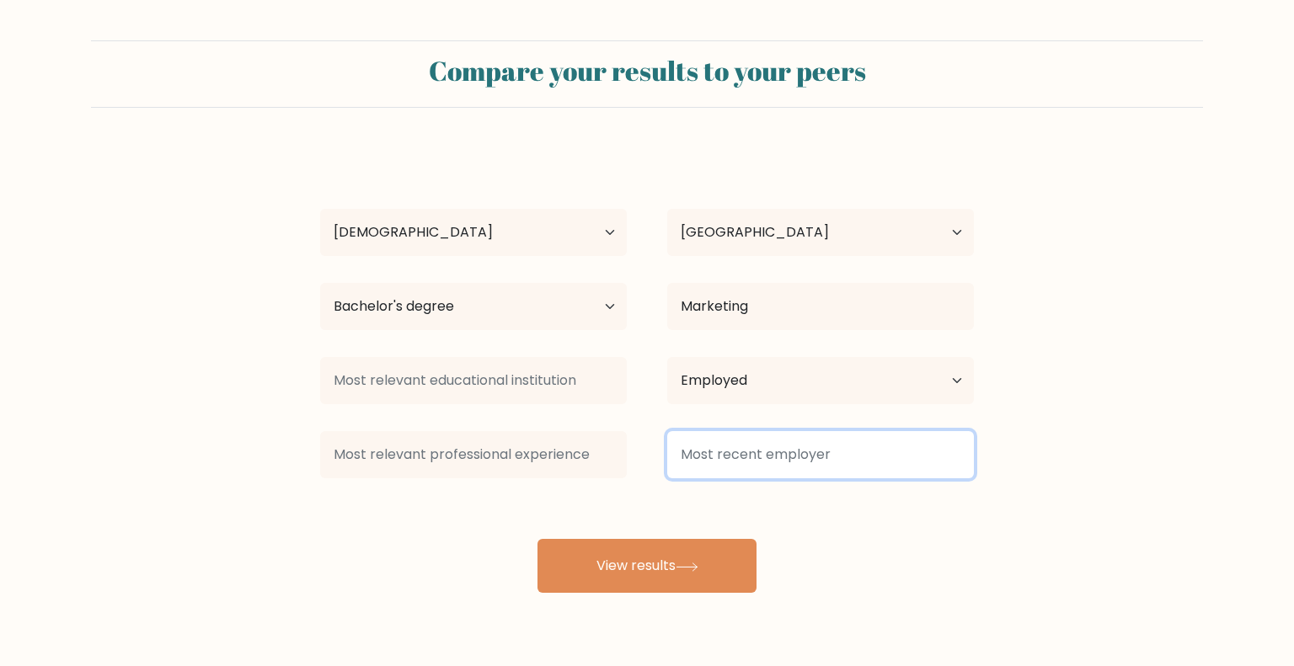
click at [745, 443] on input at bounding box center [820, 454] width 307 height 47
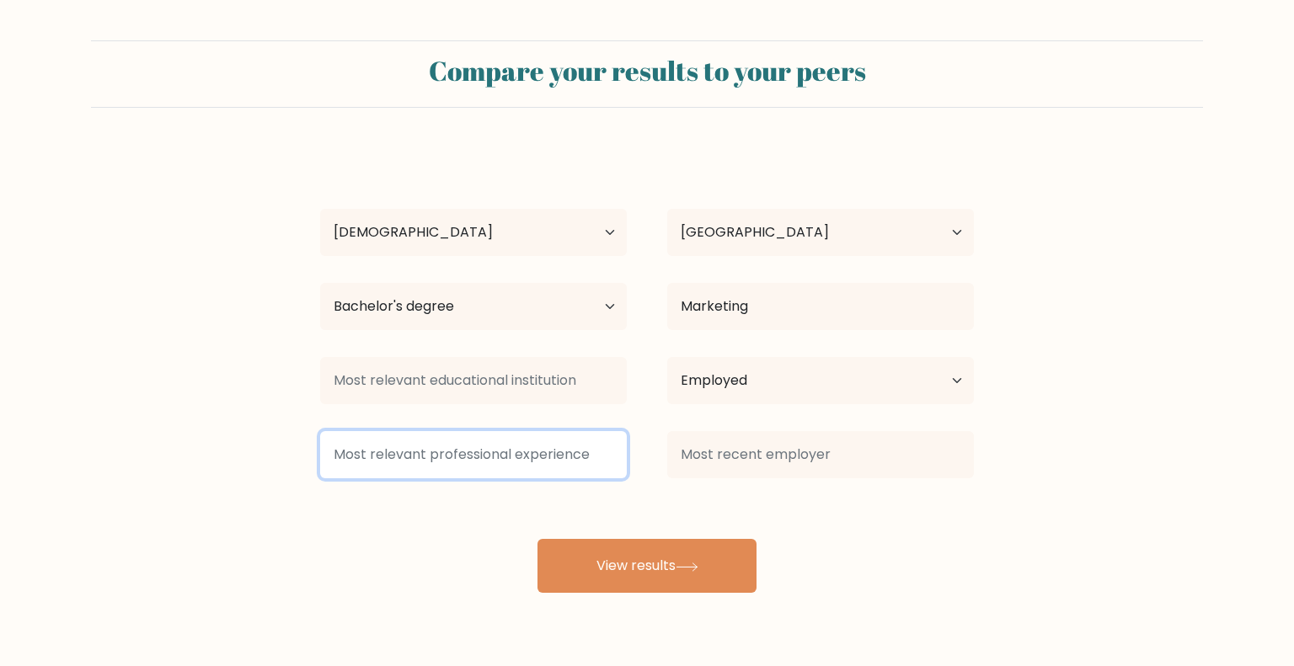
click at [540, 464] on input at bounding box center [473, 454] width 307 height 47
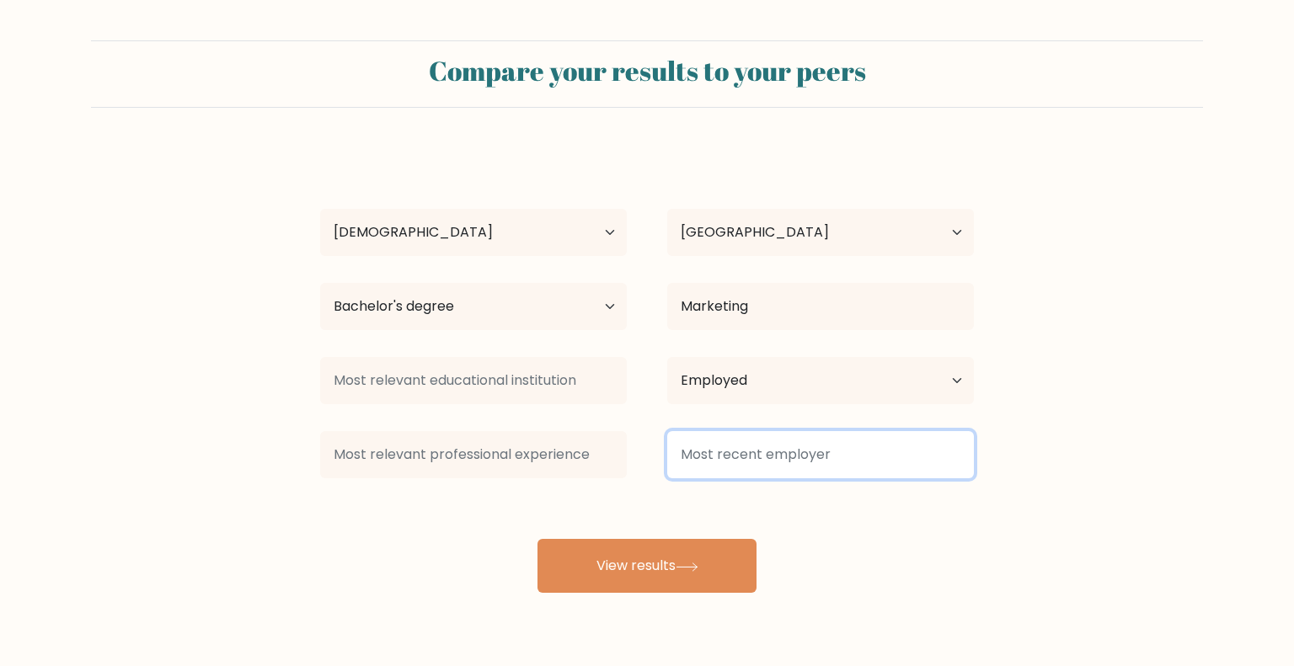
click at [694, 454] on input at bounding box center [820, 454] width 307 height 47
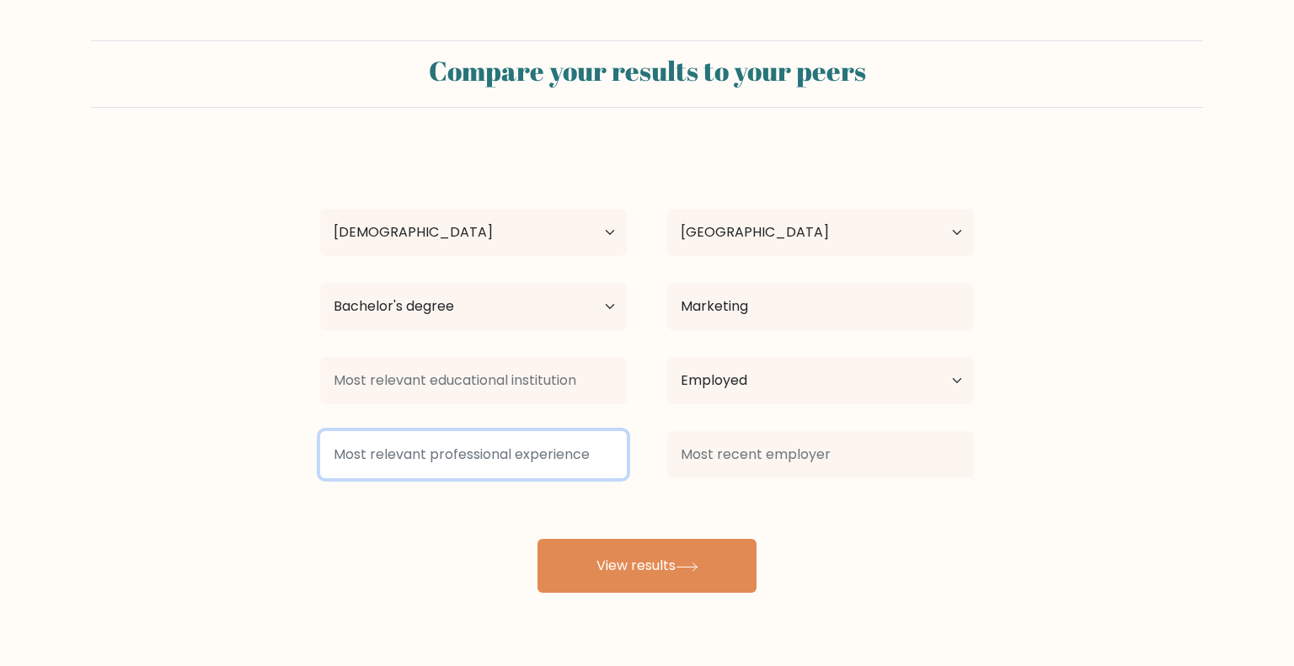
click at [469, 451] on input at bounding box center [473, 454] width 307 height 47
type input "O"
type input "A"
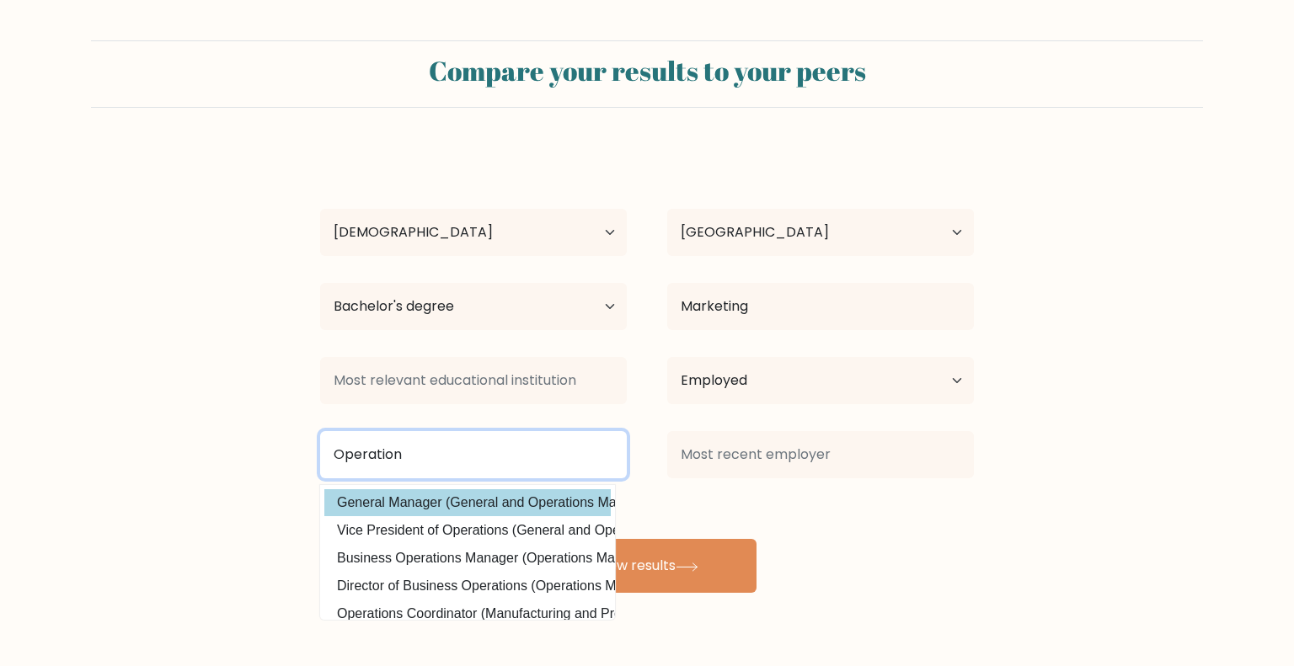
scroll to position [84, 0]
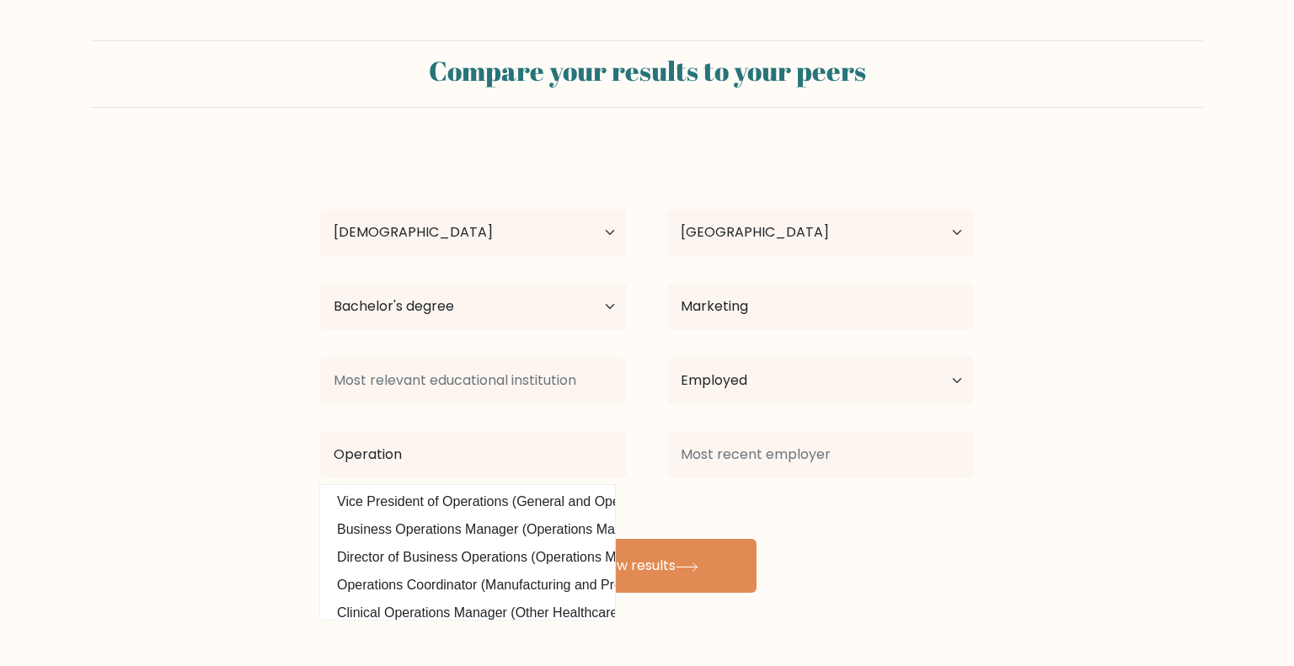
click at [457, 532] on option "Business Operations Manager (Operations Management)" at bounding box center [467, 529] width 286 height 27
type input "Business Operations Manager"
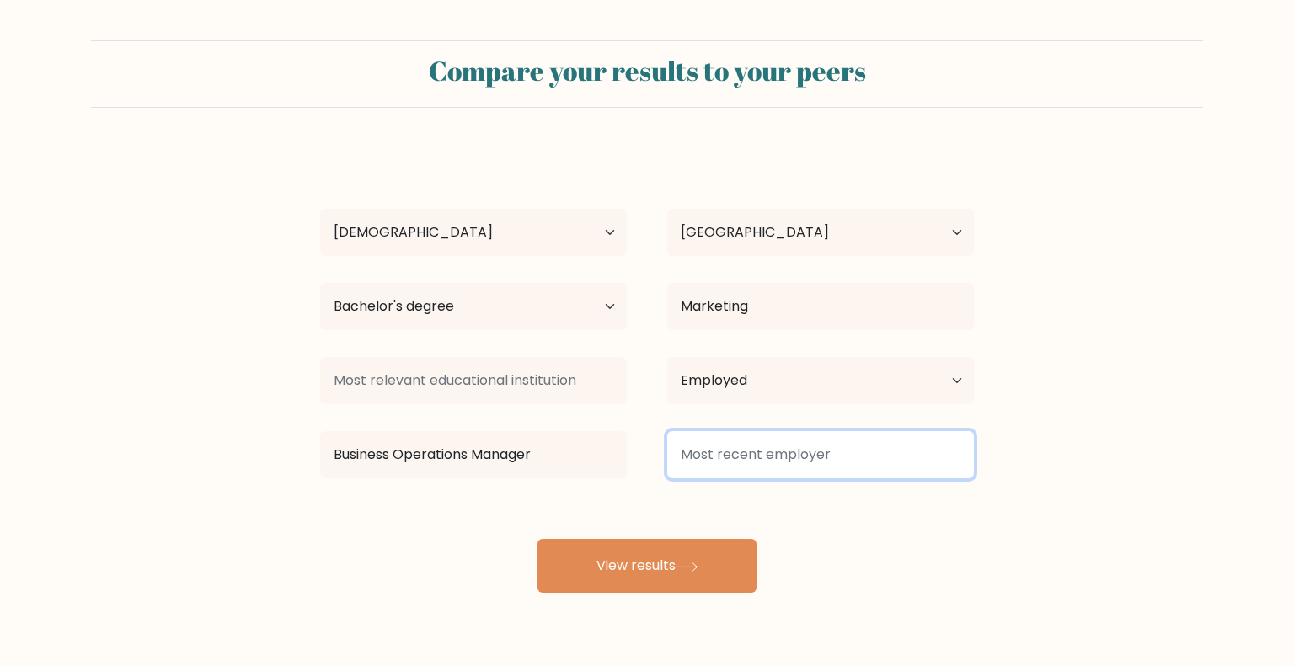
click at [816, 447] on input at bounding box center [820, 454] width 307 height 47
click at [808, 448] on input at bounding box center [820, 454] width 307 height 47
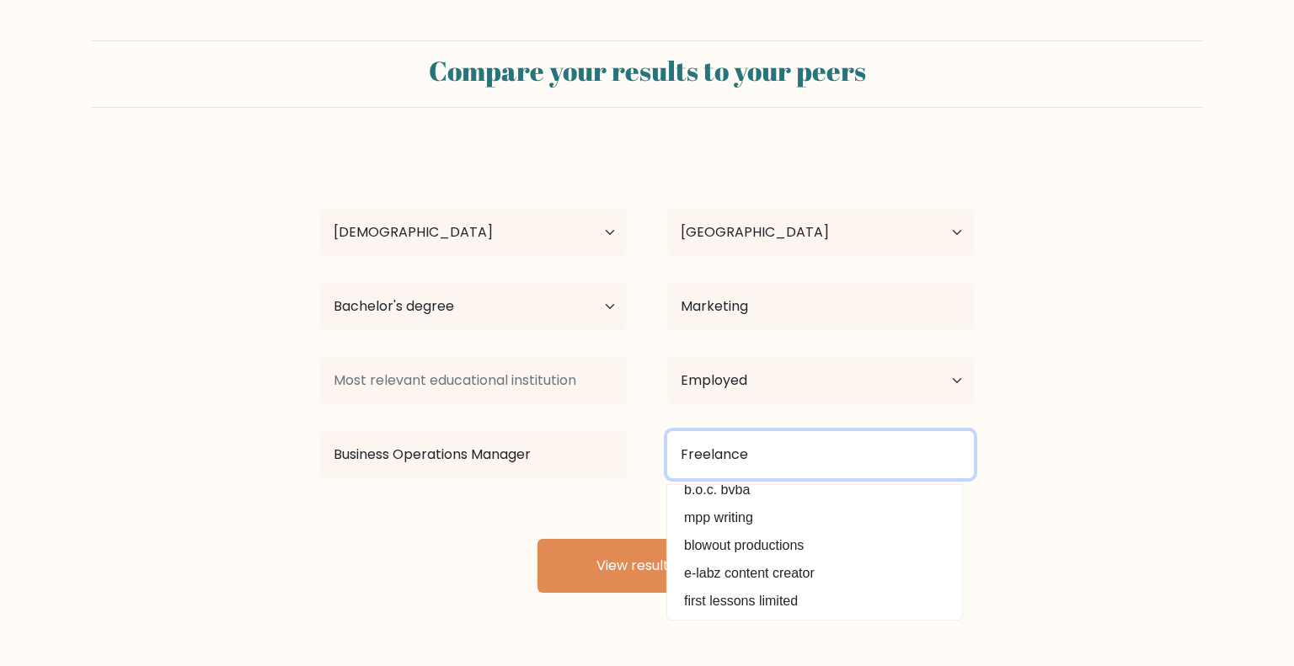
scroll to position [0, 0]
type input "Freelance"
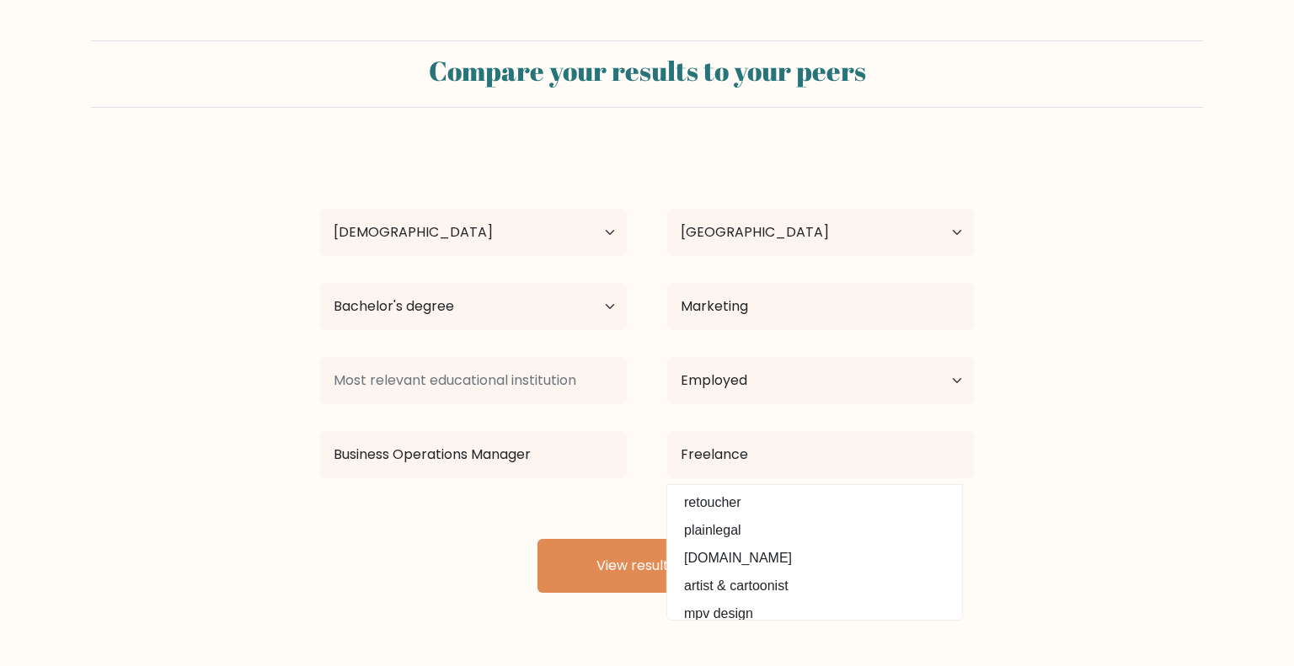
click at [1129, 456] on form "Compare your results to your peers Thea Cabillan Age Under 18 years old 18-24 y…" at bounding box center [647, 316] width 1294 height 553
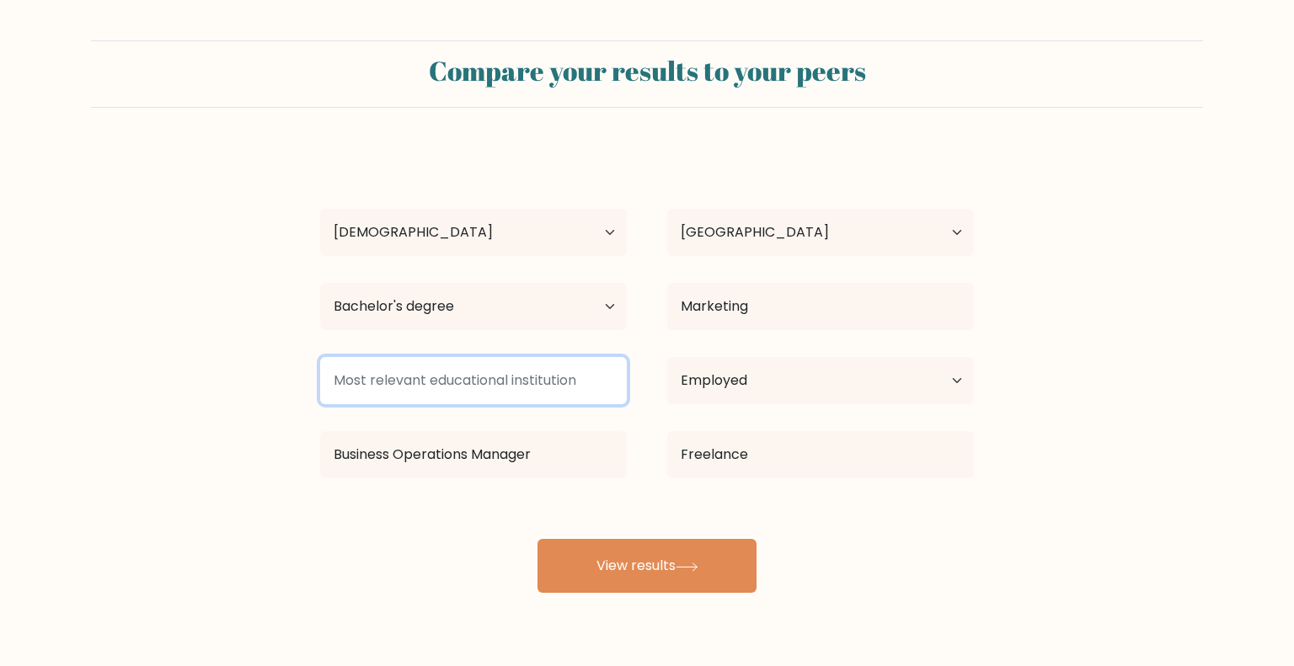
click at [564, 399] on input at bounding box center [473, 380] width 307 height 47
click at [422, 397] on input at bounding box center [473, 380] width 307 height 47
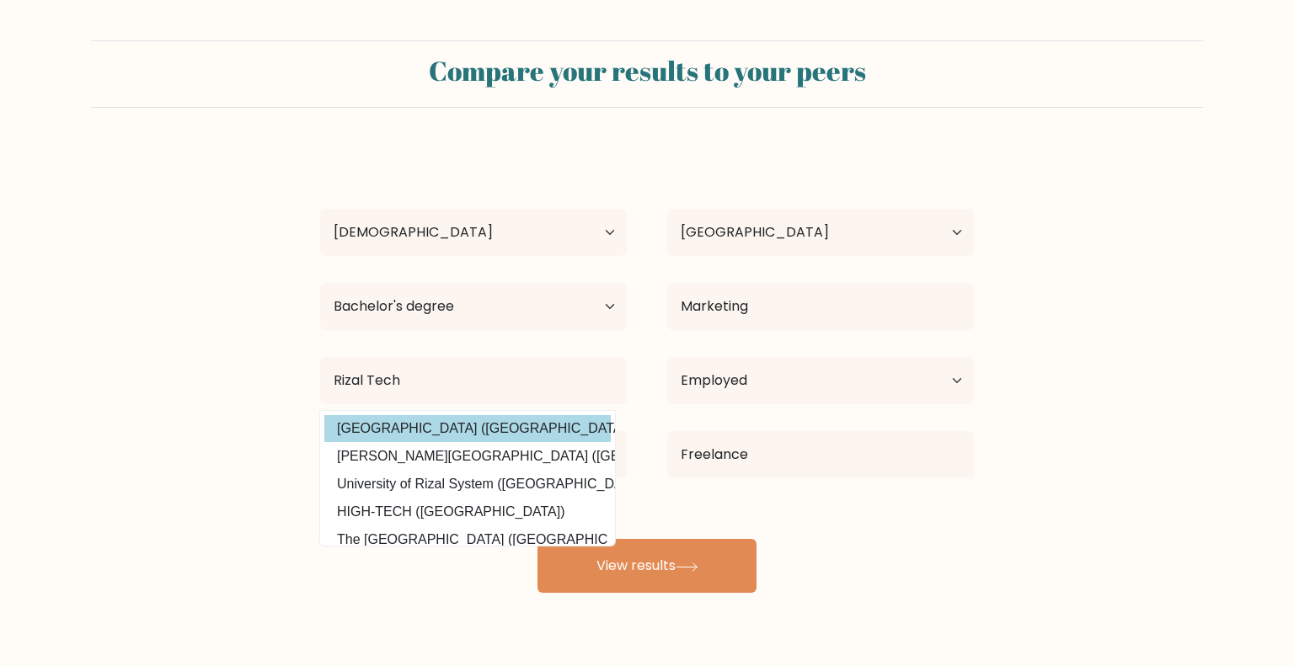
click at [489, 430] on option "Rizal Technological University (Philippines)" at bounding box center [467, 428] width 286 height 27
type input "Rizal Technological University"
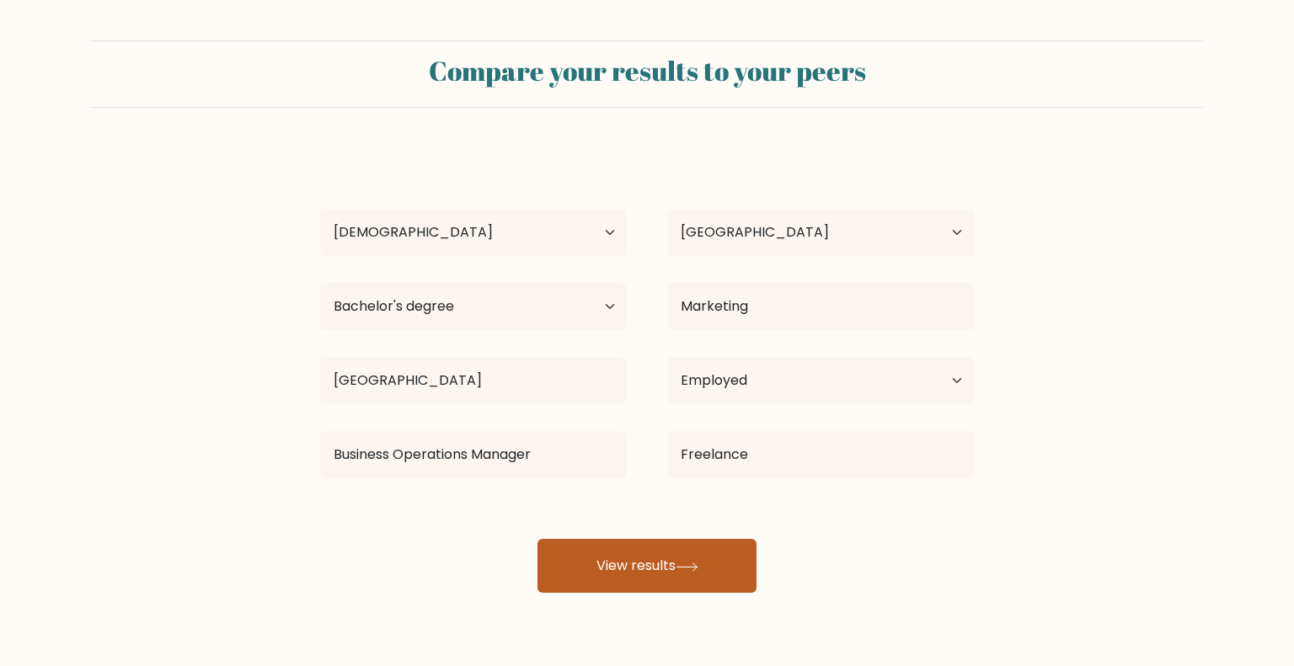
click at [708, 549] on button "View results" at bounding box center [647, 566] width 219 height 54
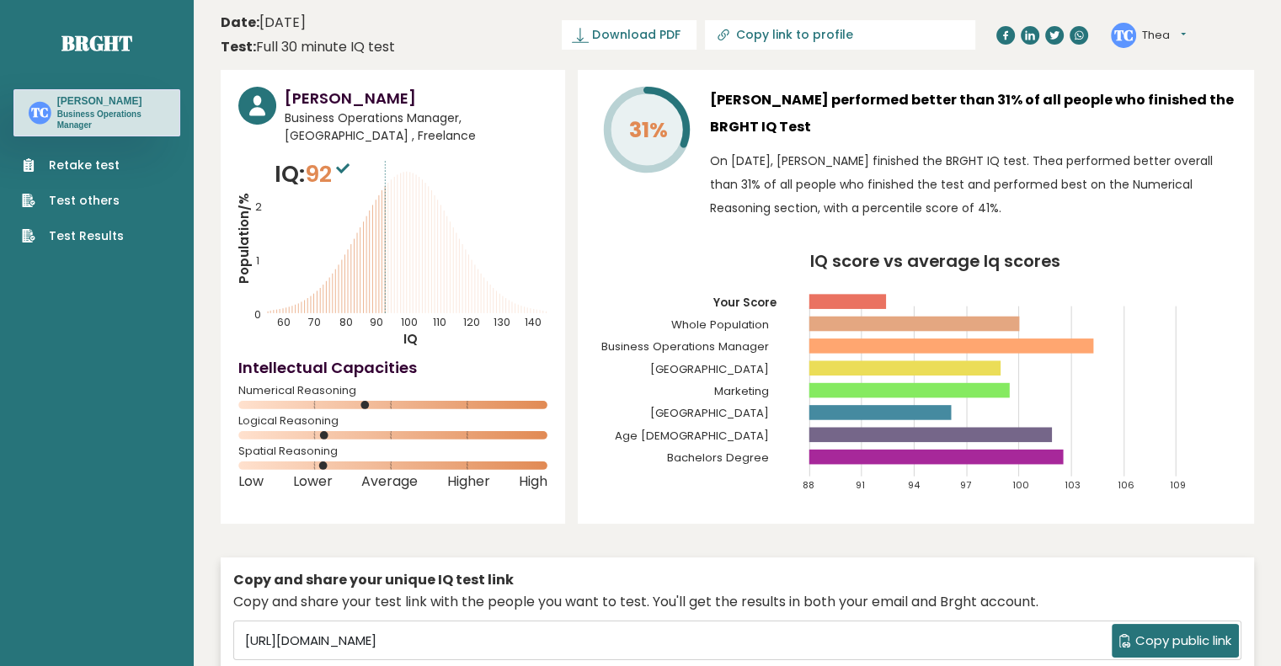
click at [898, 80] on div "31% [PERSON_NAME] performed better than 31% of all people who finished the BRGH…" at bounding box center [916, 297] width 677 height 454
click at [680, 33] on span "Download PDF" at bounding box center [636, 35] width 88 height 18
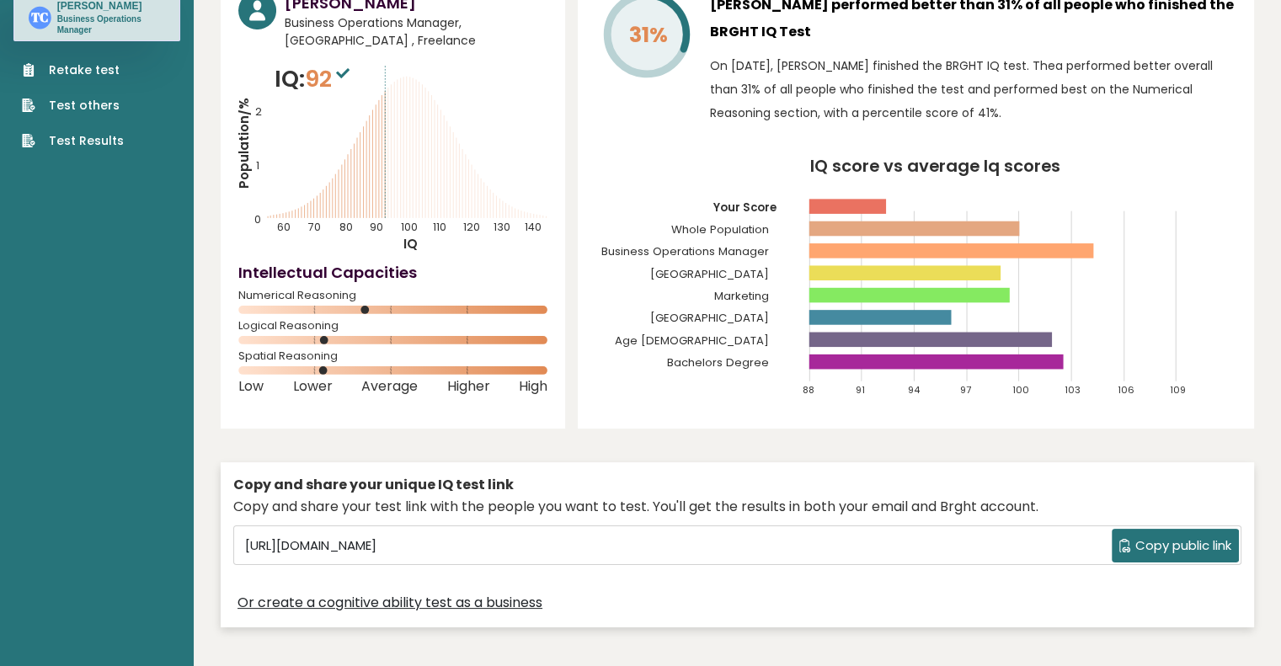
scroll to position [169, 0]
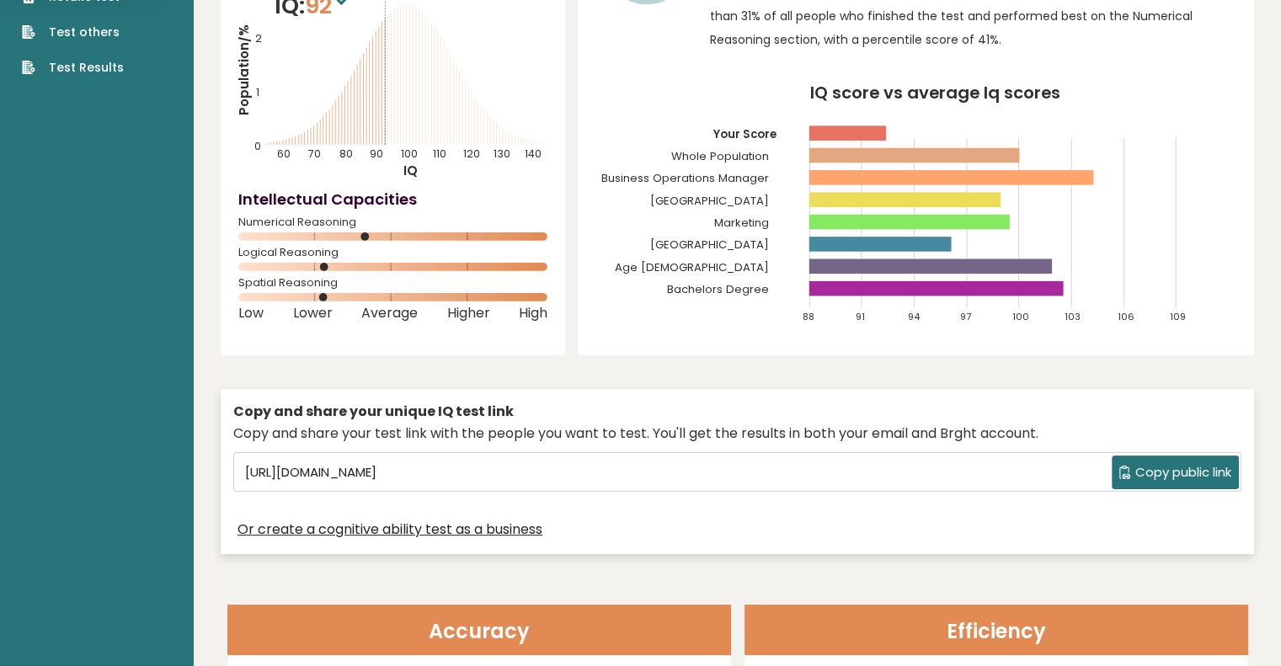
click at [1206, 476] on span "Copy public link" at bounding box center [1184, 472] width 96 height 19
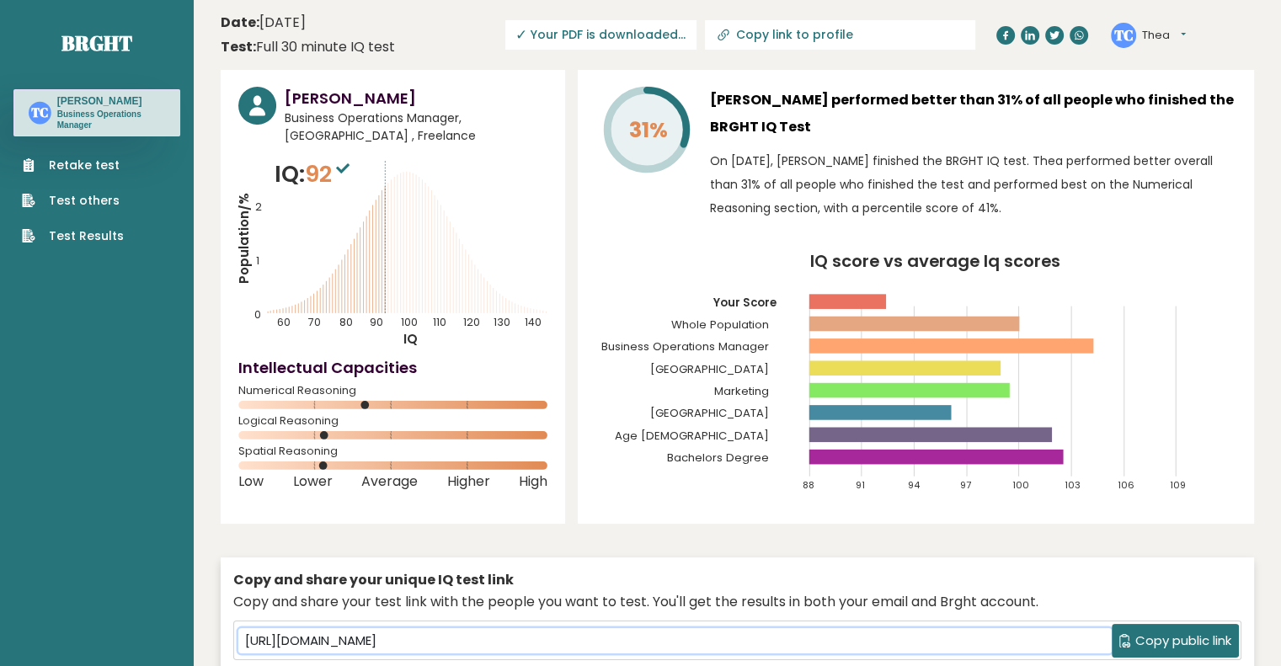
scroll to position [253, 0]
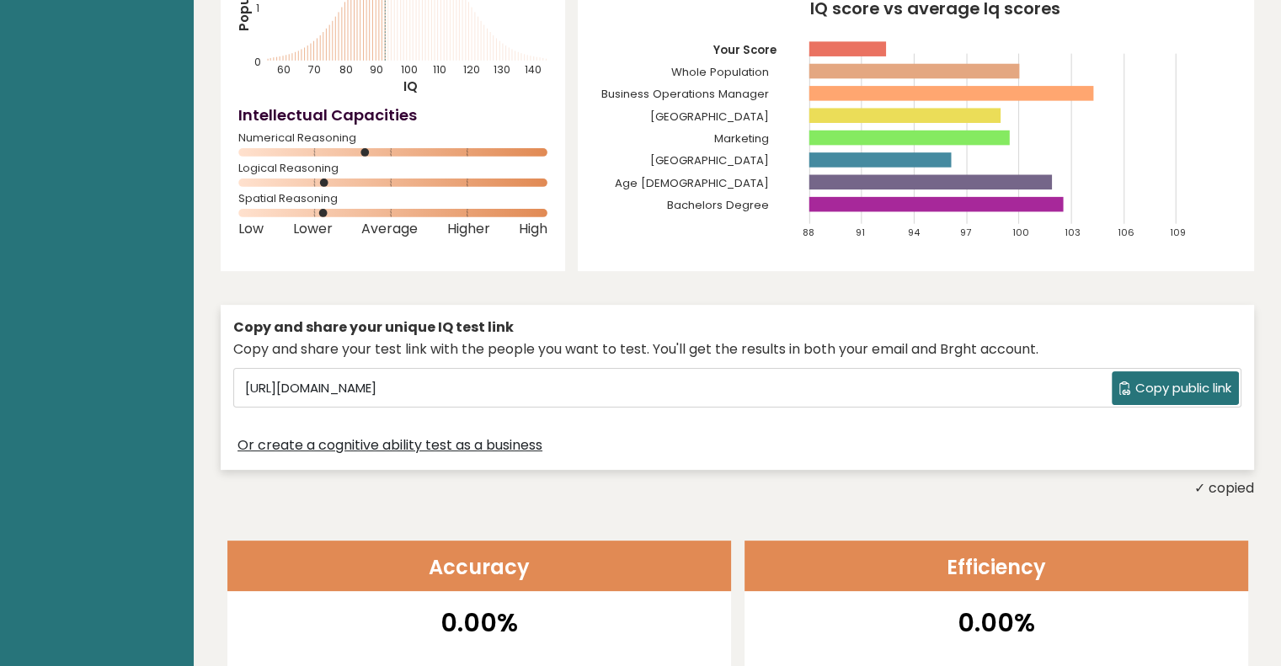
click at [698, 286] on div "Thea Cabillan Business Operations Manager, Philippines , Freelance IQ: 92 Popul…" at bounding box center [738, 158] width 1034 height 682
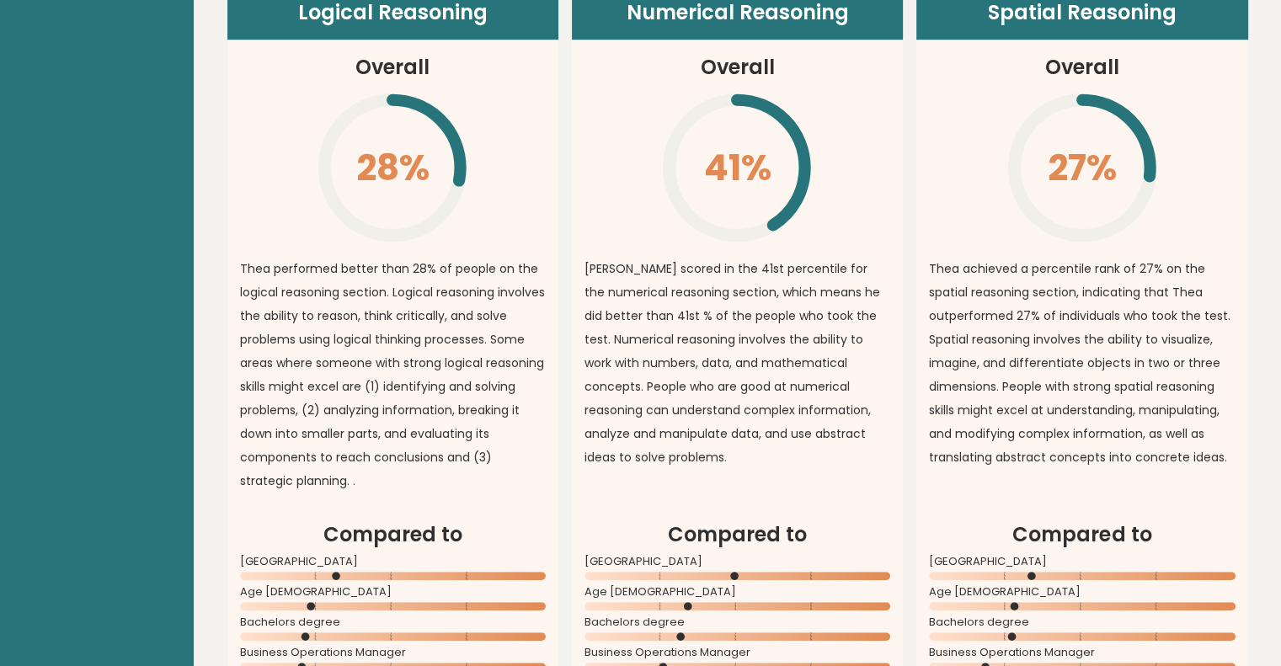
scroll to position [1292, 0]
